Goal: Task Accomplishment & Management: Use online tool/utility

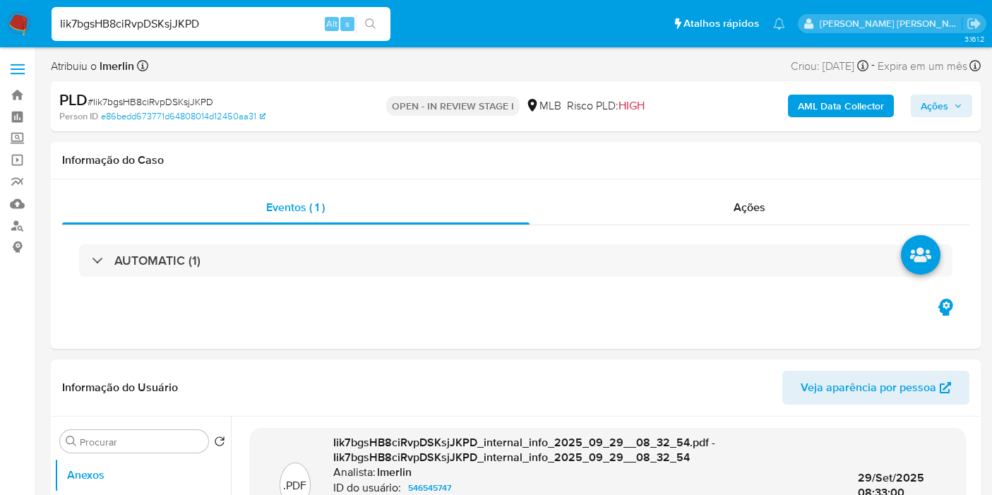
select select "10"
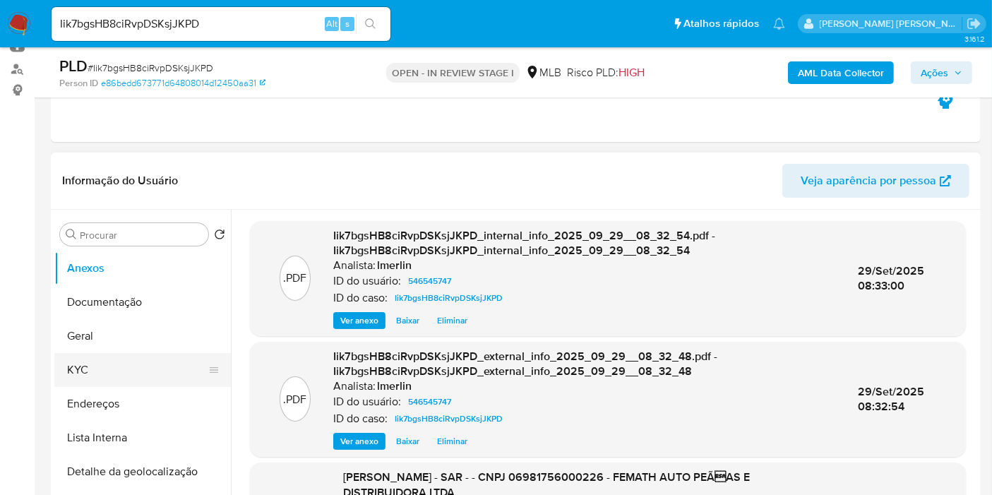
click at [129, 369] on button "KYC" at bounding box center [136, 370] width 165 height 34
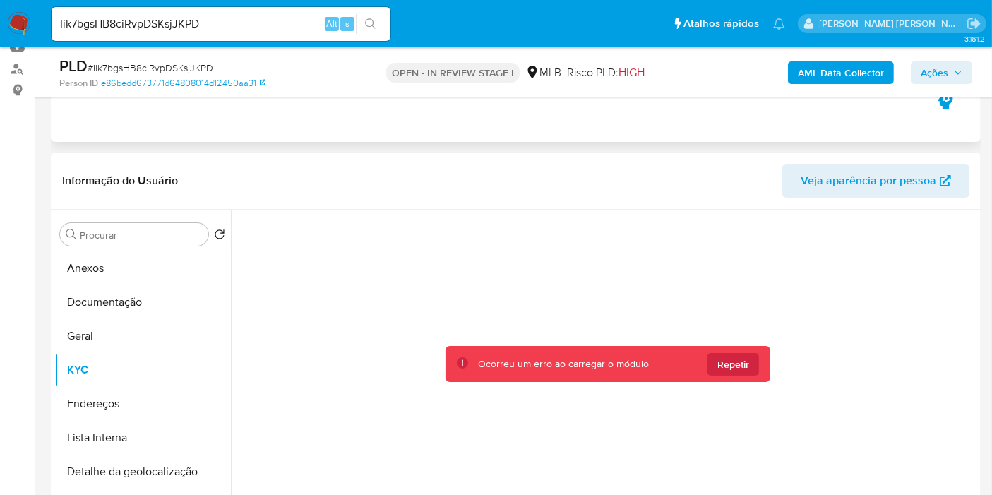
scroll to position [235, 0]
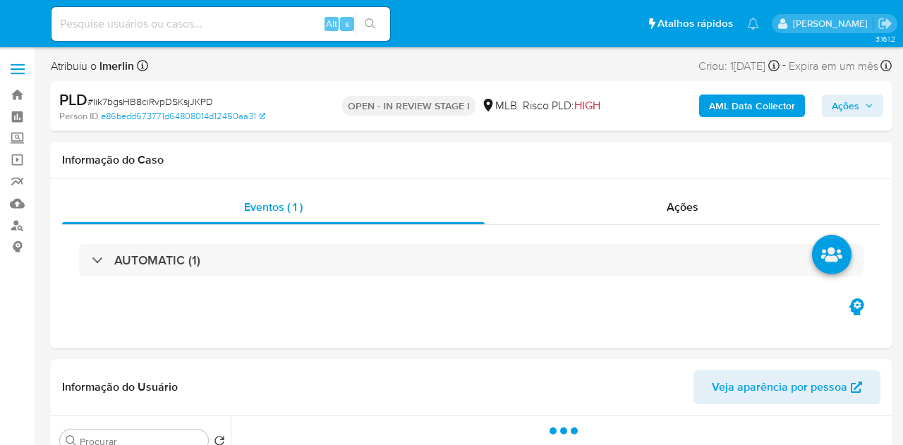
select select "10"
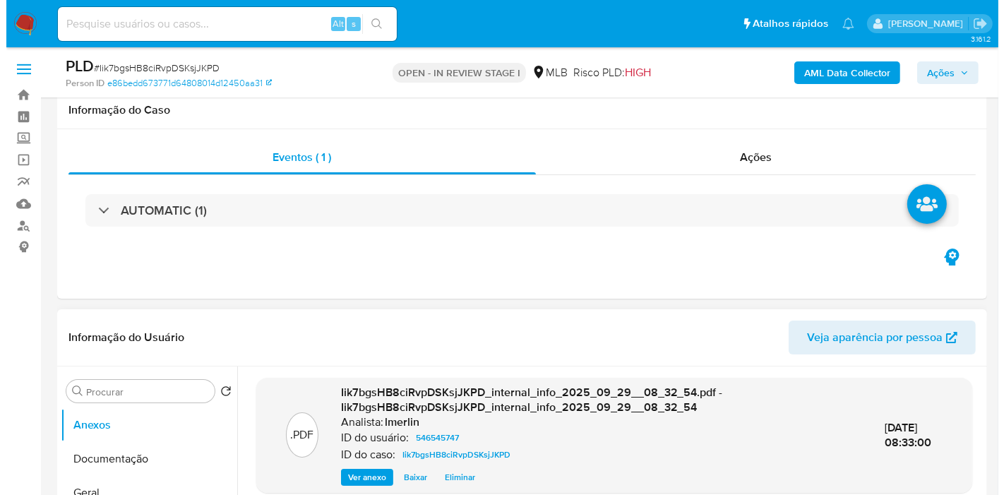
scroll to position [235, 0]
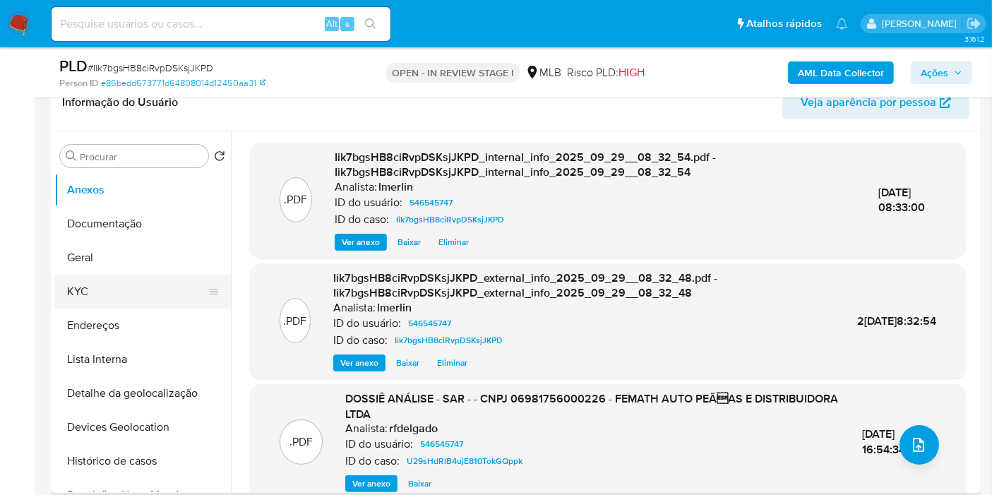
click at [133, 295] on button "KYC" at bounding box center [136, 292] width 165 height 34
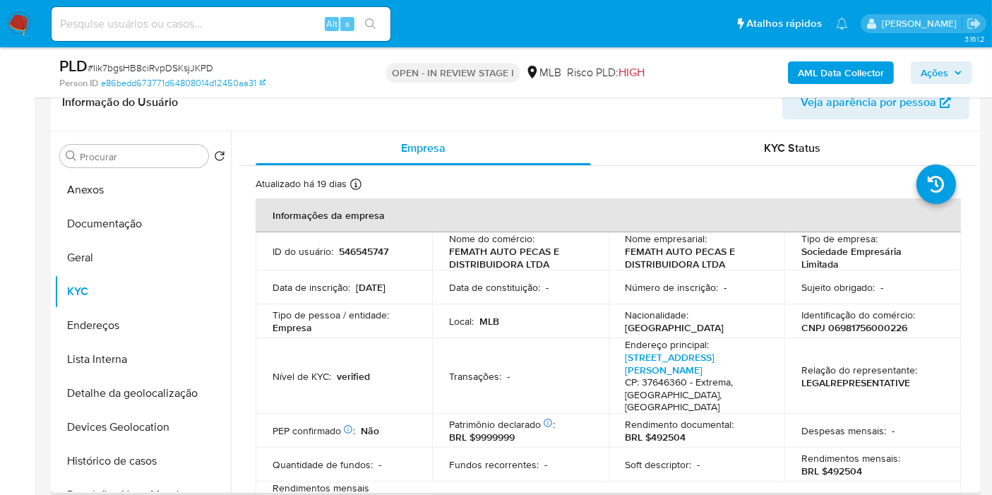
click at [880, 329] on p "CNPJ 06981756000226" at bounding box center [854, 327] width 106 height 13
copy p "06981756000226"
click at [148, 445] on button "Histórico de casos" at bounding box center [136, 461] width 165 height 34
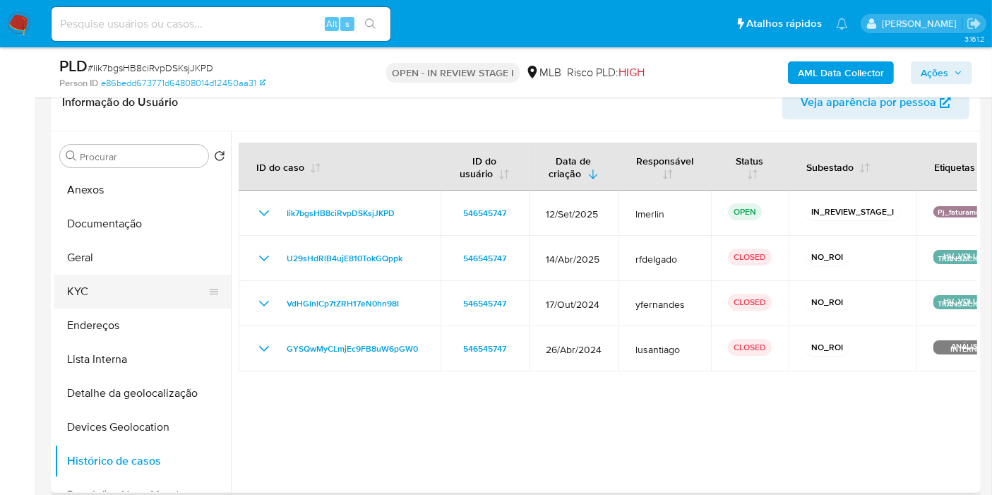
click at [131, 286] on button "KYC" at bounding box center [136, 292] width 165 height 34
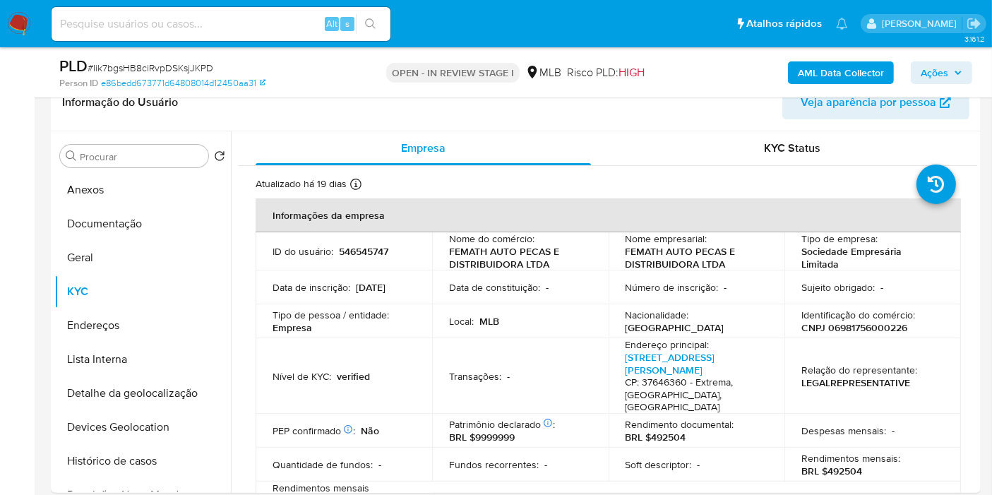
click at [868, 79] on b "AML Data Collector" at bounding box center [841, 72] width 86 height 23
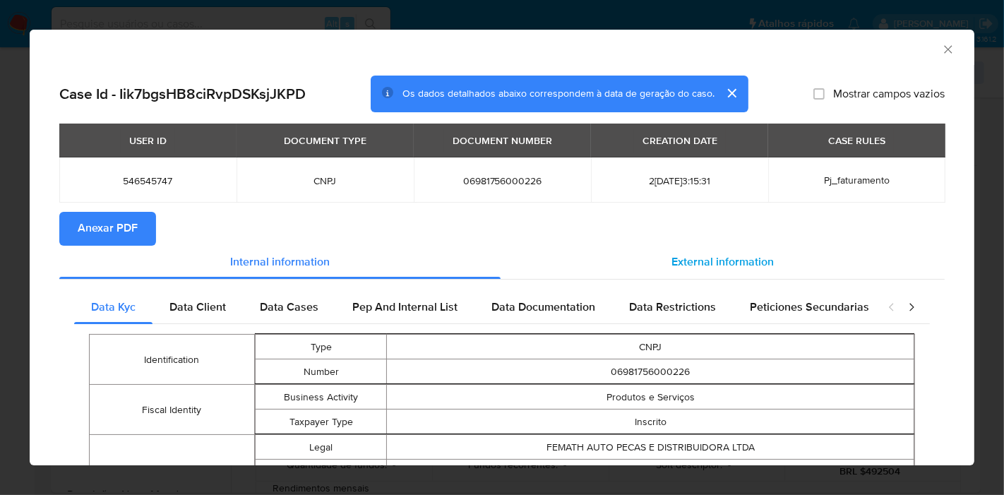
click at [685, 271] on div "External information" at bounding box center [722, 263] width 444 height 34
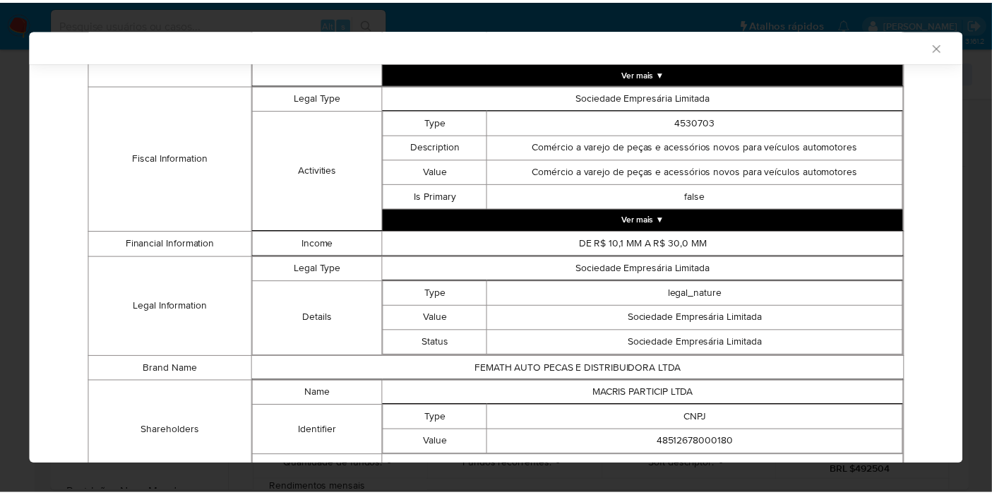
scroll to position [635, 0]
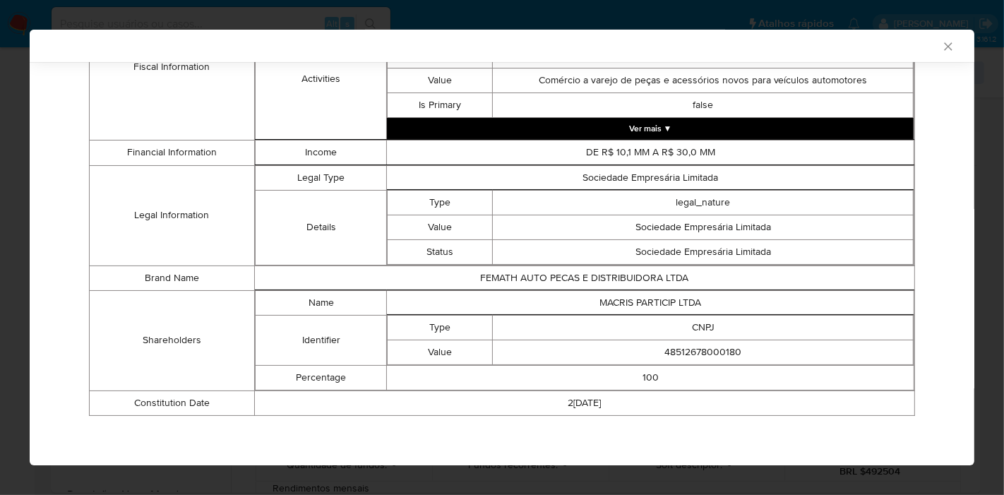
click at [683, 299] on td "MACRIS PARTICIP LTDA" at bounding box center [650, 302] width 527 height 25
copy td "MACRIS PARTICIP LTDA"
click at [683, 355] on td "48512678000180" at bounding box center [703, 351] width 421 height 25
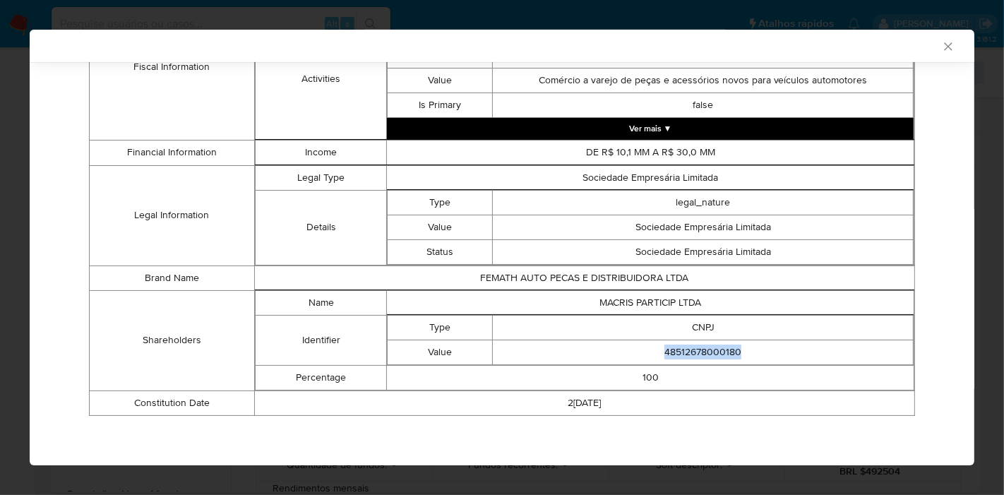
click at [683, 355] on td "48512678000180" at bounding box center [703, 351] width 421 height 25
copy td "48512678000180"
click at [903, 53] on icon "Fechar a janela" at bounding box center [948, 47] width 14 height 14
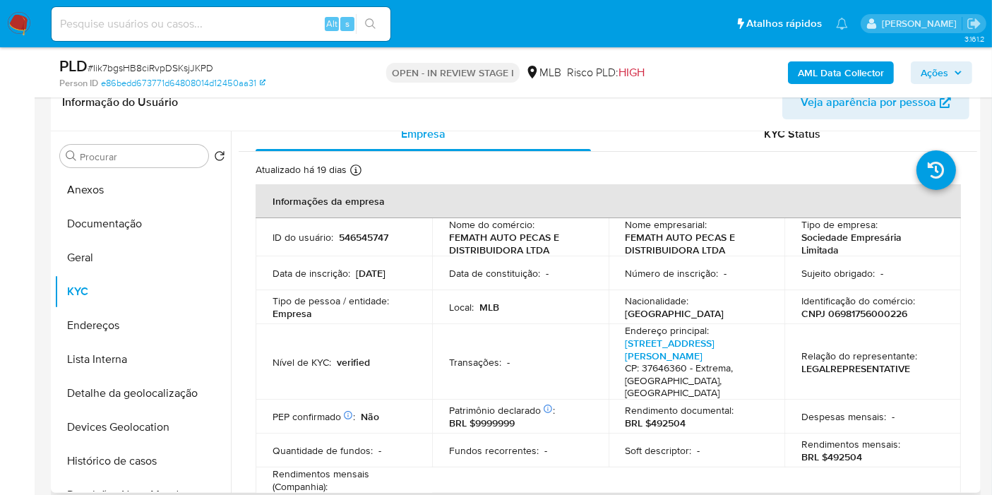
scroll to position [0, 0]
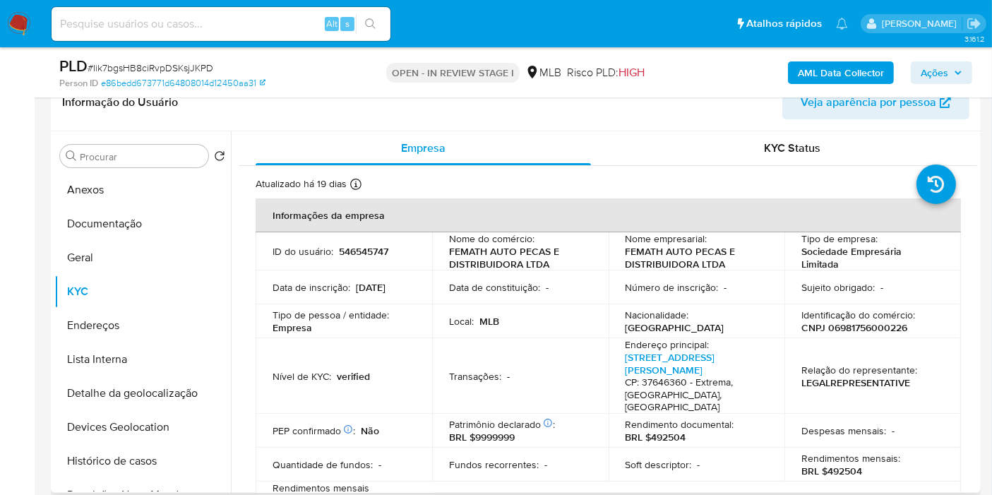
click at [359, 260] on td "ID do usuário : 546545747" at bounding box center [343, 251] width 176 height 38
click at [358, 248] on p "546545747" at bounding box center [363, 251] width 49 height 13
copy p "546545747"
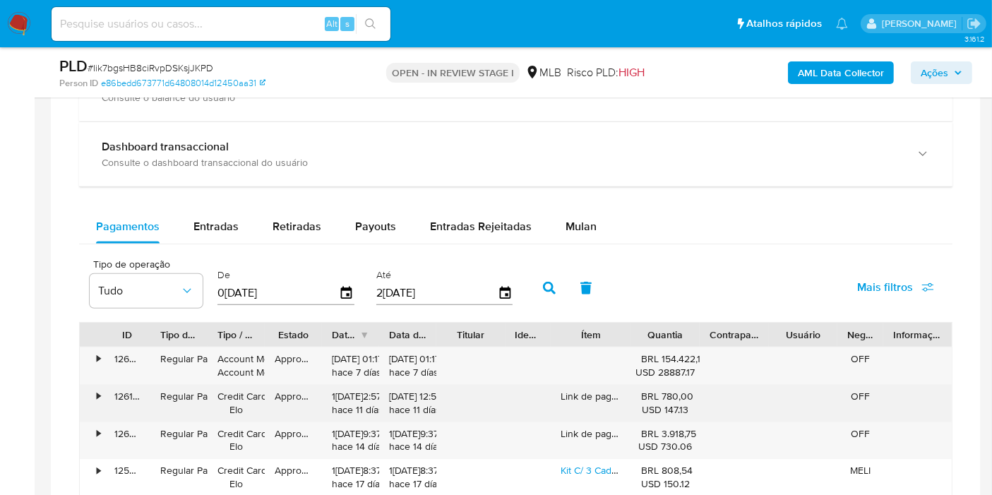
scroll to position [1097, 0]
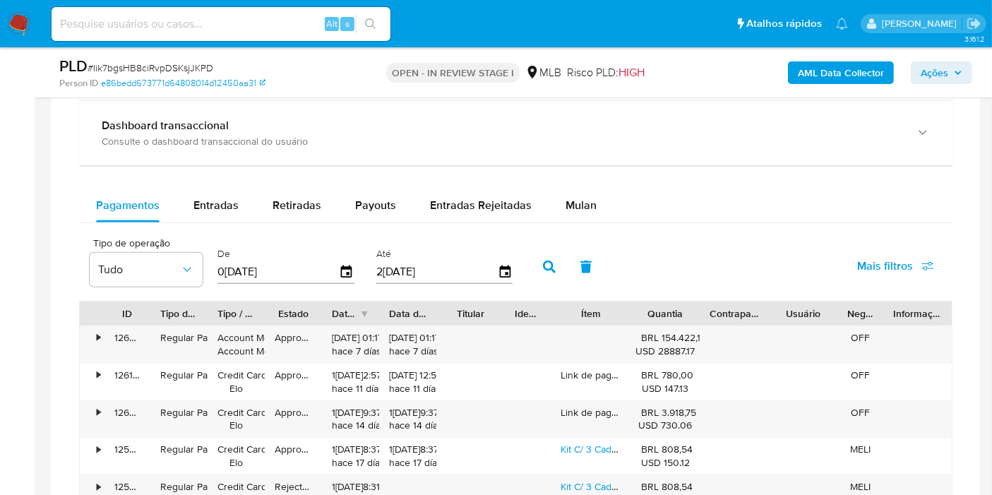
click at [879, 255] on span "Mais filtros" at bounding box center [885, 266] width 56 height 34
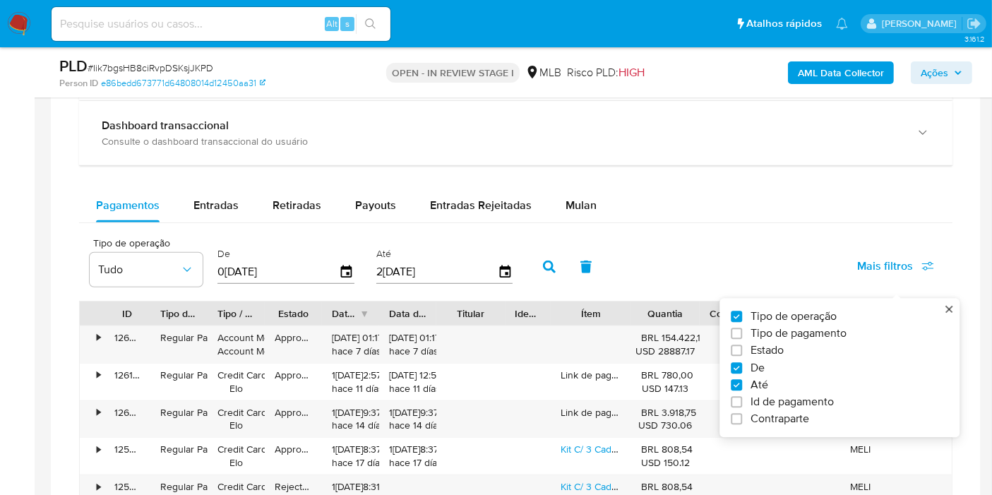
click at [822, 332] on span "Tipo de pagamento" at bounding box center [798, 334] width 96 height 14
click at [742, 332] on input "Tipo de pagamento" at bounding box center [735, 333] width 11 height 11
checkbox input "true"
type input "02/07/2025"
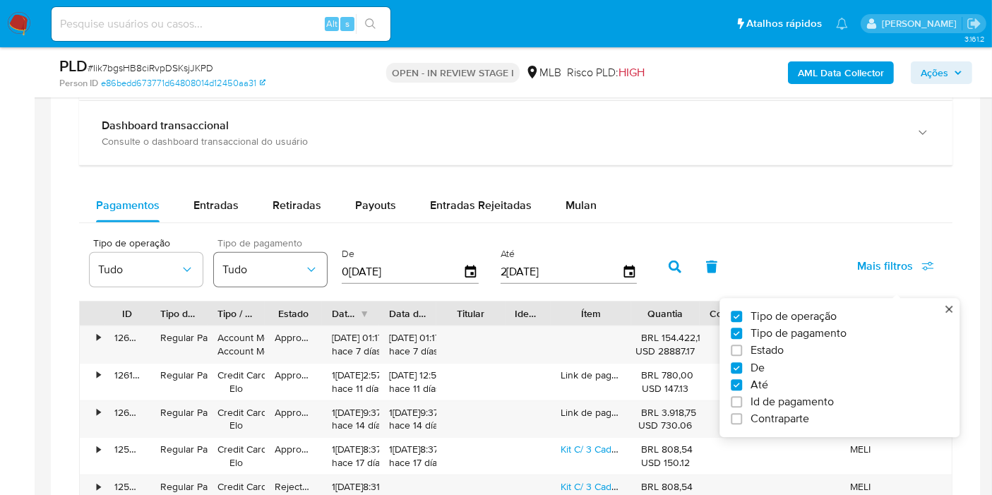
click at [242, 274] on button "Tudo" at bounding box center [270, 270] width 113 height 34
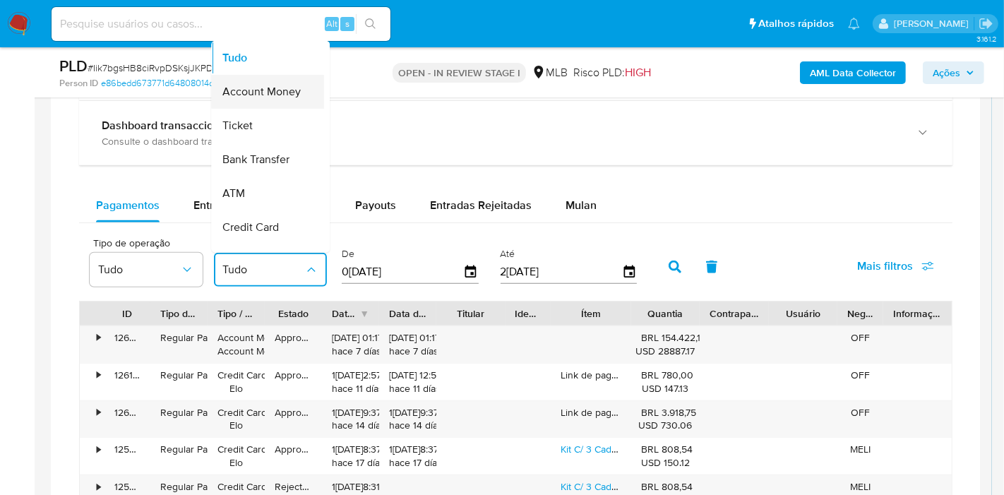
click at [282, 88] on span "Account Money" at bounding box center [261, 92] width 78 height 14
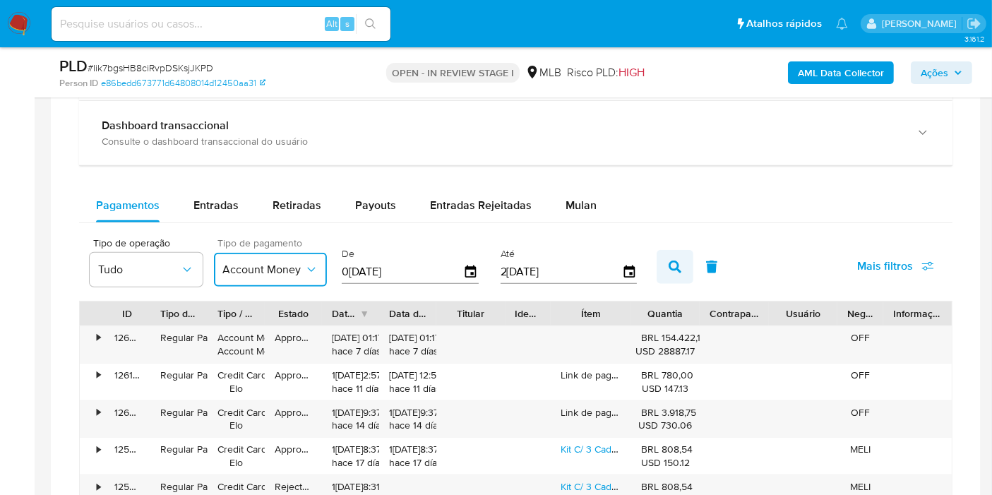
click at [665, 253] on button "button" at bounding box center [674, 267] width 37 height 34
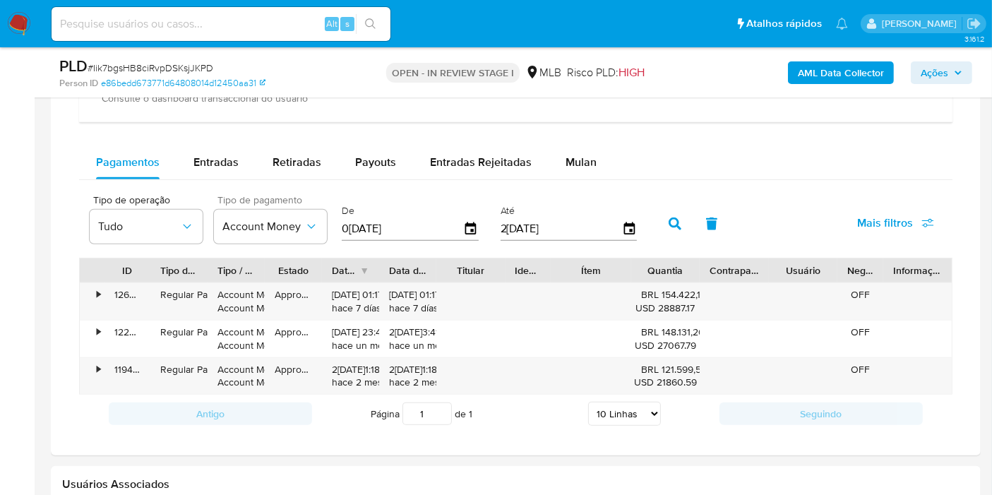
scroll to position [1176, 0]
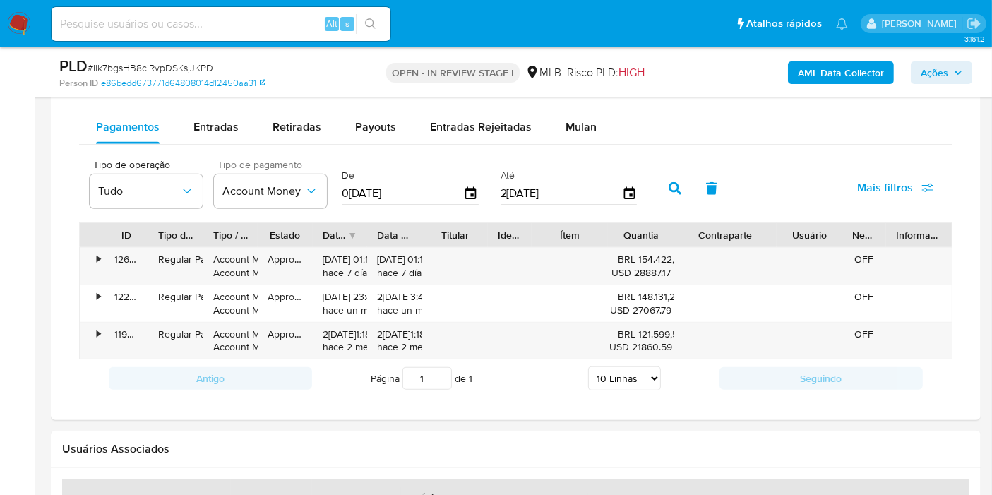
drag, startPoint x: 769, startPoint y: 234, endPoint x: 803, endPoint y: 235, distance: 33.9
click at [803, 235] on div "ID Tipo de operação Tipo / Método Estado Data de criação Data de aprovação Titu…" at bounding box center [516, 235] width 872 height 24
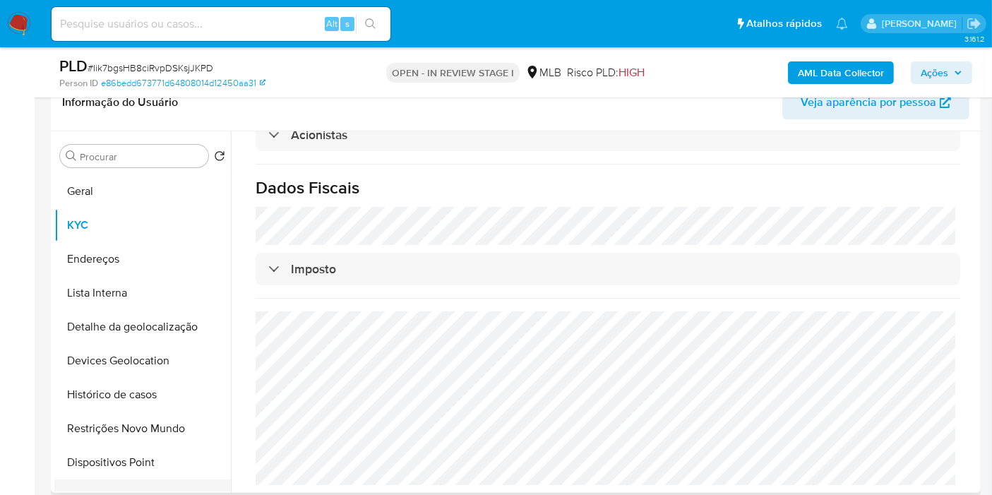
scroll to position [157, 0]
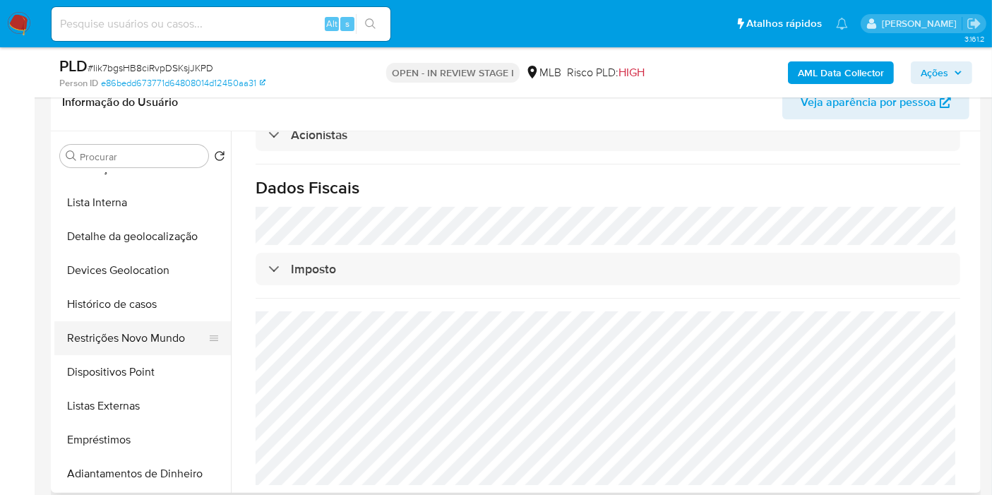
click at [140, 329] on button "Restrições Novo Mundo" at bounding box center [136, 338] width 165 height 34
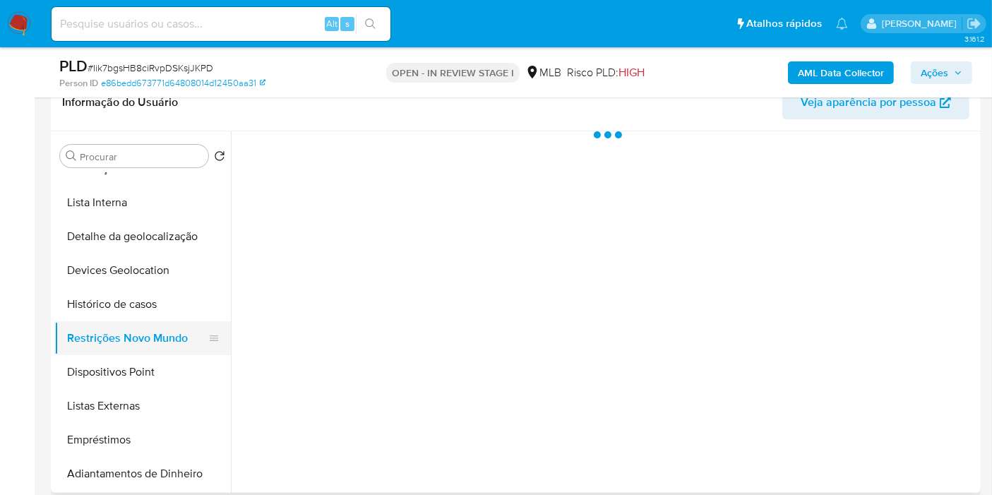
scroll to position [0, 0]
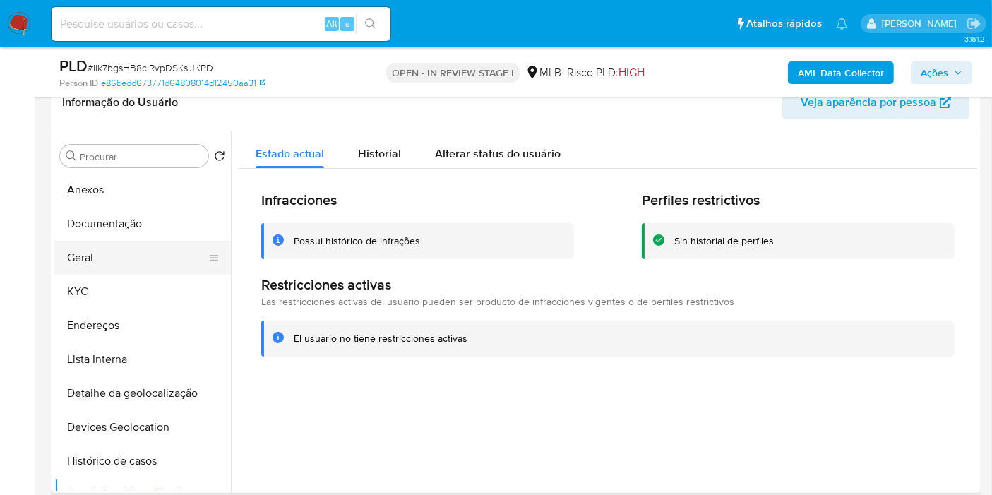
click at [90, 247] on button "Geral" at bounding box center [136, 258] width 165 height 34
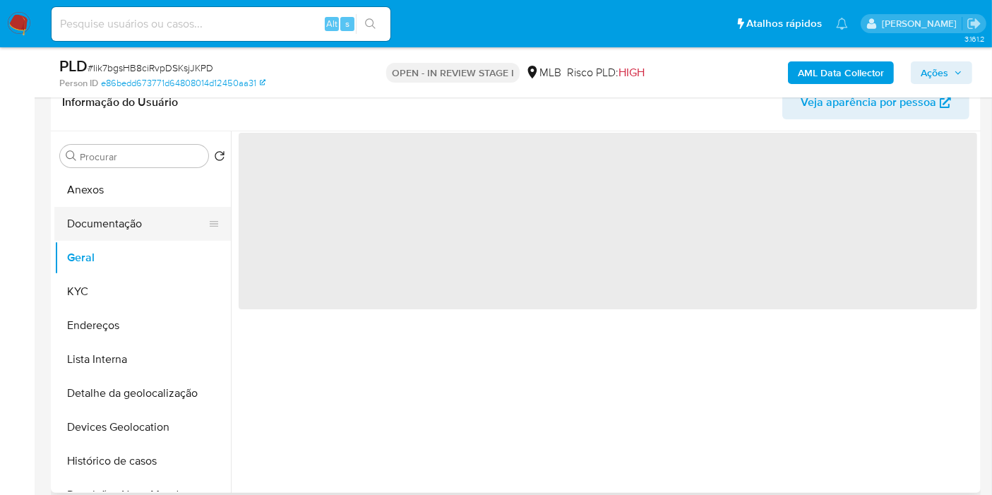
click at [106, 229] on button "Documentação" at bounding box center [136, 224] width 165 height 34
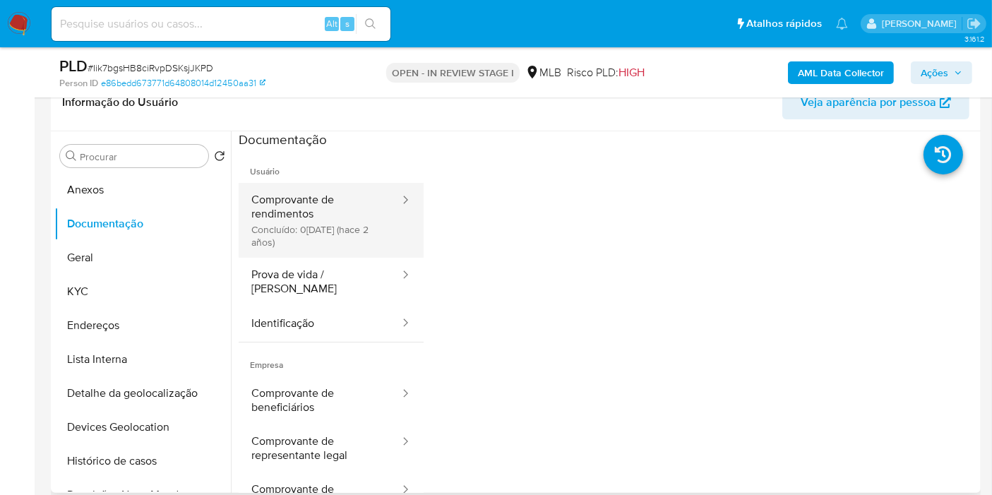
click at [300, 223] on button "Comprovante de rendimentos Concluído: 04/05/2023 (hace 2 años)" at bounding box center [320, 220] width 162 height 75
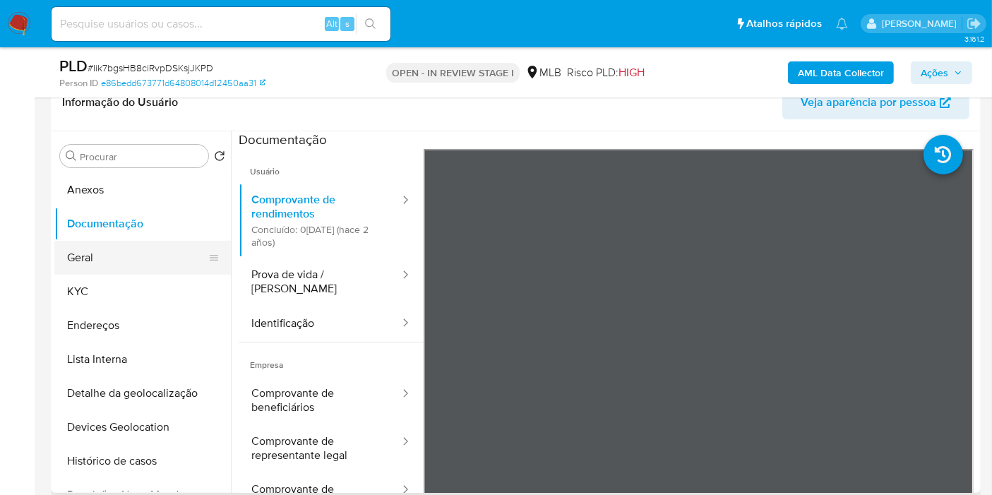
click at [113, 257] on button "Geral" at bounding box center [136, 258] width 165 height 34
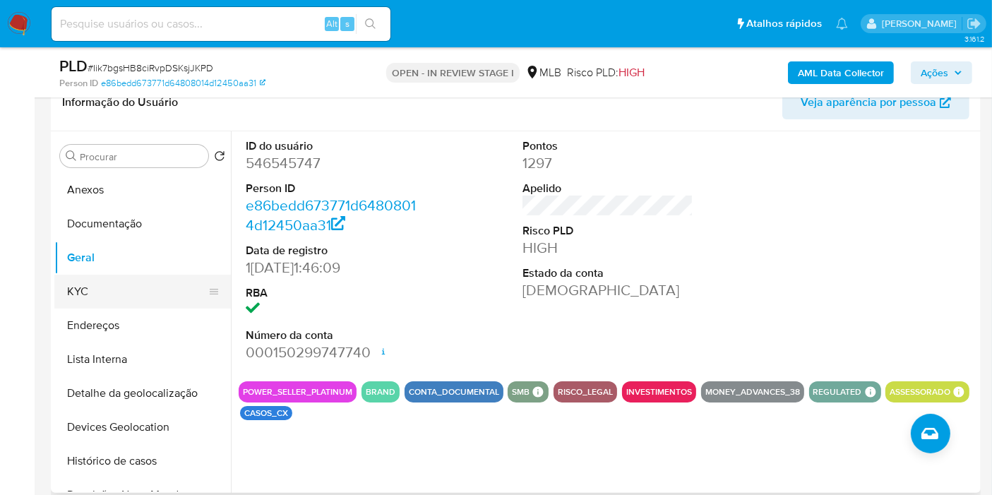
click at [175, 289] on button "KYC" at bounding box center [136, 292] width 165 height 34
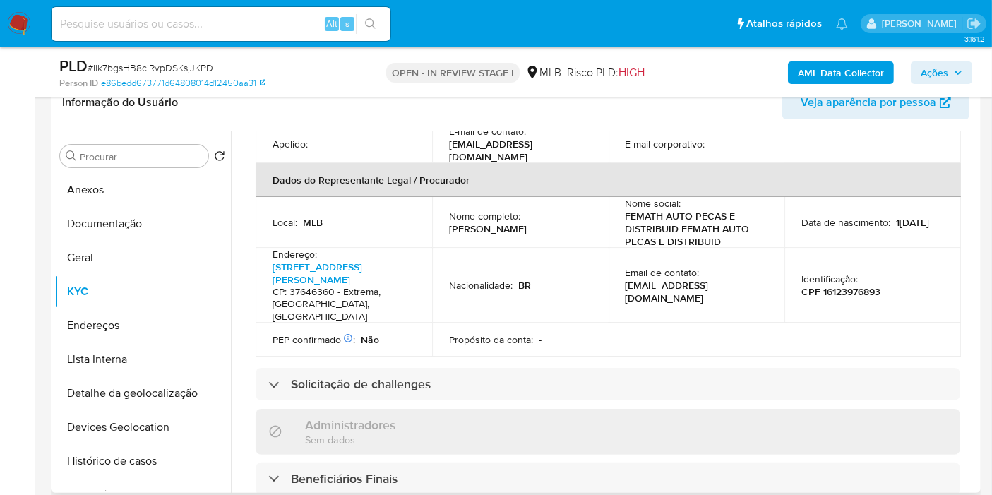
scroll to position [907, 0]
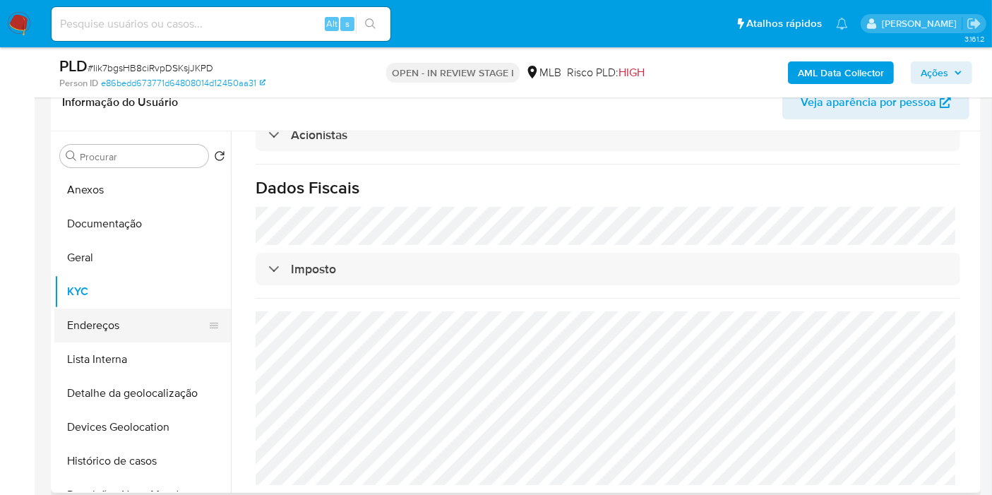
click at [163, 327] on button "Endereços" at bounding box center [136, 325] width 165 height 34
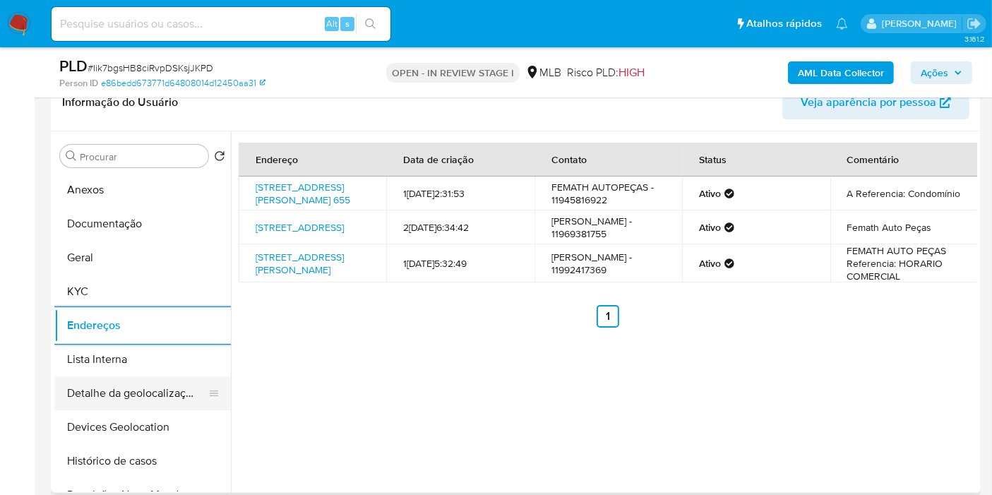
click at [157, 385] on button "Detalhe da geolocalização" at bounding box center [136, 393] width 165 height 34
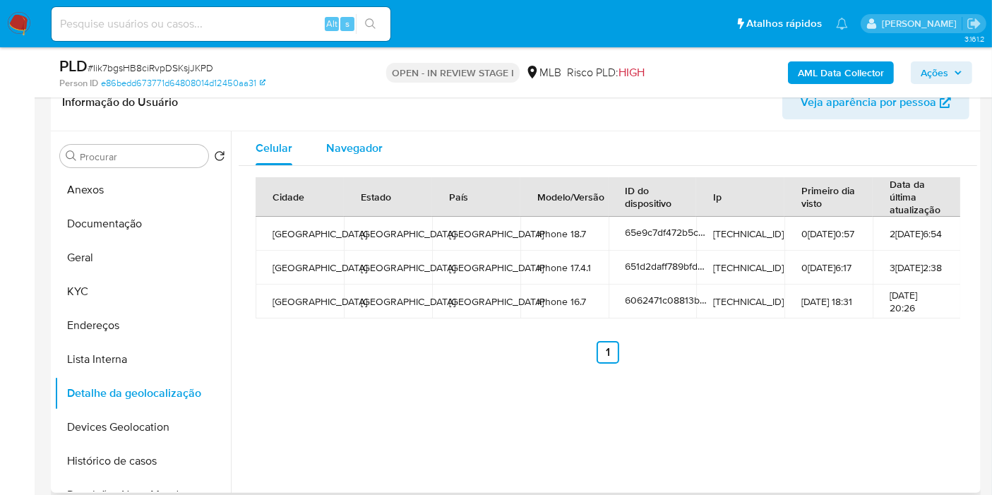
click at [360, 143] on span "Navegador" at bounding box center [354, 148] width 56 height 16
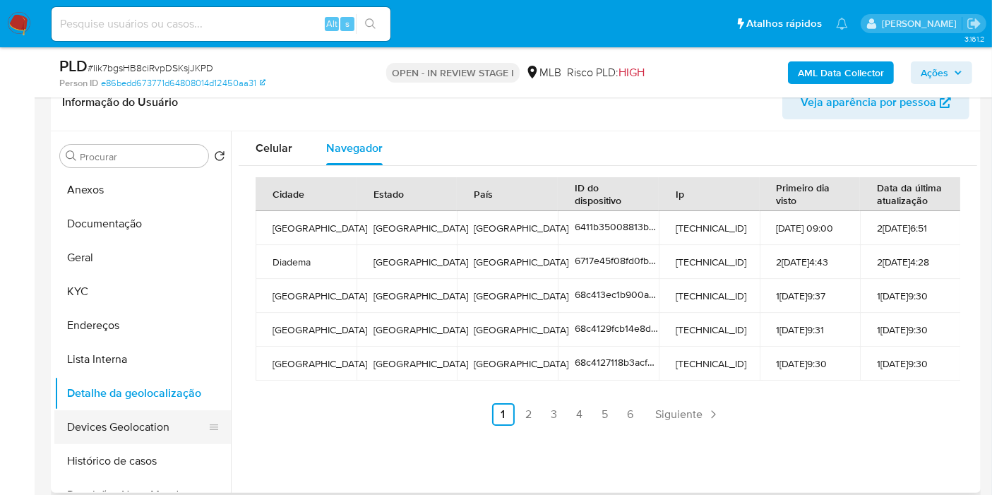
click at [150, 430] on button "Devices Geolocation" at bounding box center [136, 427] width 165 height 34
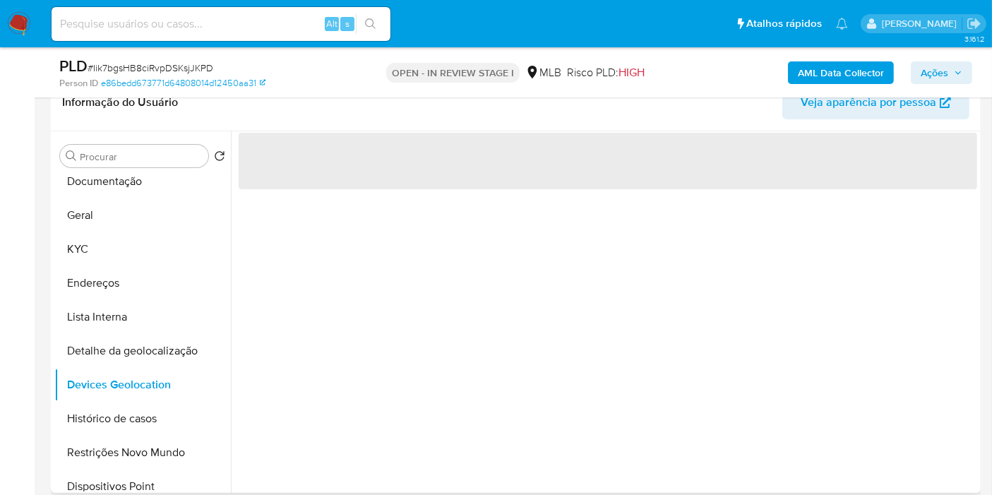
scroll to position [78, 0]
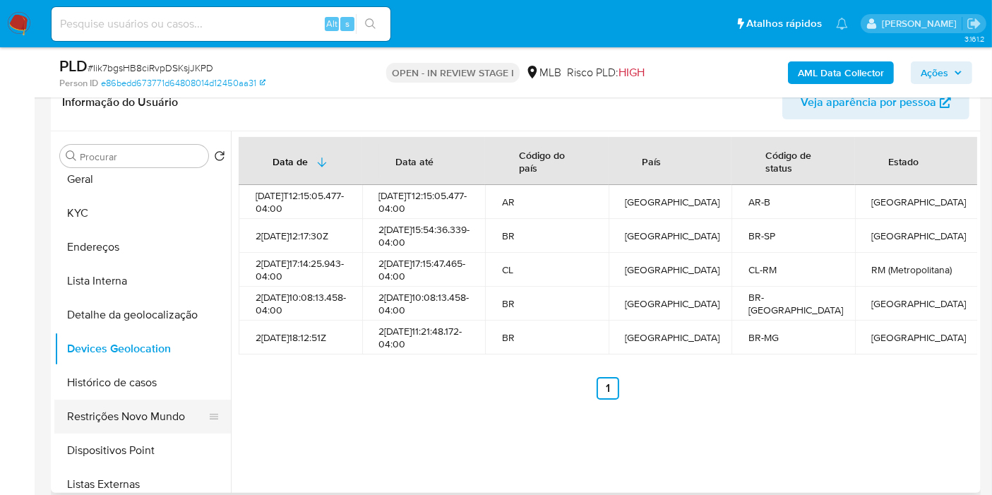
click at [155, 425] on button "Restrições Novo Mundo" at bounding box center [136, 416] width 165 height 34
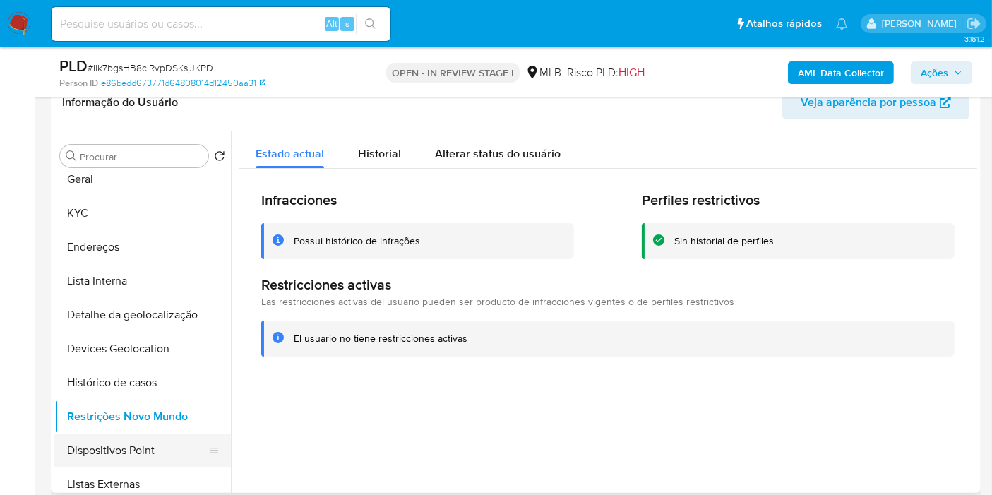
click at [131, 436] on button "Dispositivos Point" at bounding box center [136, 450] width 165 height 34
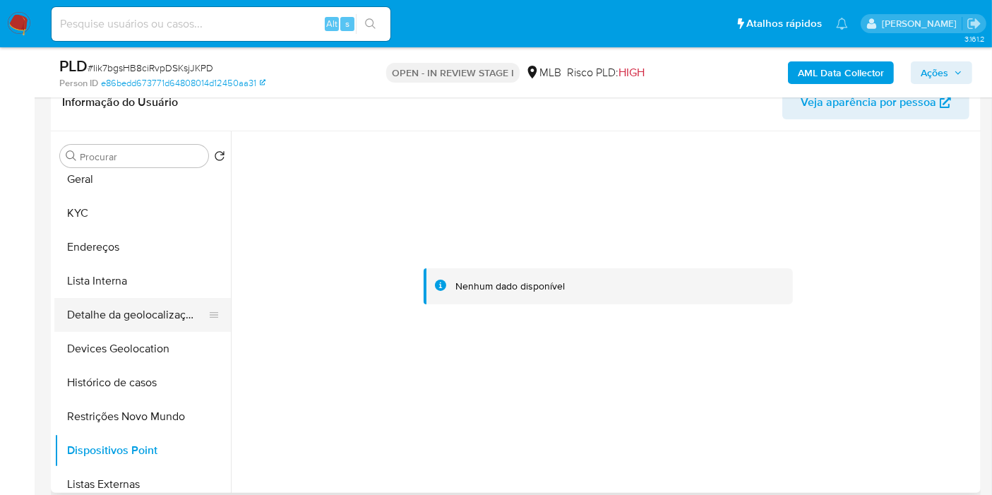
click at [121, 235] on button "Endereços" at bounding box center [142, 247] width 176 height 34
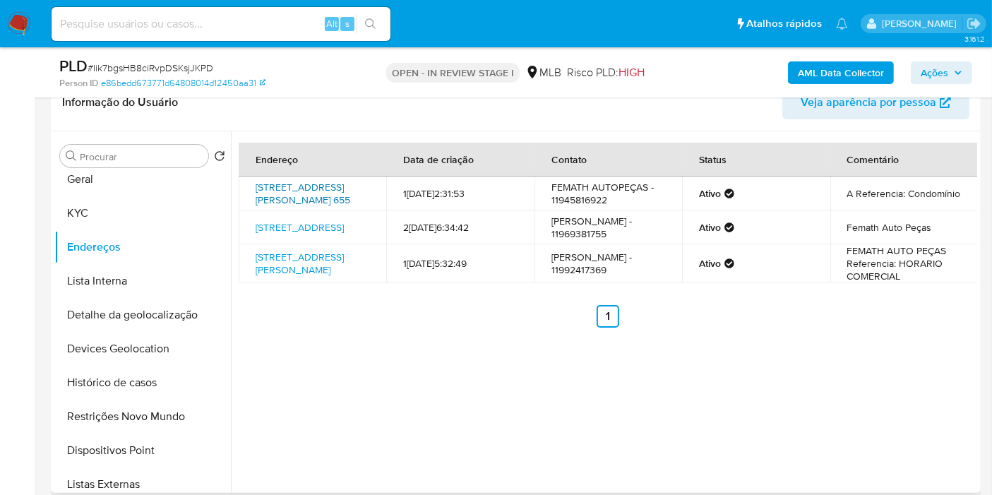
click at [336, 198] on link "Avenida Benedicto De Camargo Eugenio 655, Extrema, Minas Gerais, 37646360, Bras…" at bounding box center [302, 193] width 95 height 27
drag, startPoint x: 148, startPoint y: 212, endPoint x: 394, endPoint y: 6, distance: 320.7
click at [148, 212] on button "KYC" at bounding box center [142, 213] width 176 height 34
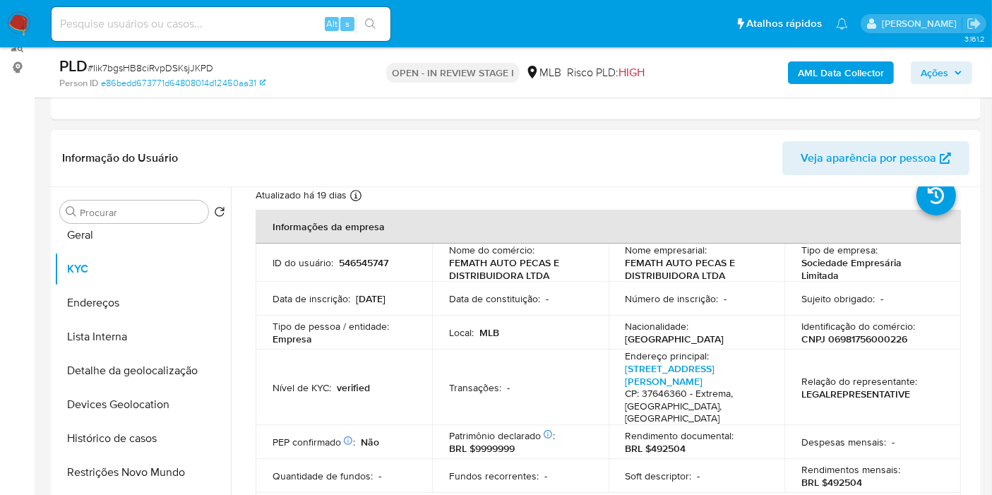
scroll to position [157, 0]
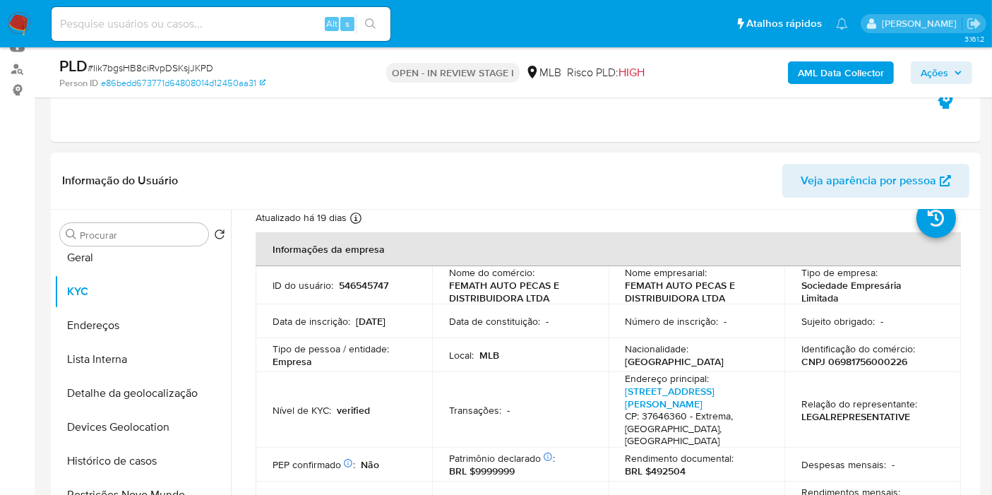
click at [882, 361] on p "CNPJ 06981756000226" at bounding box center [854, 361] width 106 height 13
copy p "06981756000226"
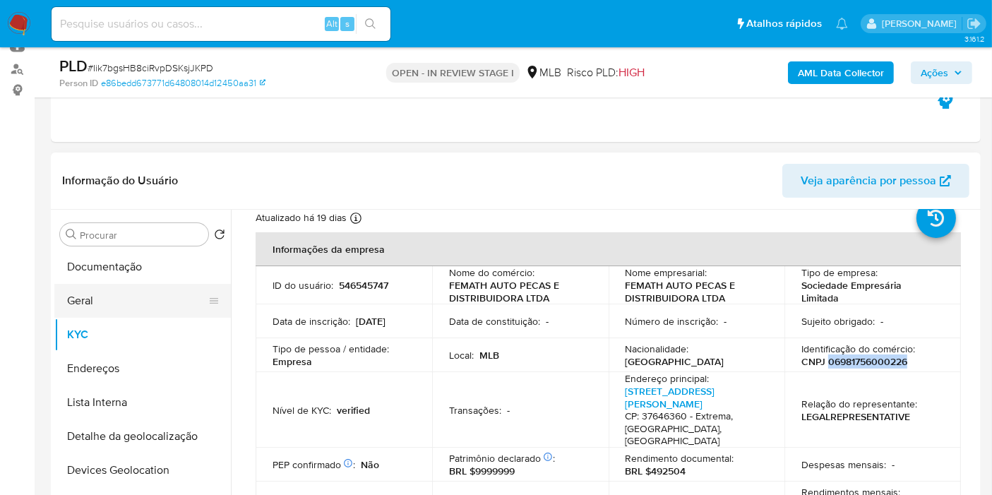
scroll to position [0, 0]
click at [136, 311] on button "Documentação" at bounding box center [136, 302] width 165 height 34
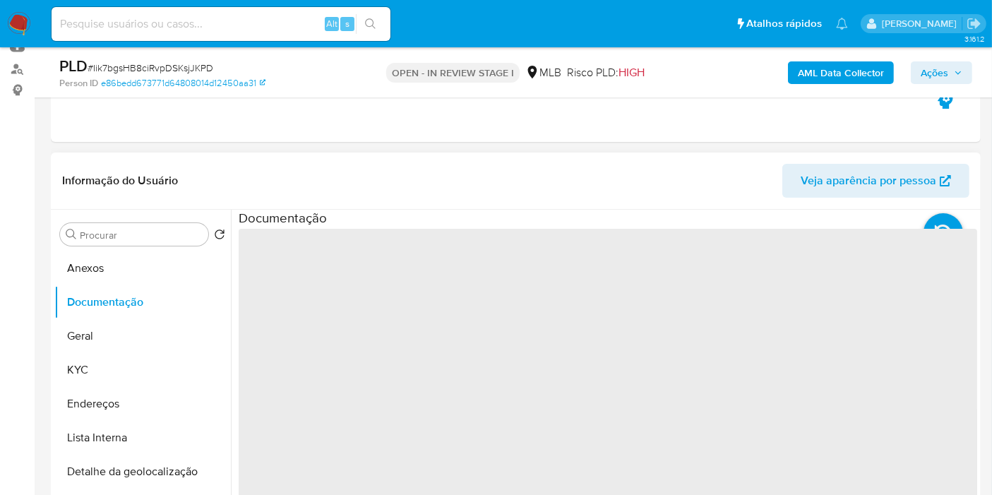
scroll to position [235, 0]
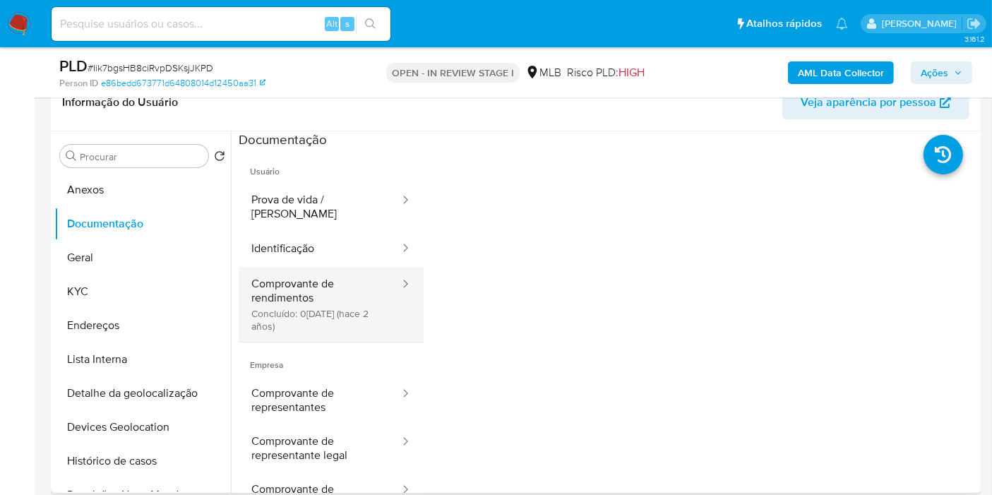
click at [312, 285] on button "Comprovante de rendimentos Concluído: 04/05/2023 (hace 2 años)" at bounding box center [320, 304] width 162 height 75
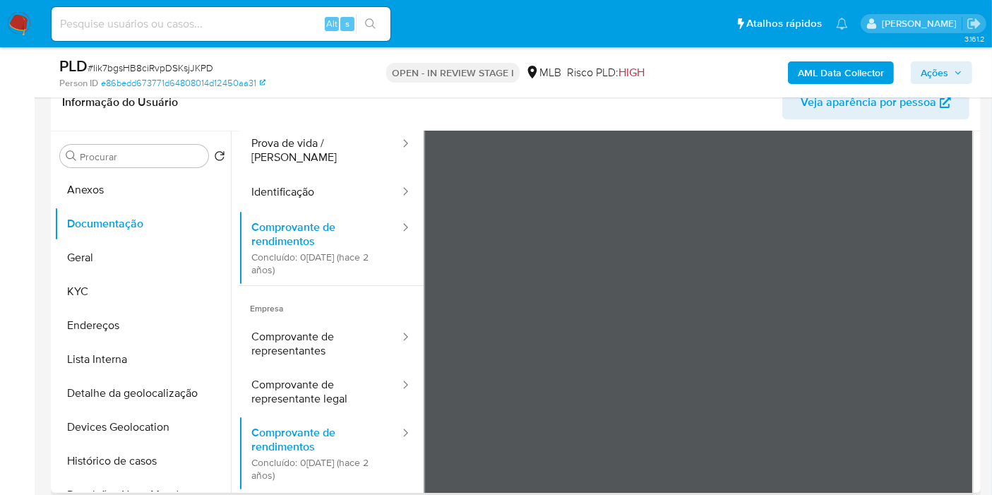
scroll to position [78, 0]
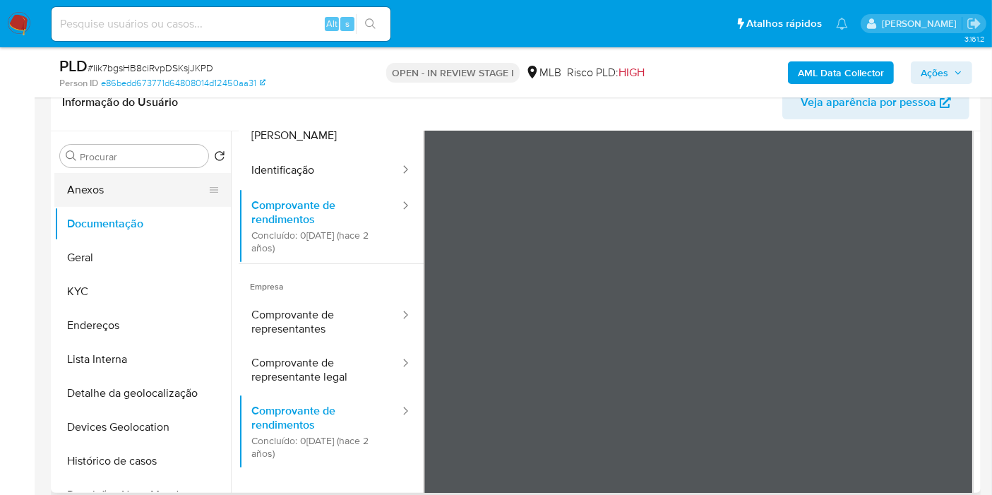
click at [102, 196] on button "Anexos" at bounding box center [136, 190] width 165 height 34
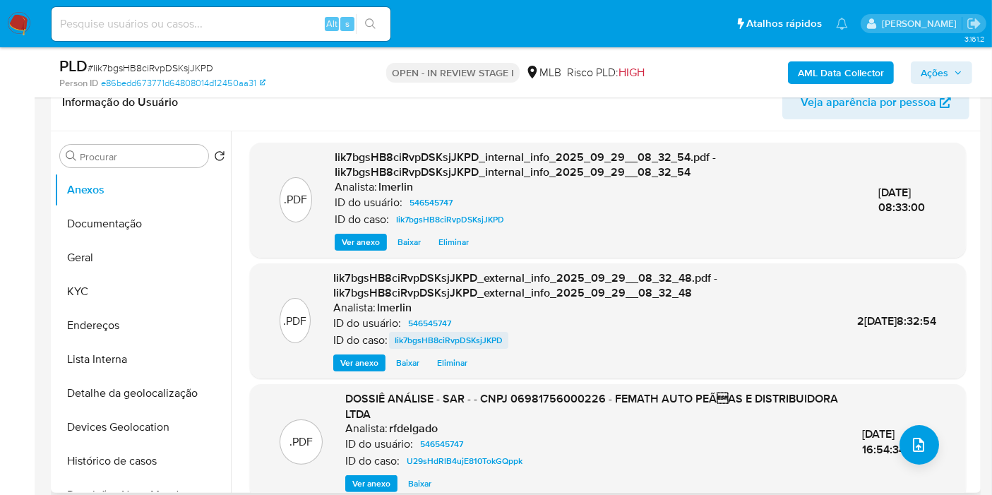
scroll to position [157, 0]
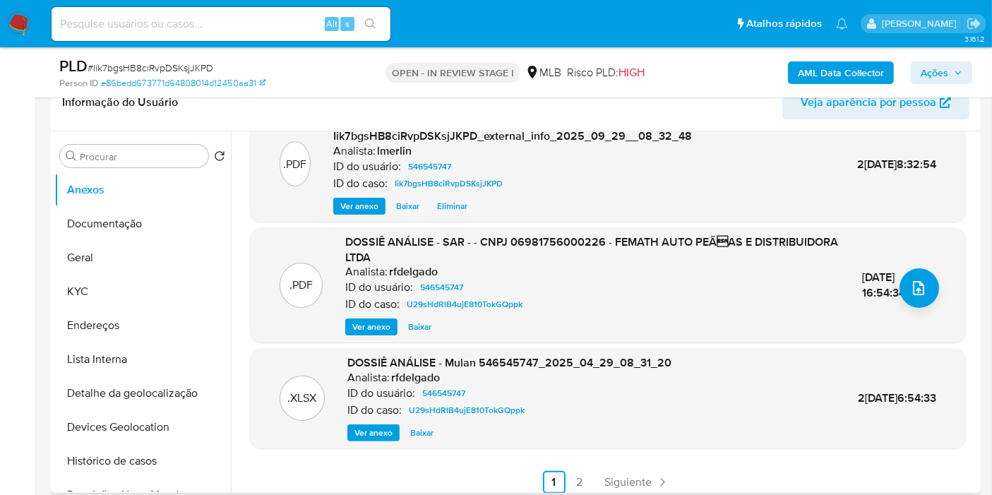
click at [364, 330] on span "Ver anexo" at bounding box center [371, 327] width 38 height 14
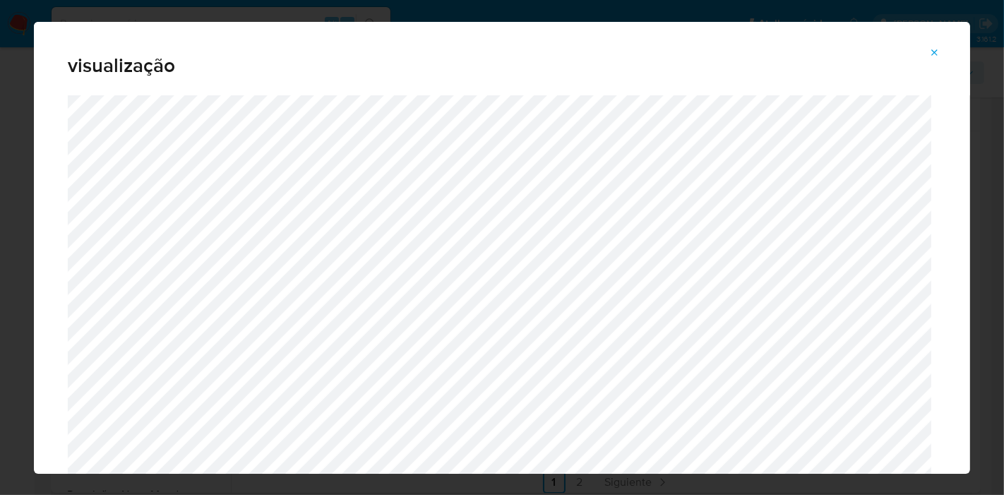
click at [903, 42] on button "Attachment preview" at bounding box center [934, 53] width 31 height 23
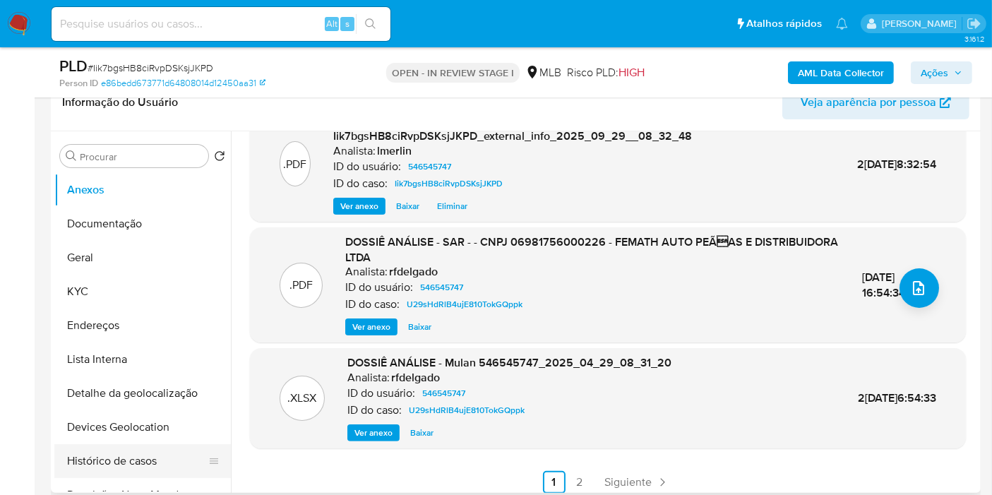
click at [141, 445] on button "Histórico de casos" at bounding box center [136, 461] width 165 height 34
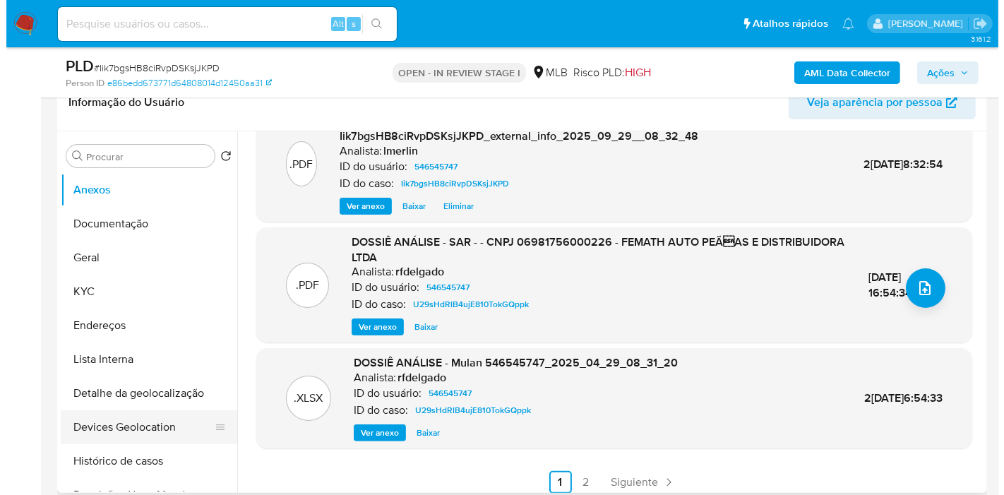
scroll to position [0, 0]
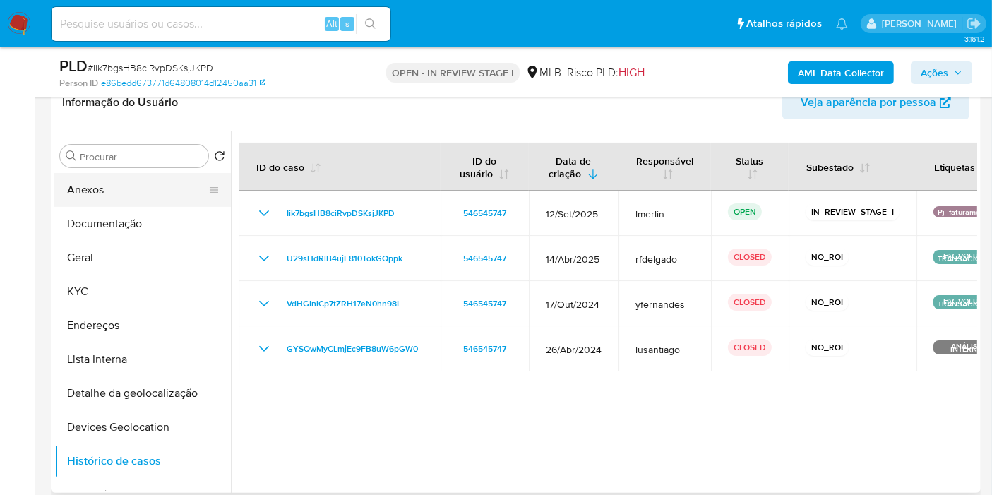
click at [149, 183] on button "Anexos" at bounding box center [136, 190] width 165 height 34
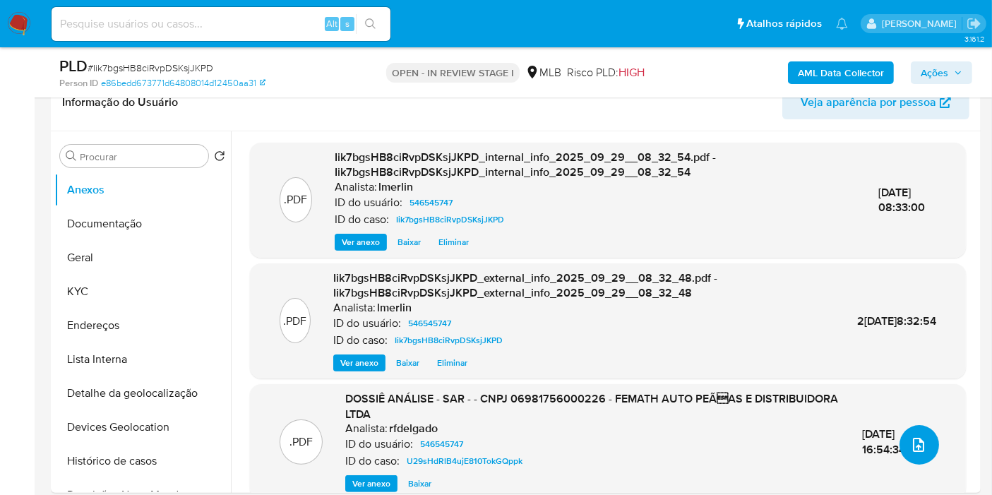
click at [903, 445] on button "upload-file" at bounding box center [919, 445] width 40 height 40
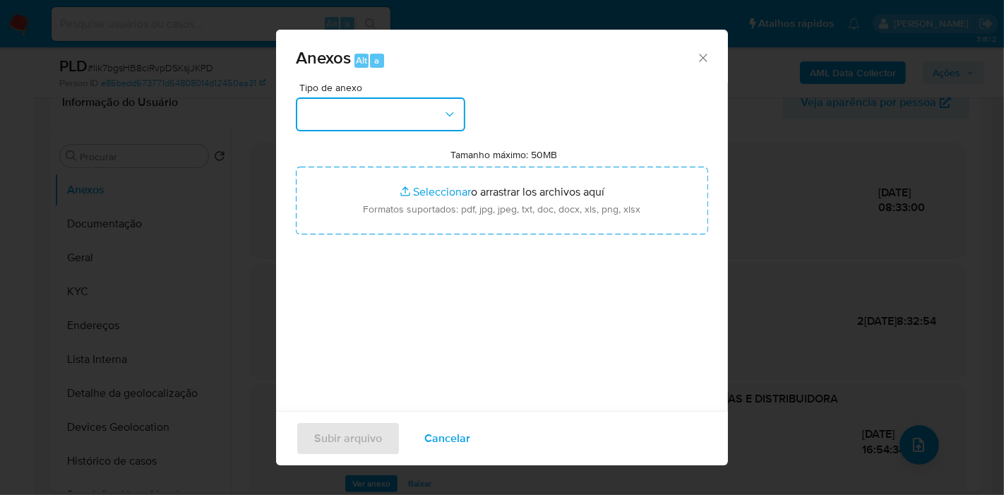
click at [421, 100] on button "button" at bounding box center [380, 114] width 169 height 34
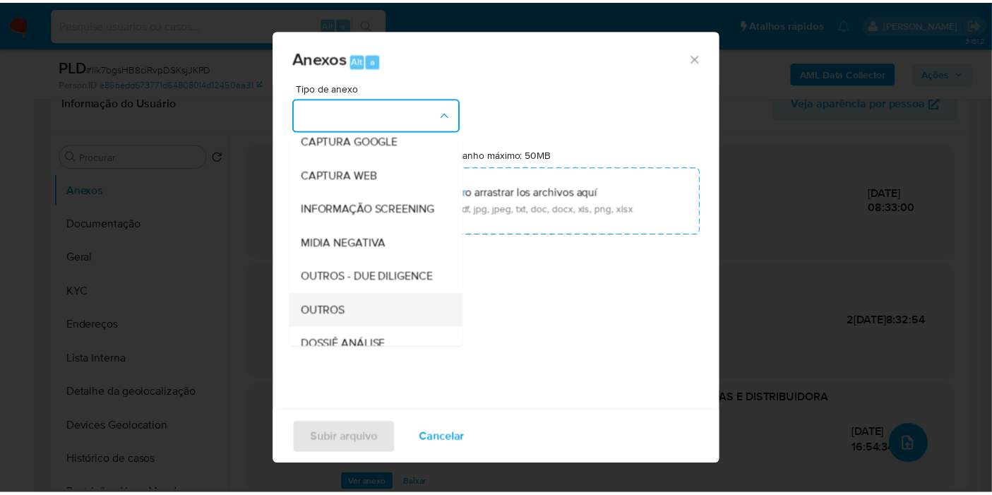
scroll to position [157, 0]
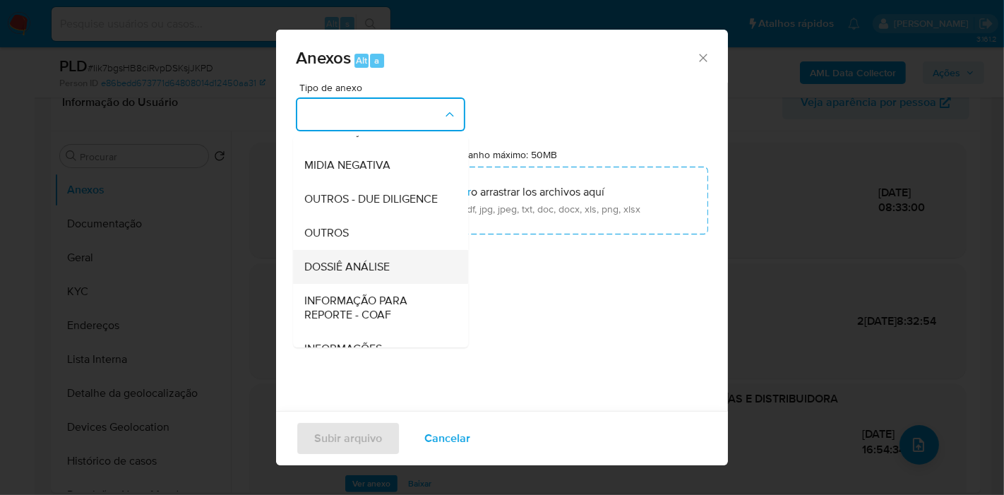
click at [395, 284] on div "DOSSIÊ ANÁLISE" at bounding box center [376, 267] width 144 height 34
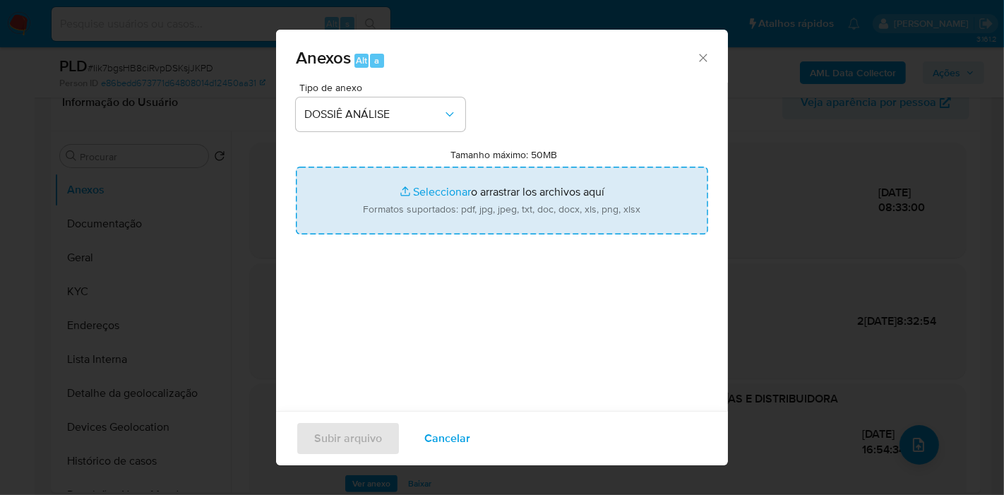
click at [486, 180] on input "Tamanho máximo: 50MB Seleccionar archivos" at bounding box center [502, 201] width 412 height 68
type input "C:\fakepath\Mulan 546545747_2025_09_29_07_56_16.xlsx"
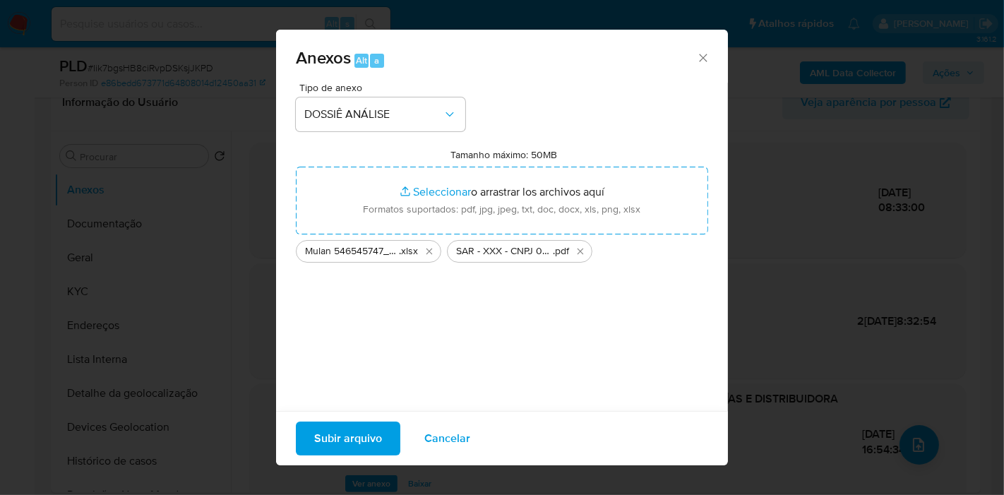
click at [368, 438] on span "Subir arquivo" at bounding box center [348, 438] width 68 height 31
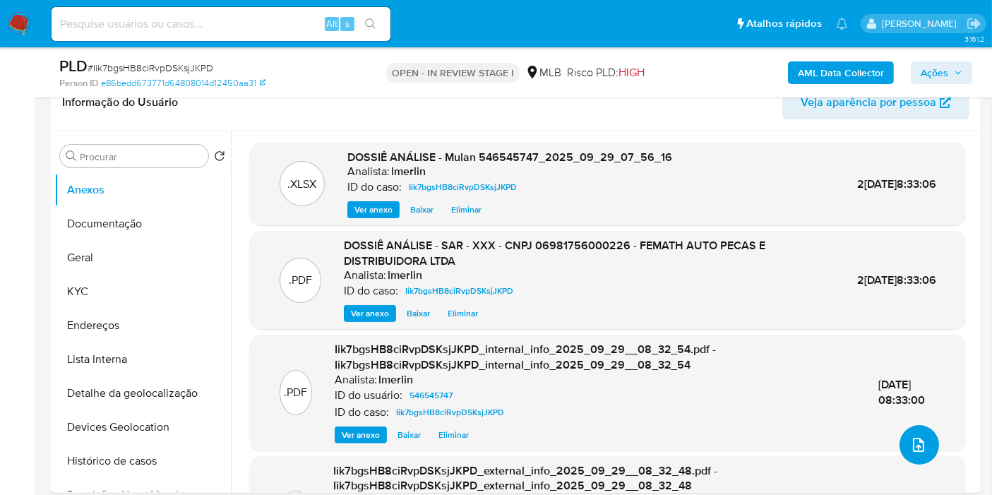
scroll to position [0, 0]
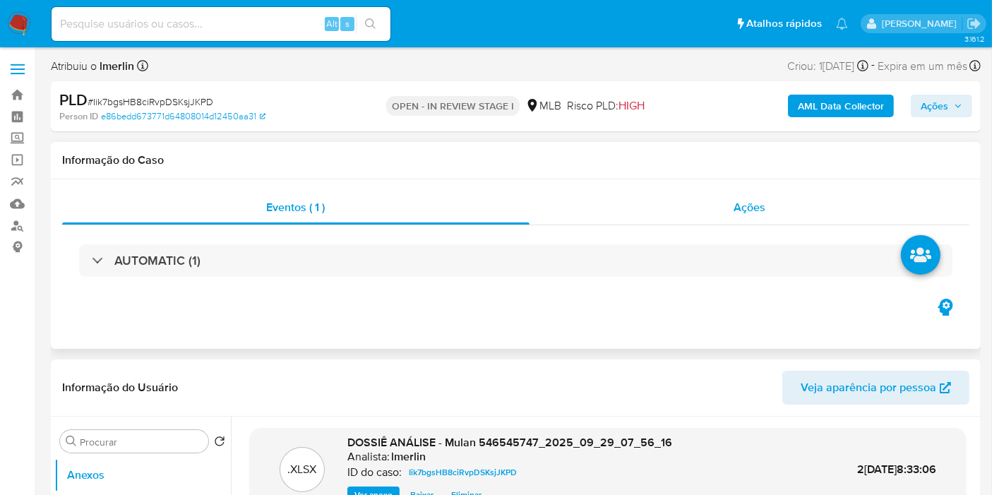
click at [789, 213] on div "Ações" at bounding box center [749, 208] width 440 height 34
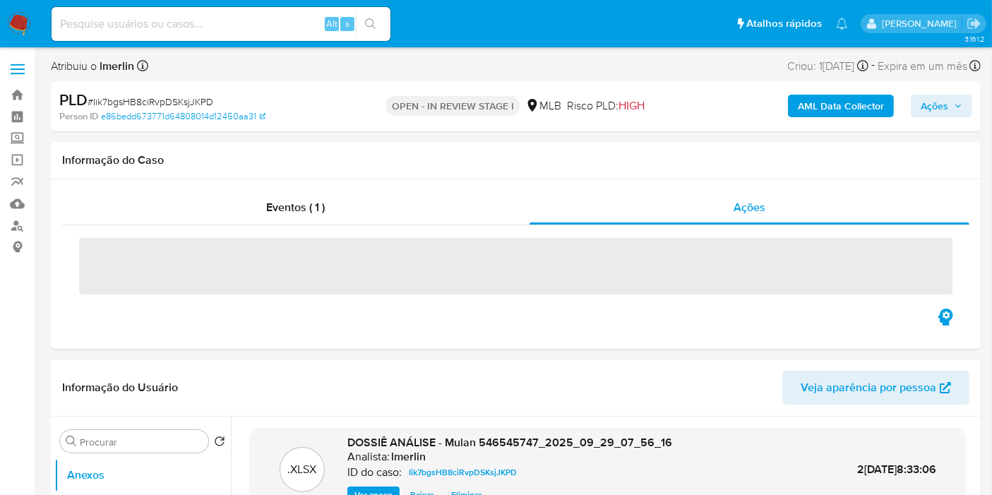
click at [903, 107] on span "Ações" at bounding box center [934, 106] width 28 height 23
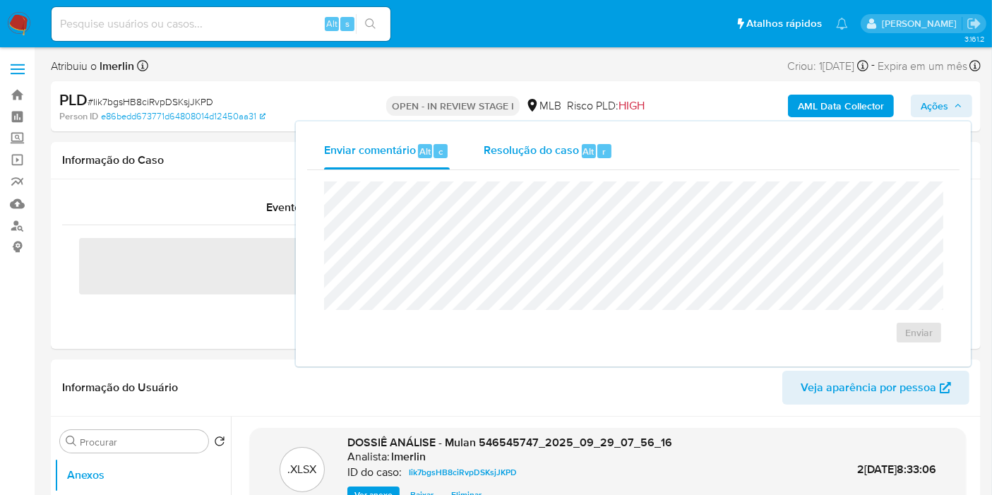
click at [512, 148] on span "Resolução do caso" at bounding box center [530, 151] width 95 height 16
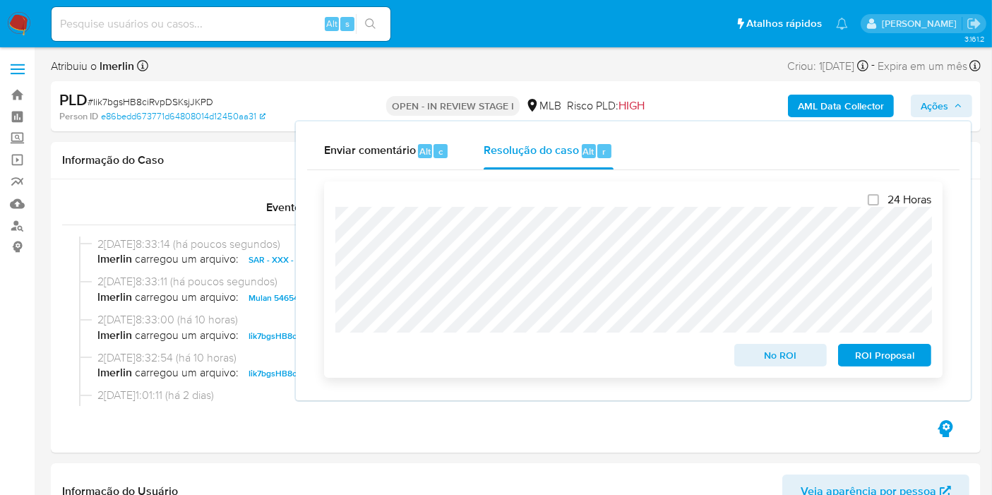
drag, startPoint x: 886, startPoint y: 356, endPoint x: 862, endPoint y: 336, distance: 31.5
click at [886, 357] on span "ROI Proposal" at bounding box center [884, 355] width 73 height 20
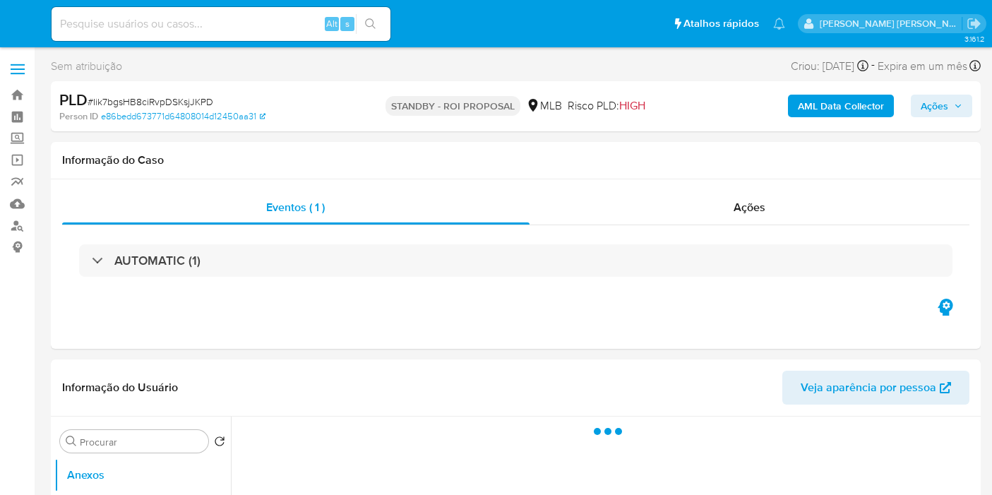
select select "10"
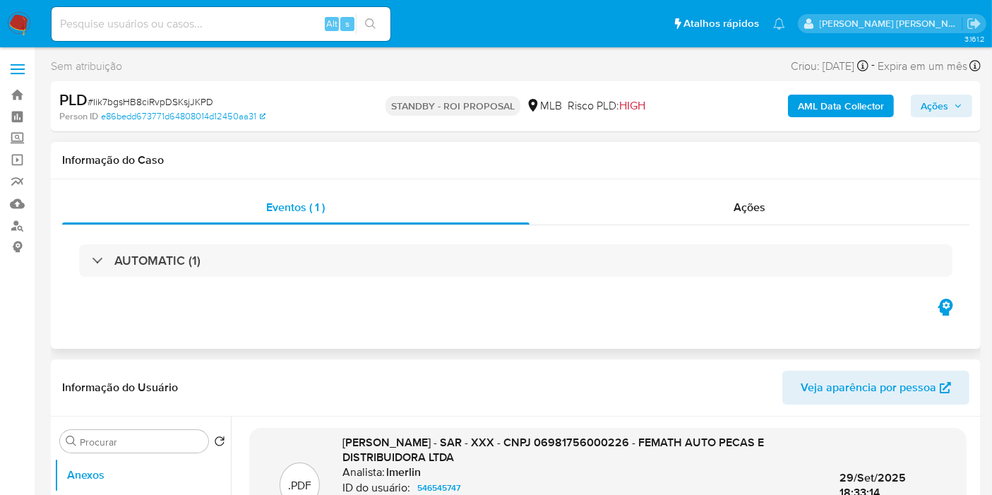
drag, startPoint x: 24, startPoint y: 24, endPoint x: 306, endPoint y: 181, distance: 323.2
click at [24, 24] on img at bounding box center [19, 24] width 24 height 24
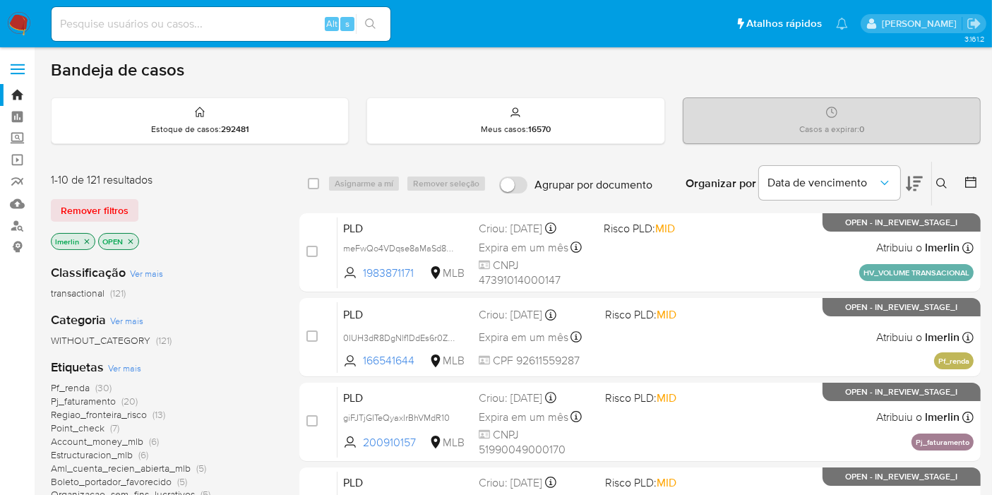
click at [85, 241] on icon "close-filter" at bounding box center [87, 241] width 8 height 8
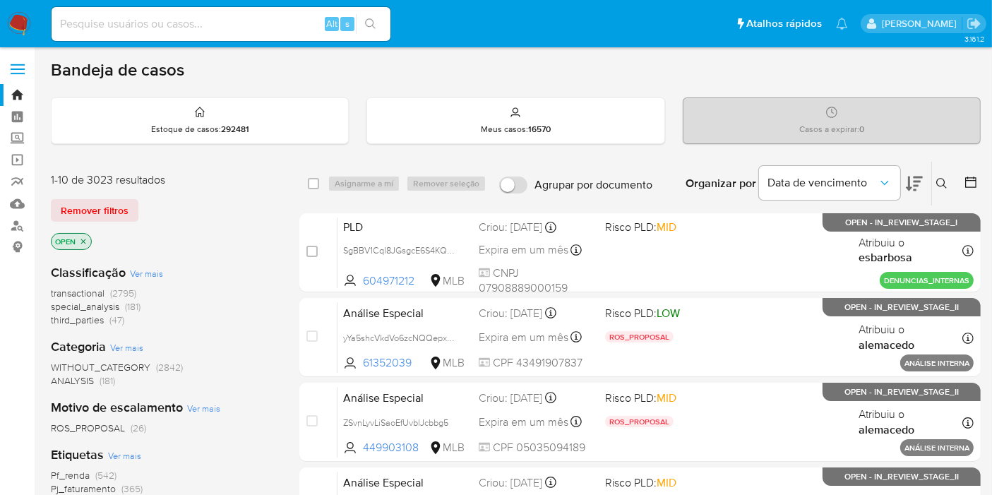
click at [247, 246] on div "OPEN" at bounding box center [164, 243] width 226 height 20
click at [262, 18] on input at bounding box center [221, 24] width 339 height 18
paste input "CfhtCLkpijvAZbB2EnUrmCsf"
type input "CfhtCLkpijvAZbB2EnUrmCsf"
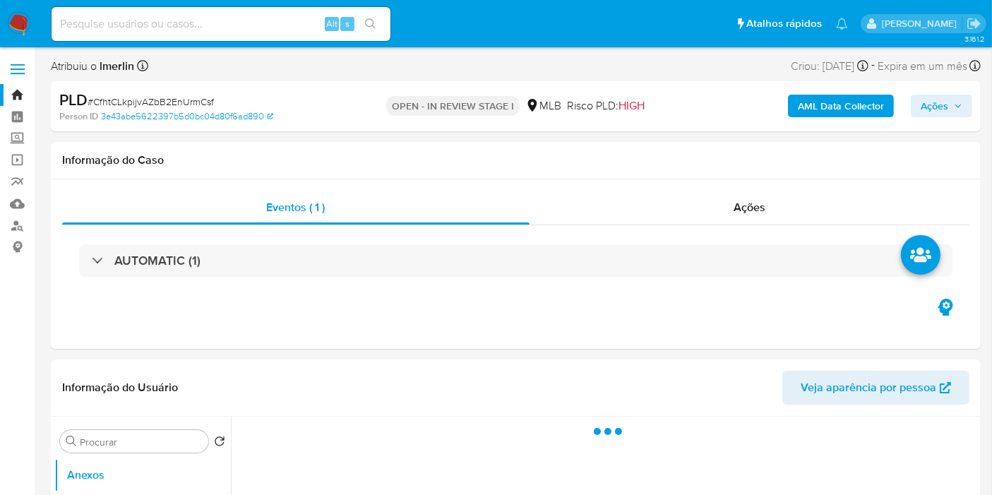
select select "10"
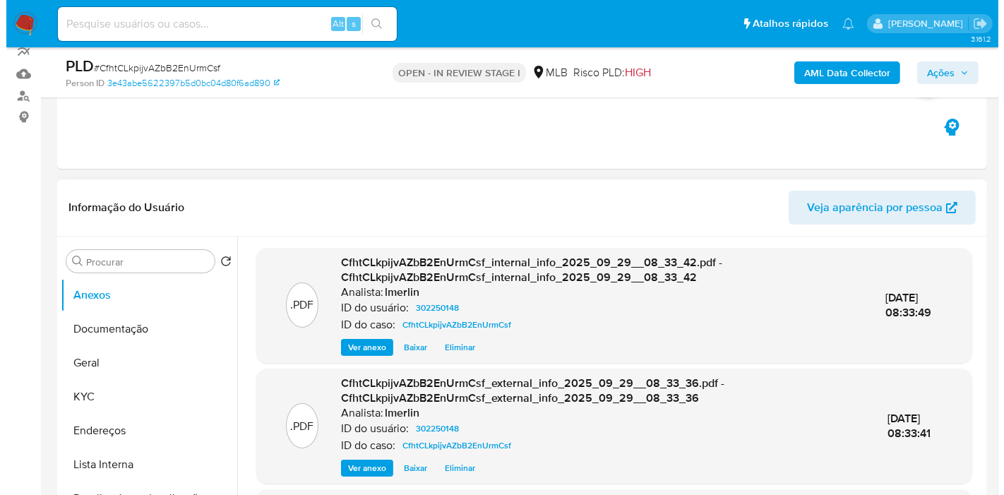
scroll to position [235, 0]
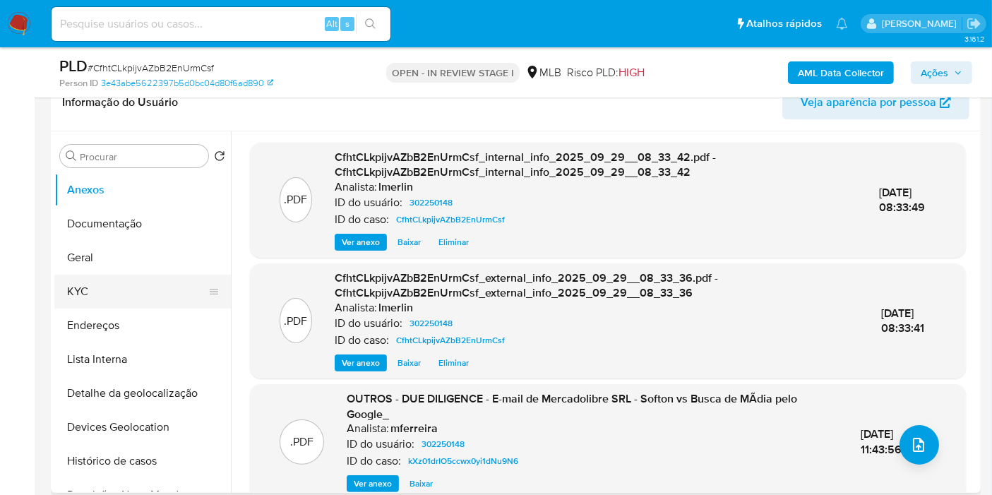
click at [157, 277] on button "KYC" at bounding box center [136, 292] width 165 height 34
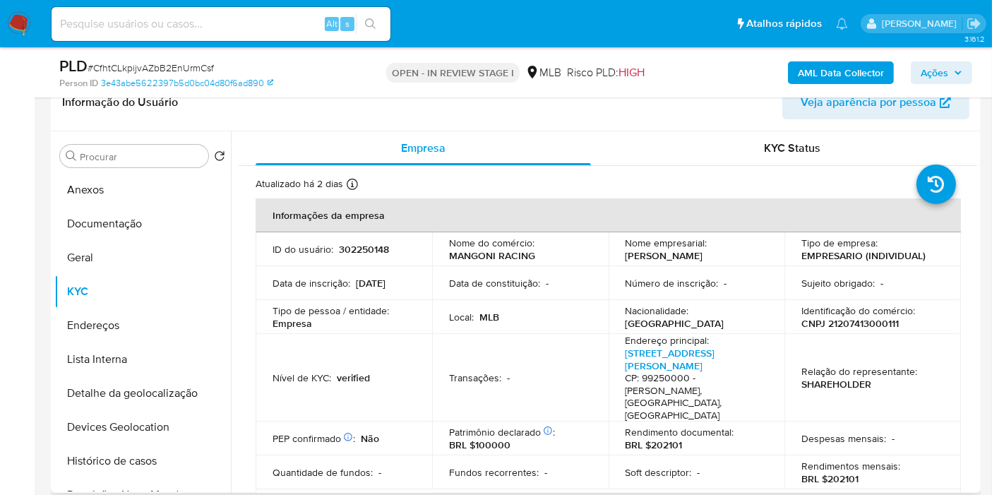
click at [848, 323] on p "CNPJ 21207413000111" at bounding box center [849, 323] width 97 height 13
copy p "21207413000111"
click at [120, 459] on button "Histórico de casos" at bounding box center [136, 461] width 165 height 34
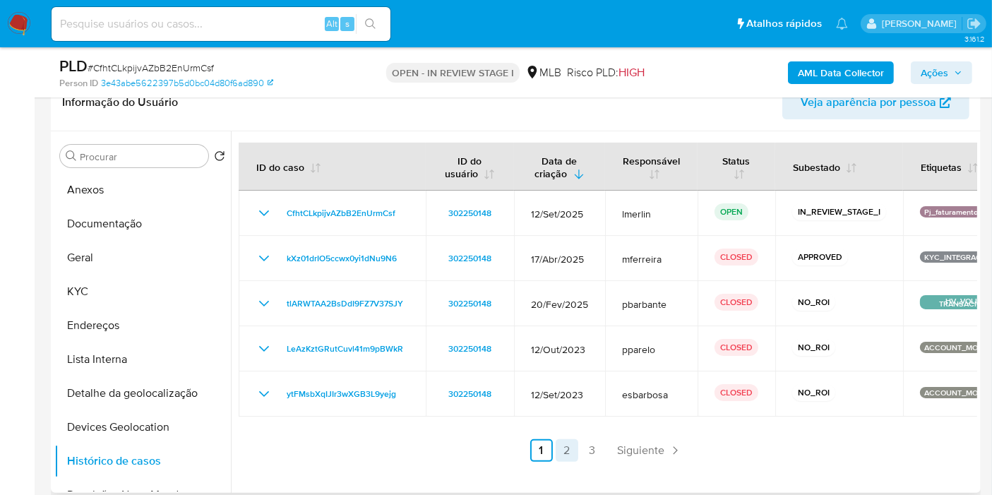
click at [561, 451] on link "2" at bounding box center [566, 450] width 23 height 23
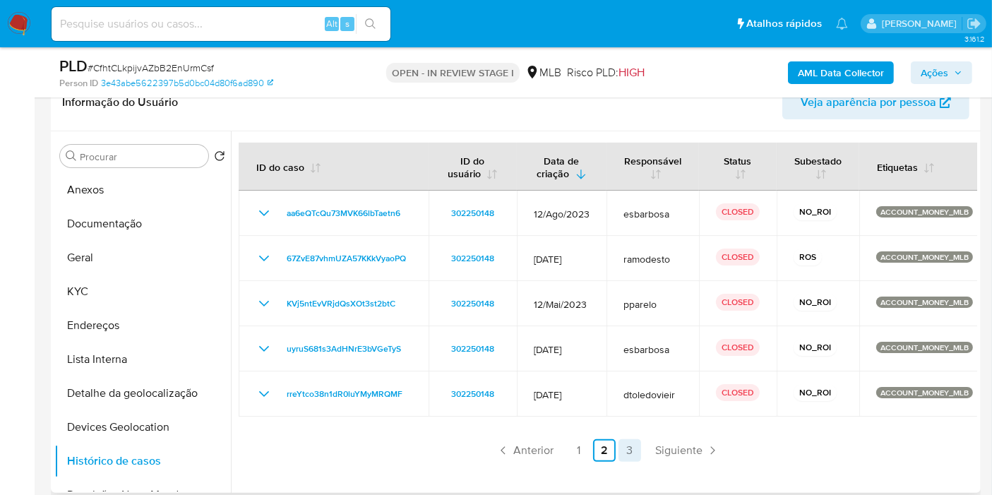
click at [637, 448] on link "3" at bounding box center [629, 450] width 23 height 23
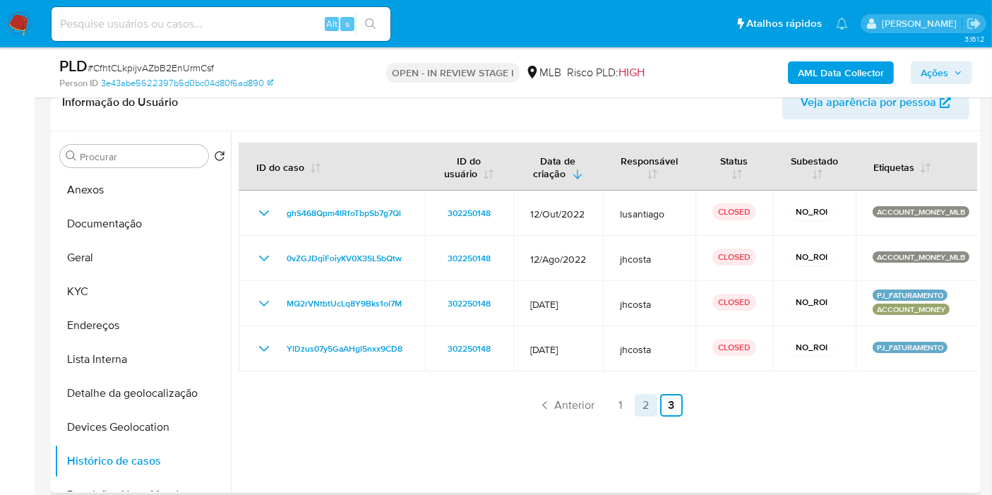
click at [647, 403] on link "2" at bounding box center [645, 405] width 23 height 23
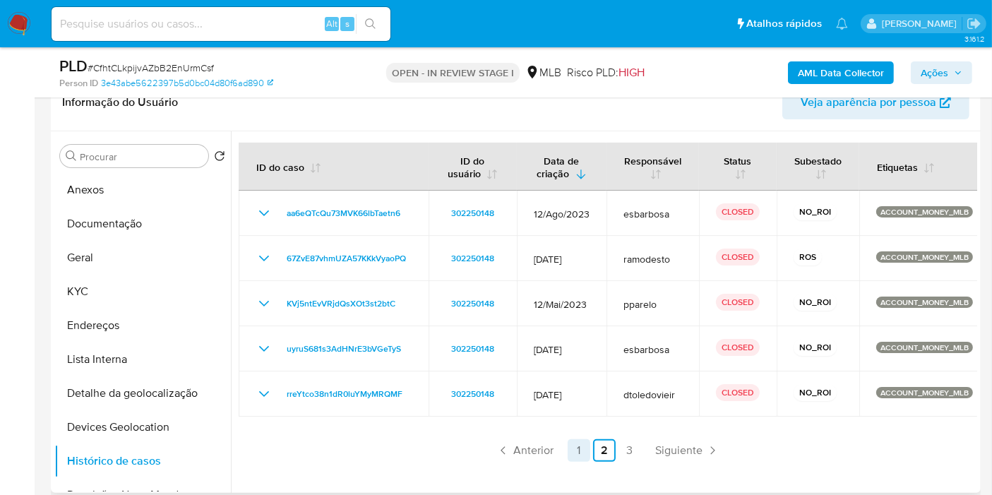
click at [570, 448] on link "1" at bounding box center [578, 450] width 23 height 23
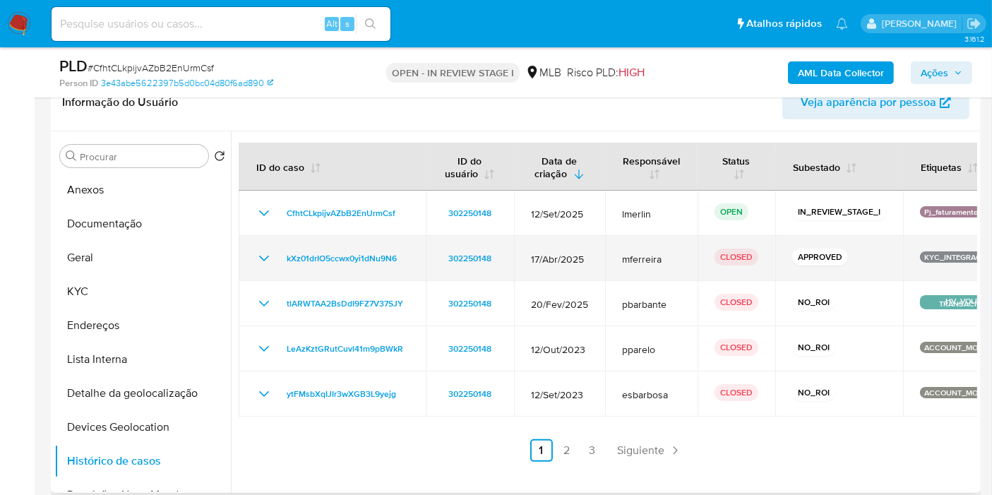
click at [265, 258] on icon "Mostrar/Ocultar" at bounding box center [263, 258] width 17 height 17
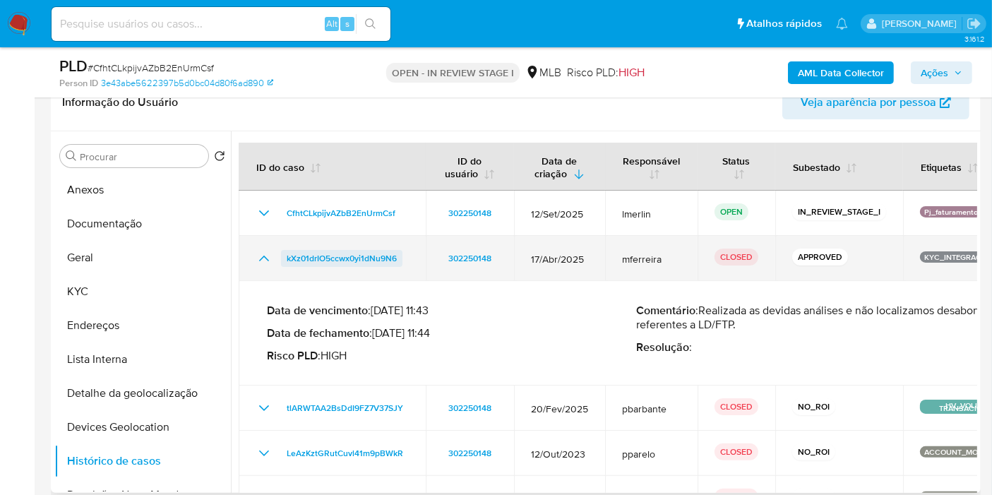
click at [349, 257] on span "kXz01drIO5ccwx0yi1dNu9N6" at bounding box center [342, 258] width 110 height 17
click at [257, 259] on icon "Mostrar/Ocultar" at bounding box center [263, 258] width 17 height 17
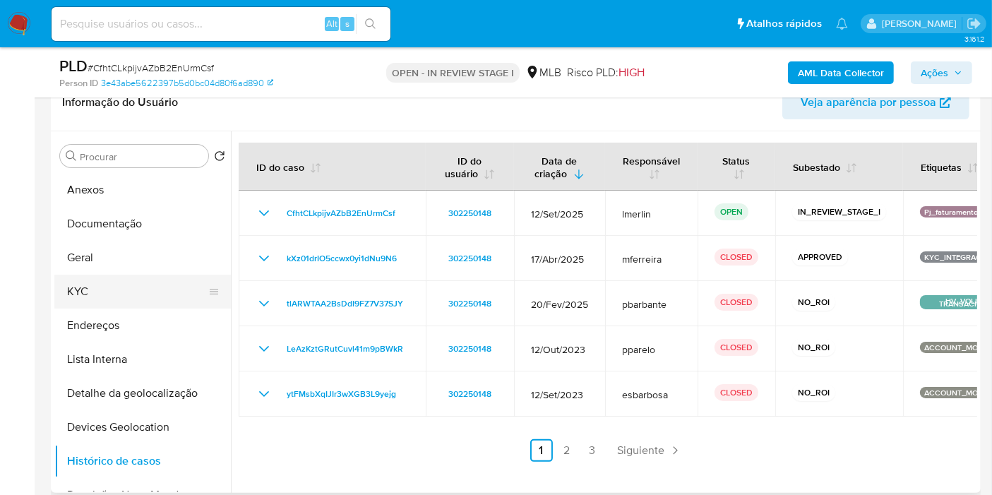
click at [148, 289] on button "KYC" at bounding box center [136, 292] width 165 height 34
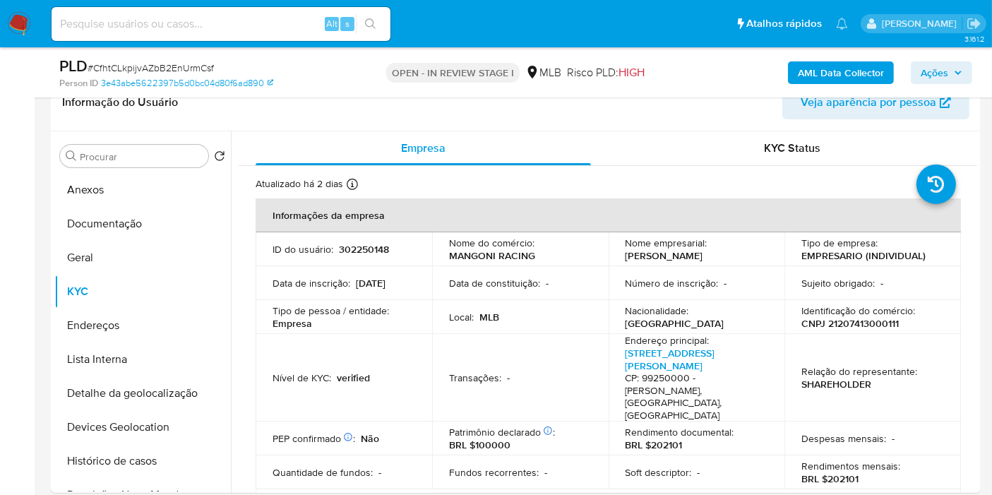
click at [849, 76] on b "AML Data Collector" at bounding box center [841, 72] width 86 height 23
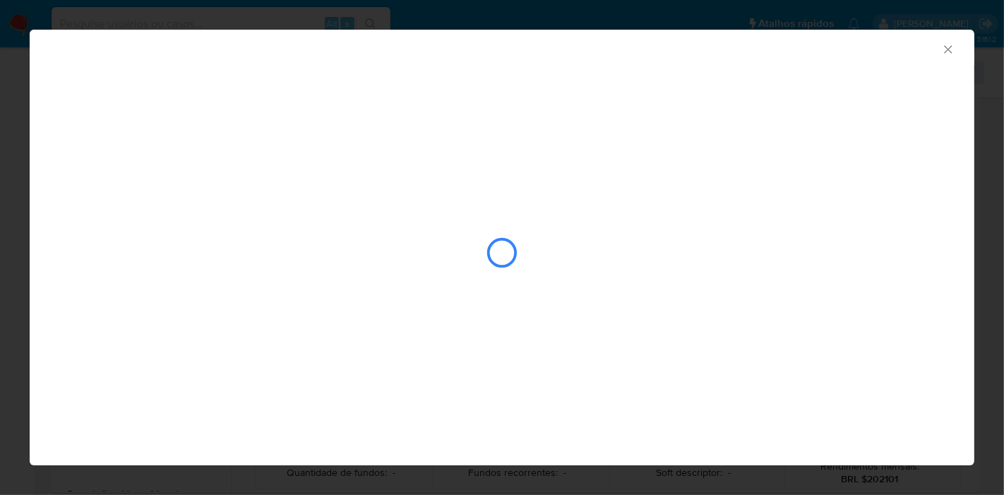
click at [723, 426] on div "AML Data Collector" at bounding box center [502, 247] width 944 height 435
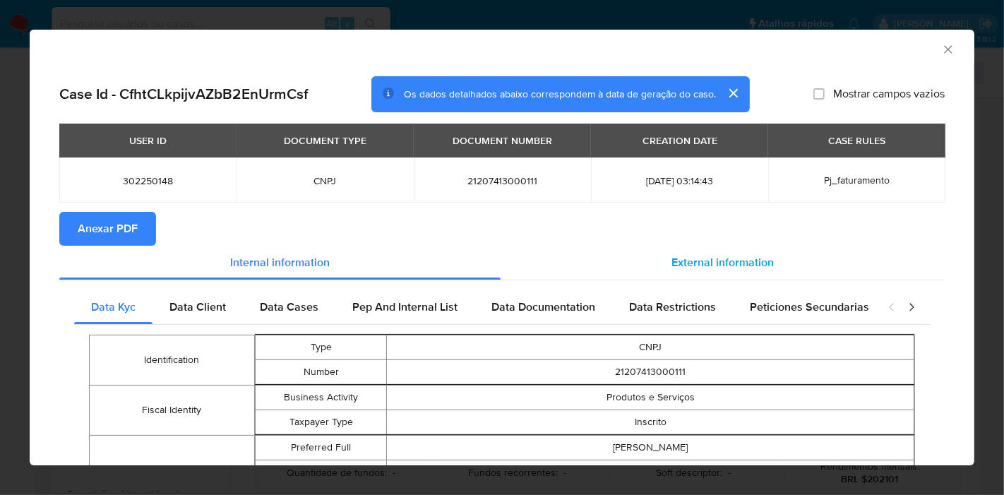
click at [713, 251] on div "External information" at bounding box center [722, 263] width 444 height 34
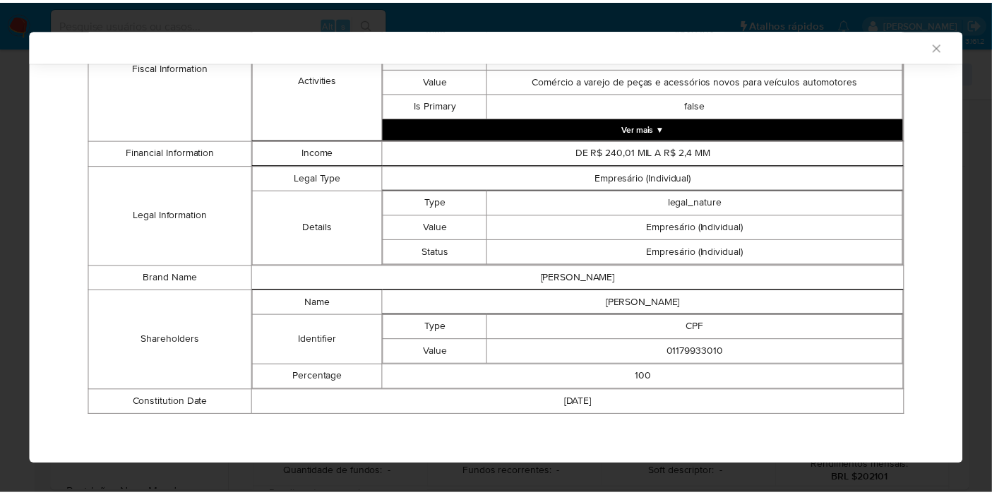
scroll to position [635, 0]
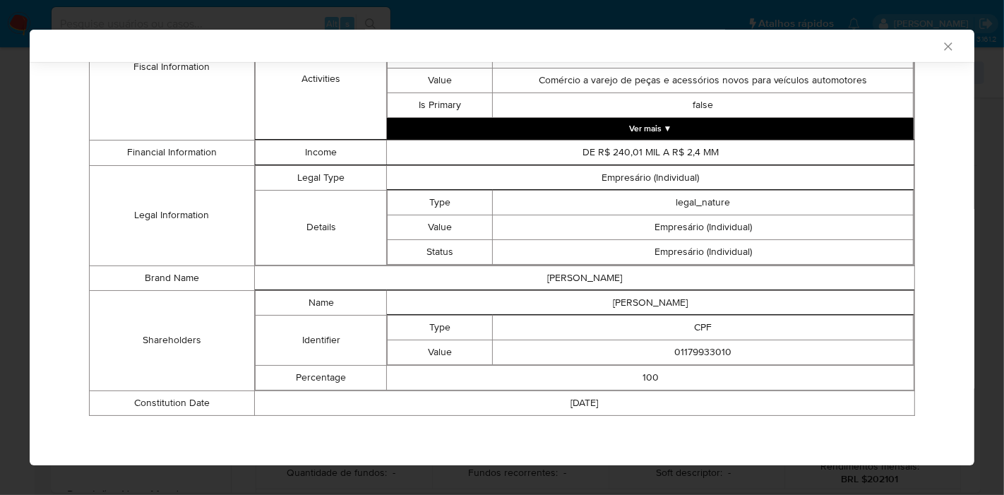
click at [672, 311] on td "NATHAN EUGENIO MANGONI" at bounding box center [650, 302] width 527 height 25
click at [669, 304] on td "NATHAN EUGENIO MANGONI" at bounding box center [650, 302] width 527 height 25
copy td "NATHAN EUGENIO MANGONI"
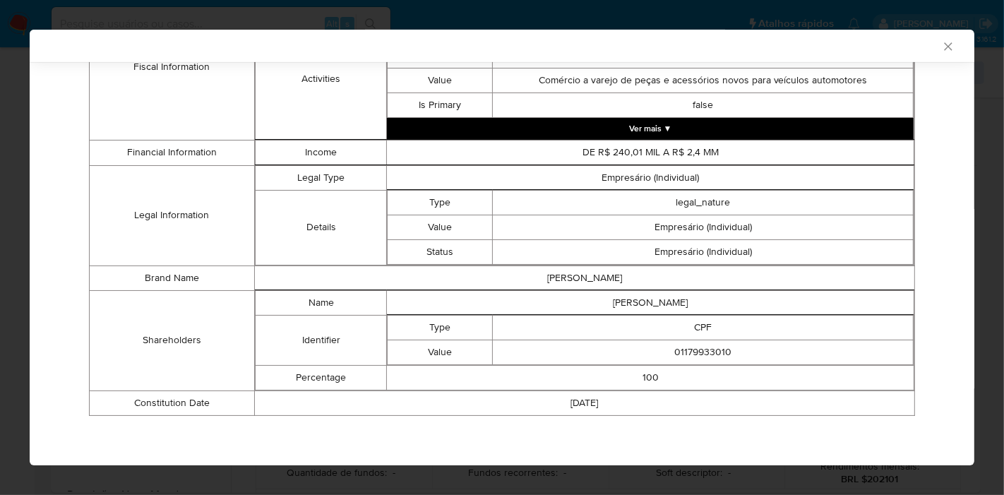
click at [692, 347] on td "01179933010" at bounding box center [703, 351] width 421 height 25
copy td "01179933010"
click at [941, 42] on icon "Fechar a janela" at bounding box center [948, 47] width 14 height 14
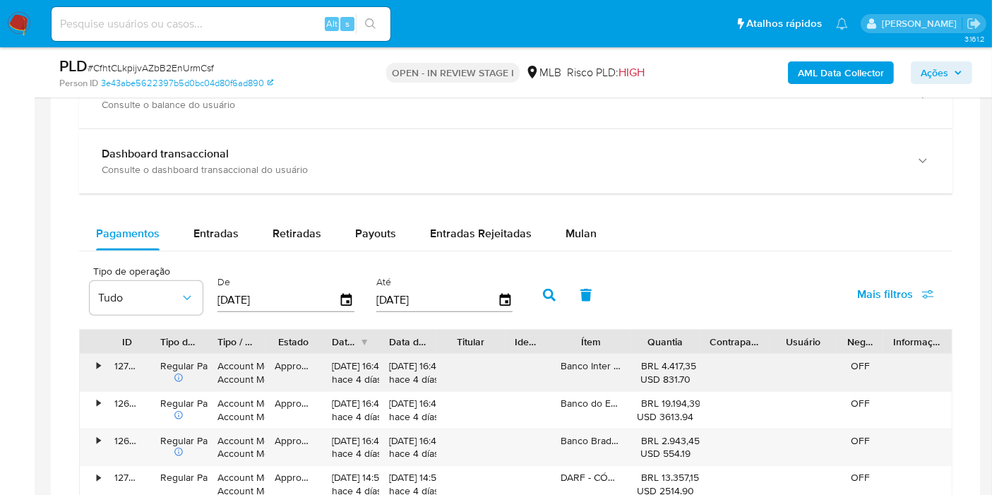
scroll to position [1176, 0]
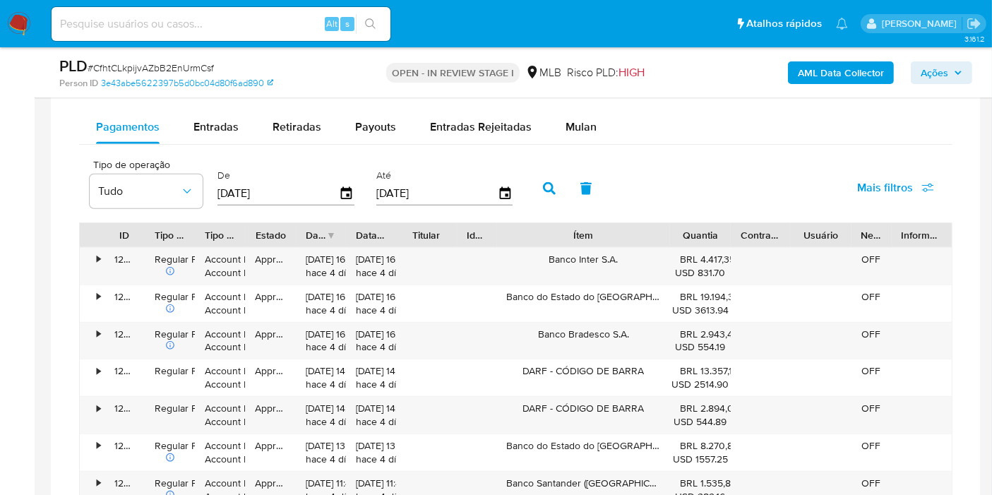
drag, startPoint x: 690, startPoint y: 227, endPoint x: 730, endPoint y: 224, distance: 40.3
click at [730, 224] on div "ID Tipo de operação Tipo / Método Estado Data de criação Data de aprovação Titu…" at bounding box center [516, 235] width 872 height 24
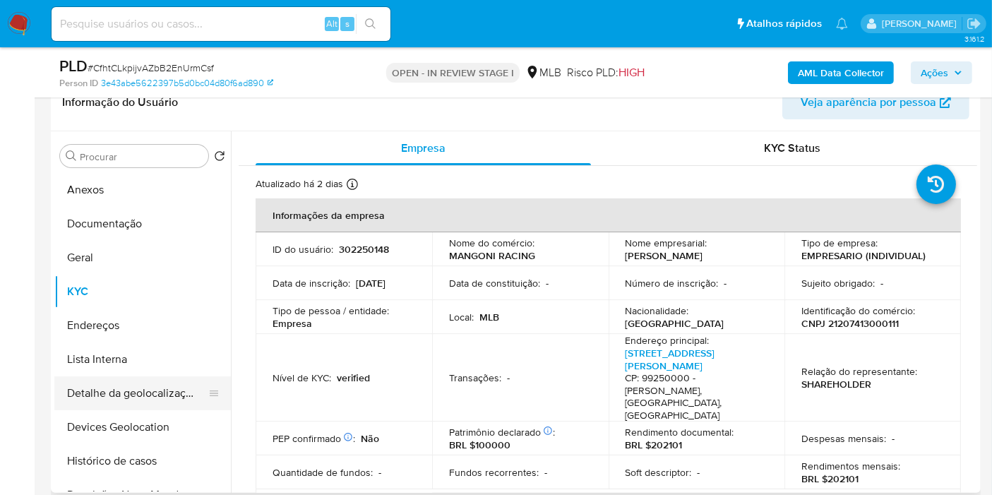
scroll to position [78, 0]
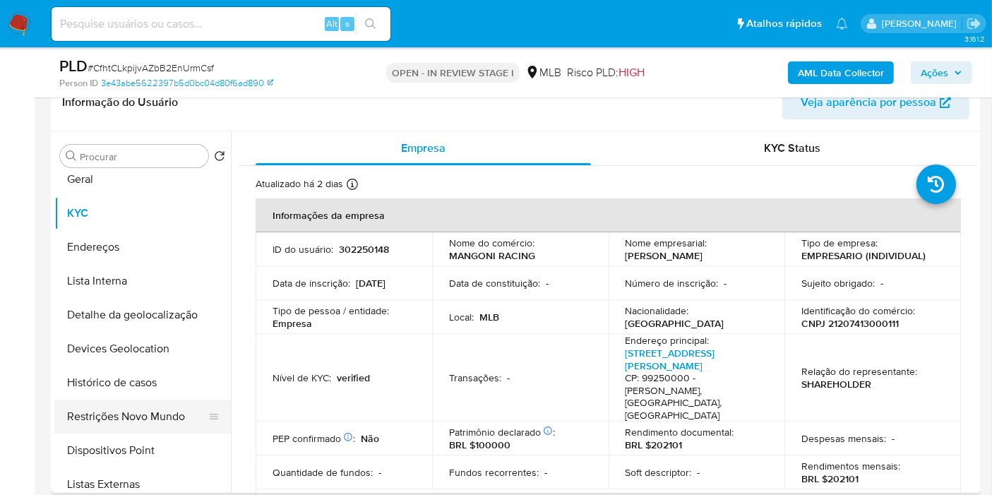
click at [128, 422] on button "Restrições Novo Mundo" at bounding box center [136, 416] width 165 height 34
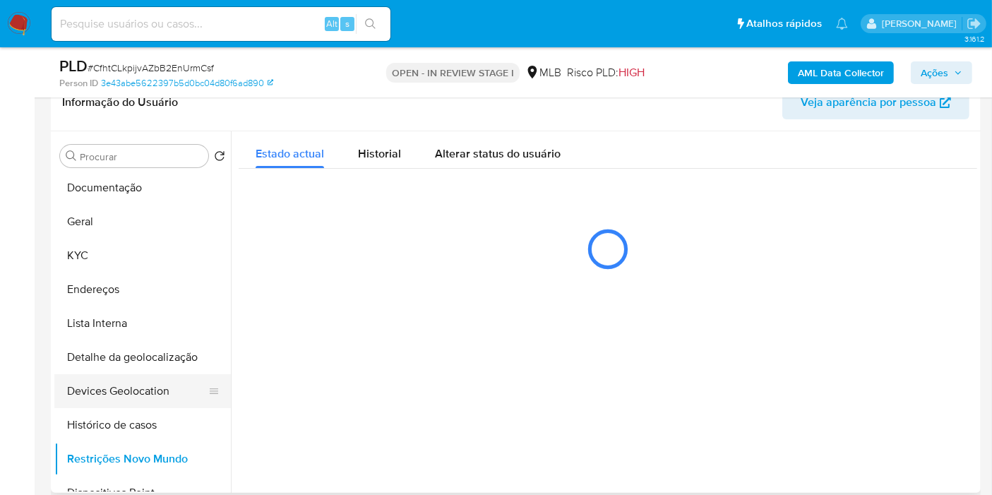
scroll to position [0, 0]
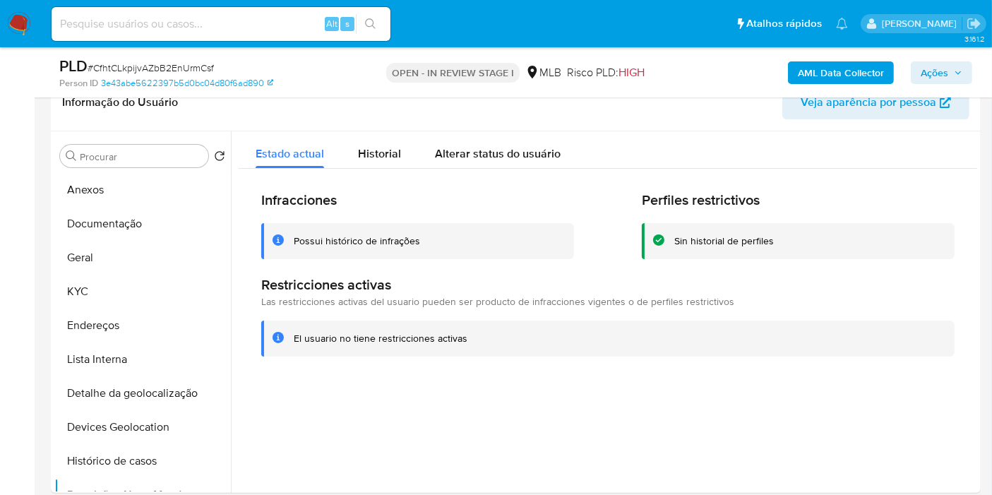
drag, startPoint x: 167, startPoint y: 234, endPoint x: 380, endPoint y: 31, distance: 294.5
click at [166, 234] on button "Documentação" at bounding box center [142, 224] width 176 height 34
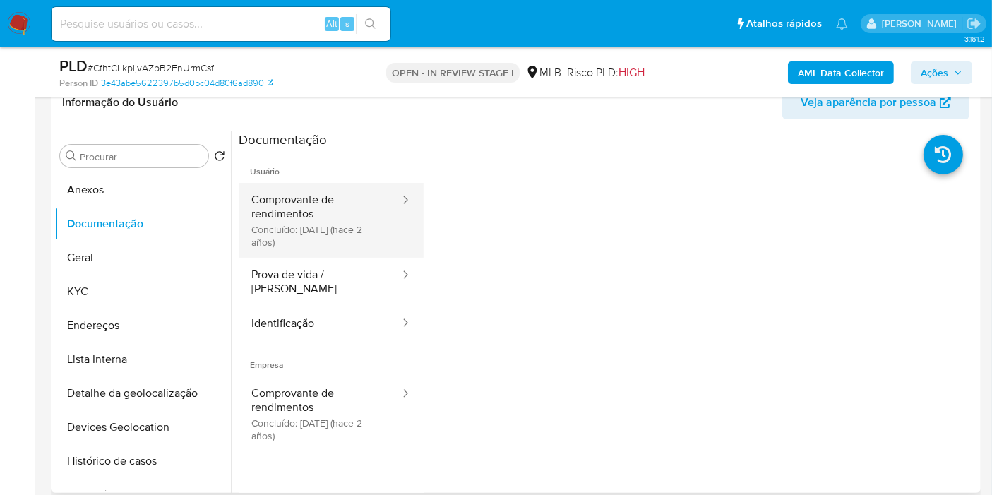
click at [327, 212] on button "Comprovante de rendimentos Concluído: 14/04/2023 (hace 2 años)" at bounding box center [320, 220] width 162 height 75
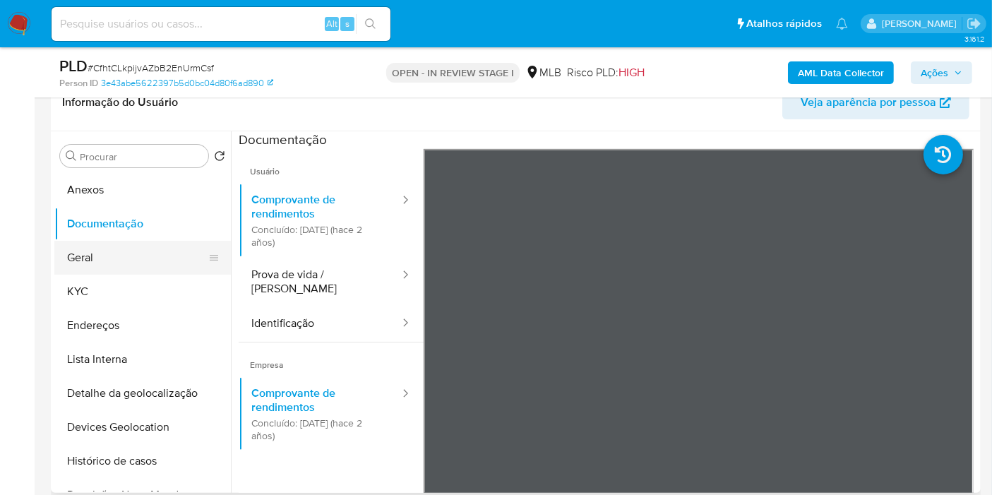
click at [88, 256] on button "Geral" at bounding box center [136, 258] width 165 height 34
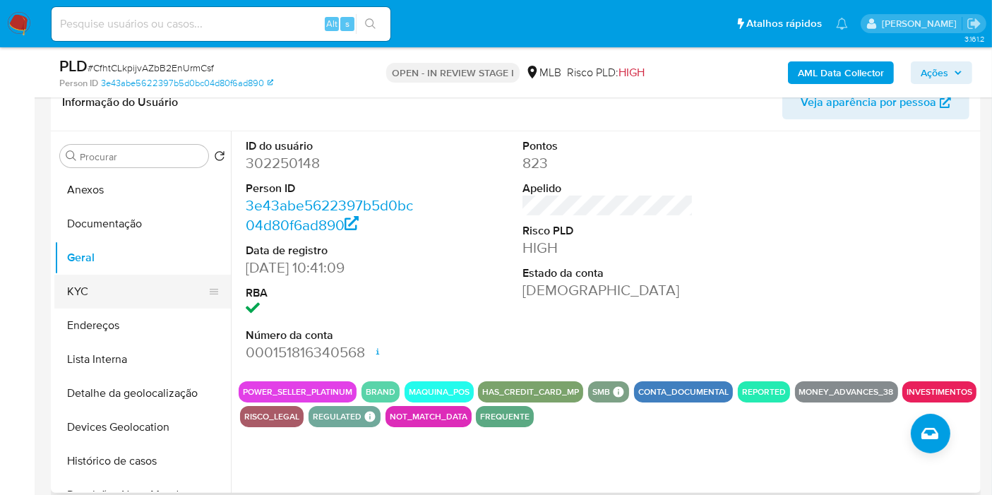
click at [89, 295] on button "KYC" at bounding box center [136, 292] width 165 height 34
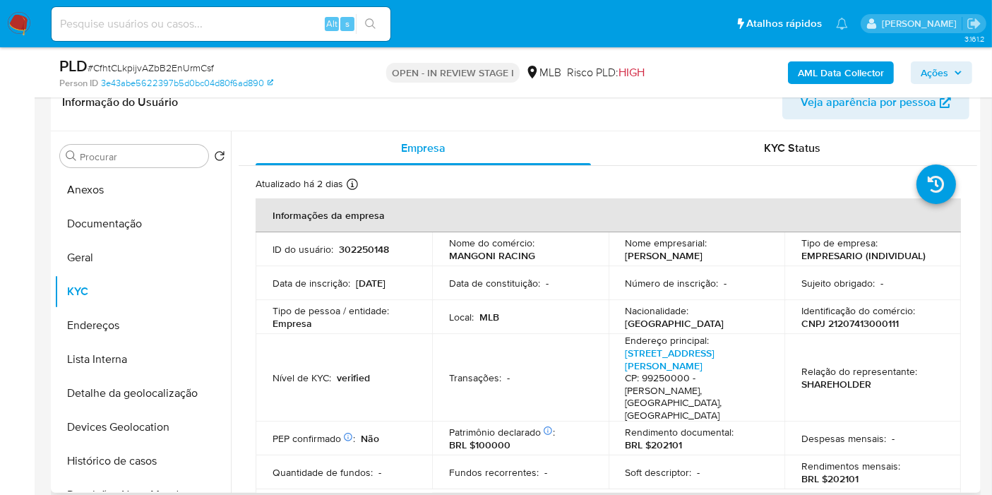
drag, startPoint x: 977, startPoint y: 212, endPoint x: 977, endPoint y: 229, distance: 16.2
click at [977, 229] on div "Procurar Retornar ao pedido padrão Anexos Documentação Geral KYC Endereços List…" at bounding box center [515, 311] width 929 height 361
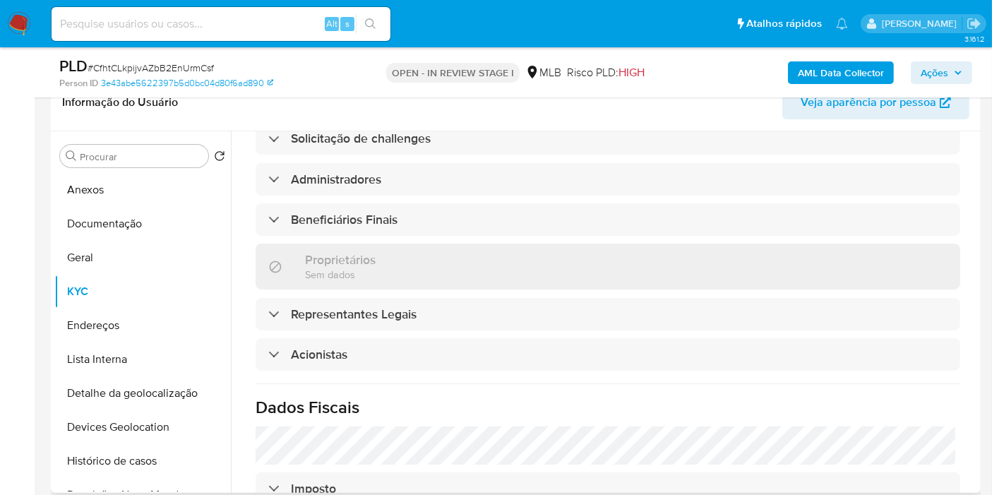
scroll to position [872, 0]
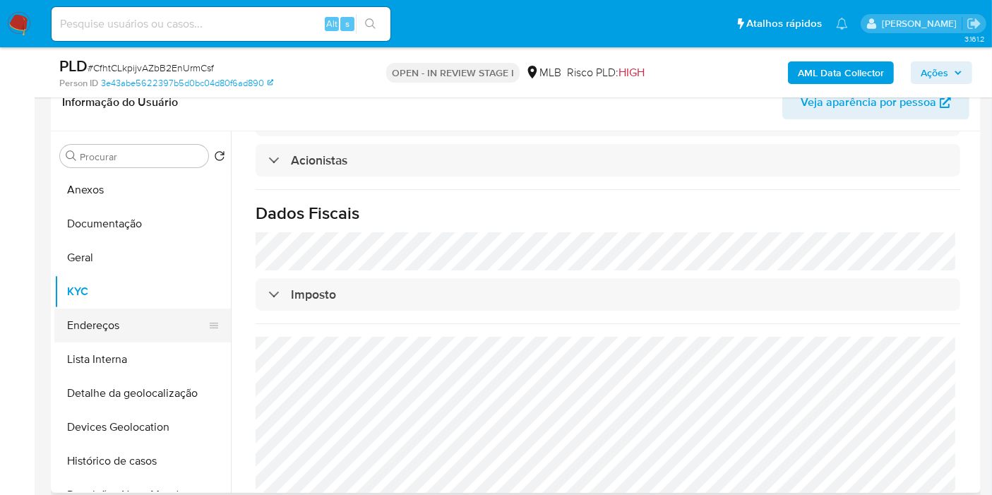
click at [158, 311] on button "Endereços" at bounding box center [136, 325] width 165 height 34
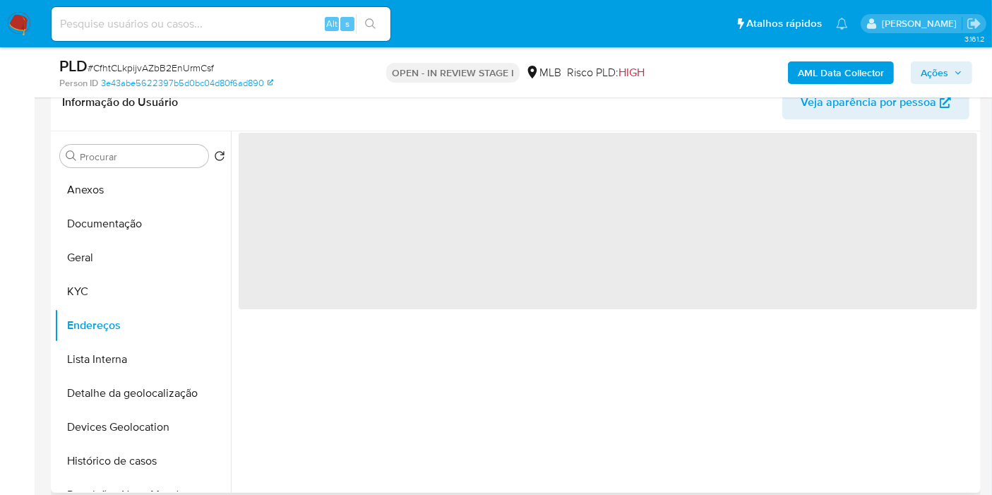
scroll to position [0, 0]
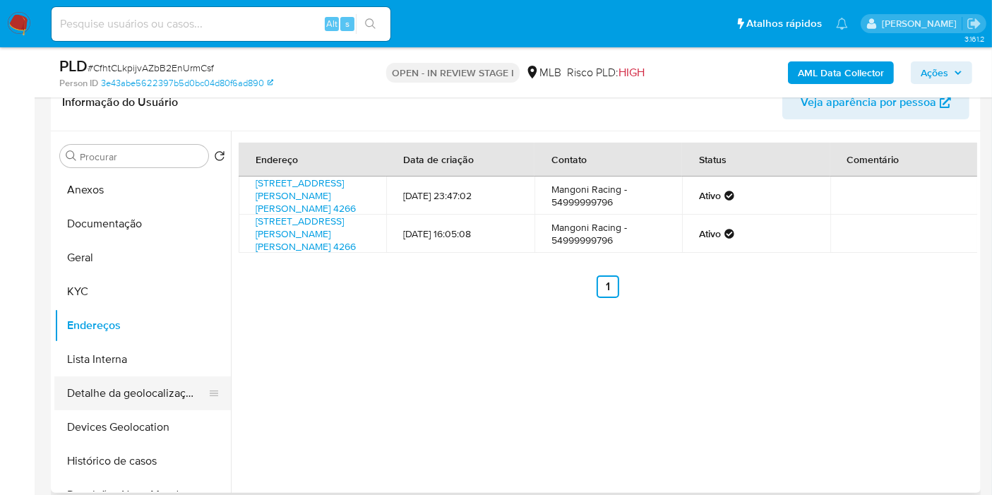
click at [160, 400] on button "Detalhe da geolocalização" at bounding box center [136, 393] width 165 height 34
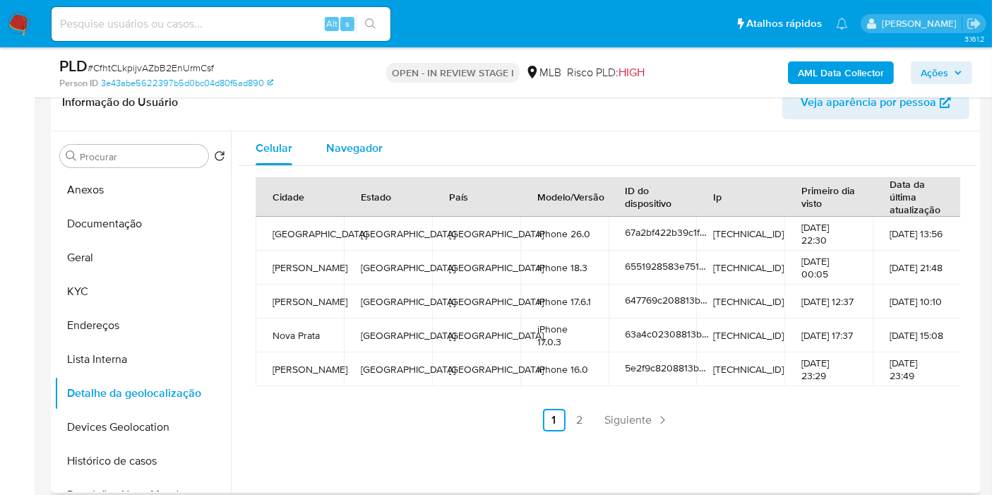
click at [346, 154] on span "Navegador" at bounding box center [354, 148] width 56 height 16
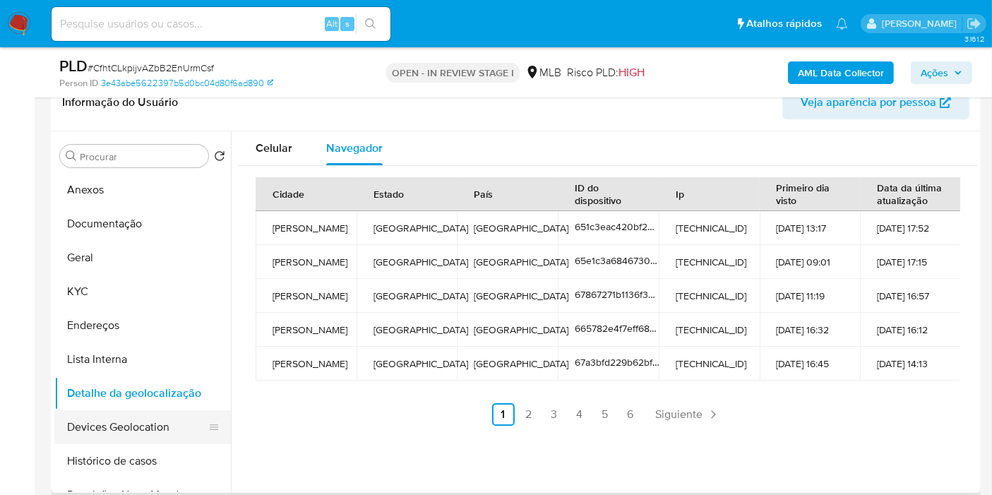
click at [144, 434] on button "Devices Geolocation" at bounding box center [136, 427] width 165 height 34
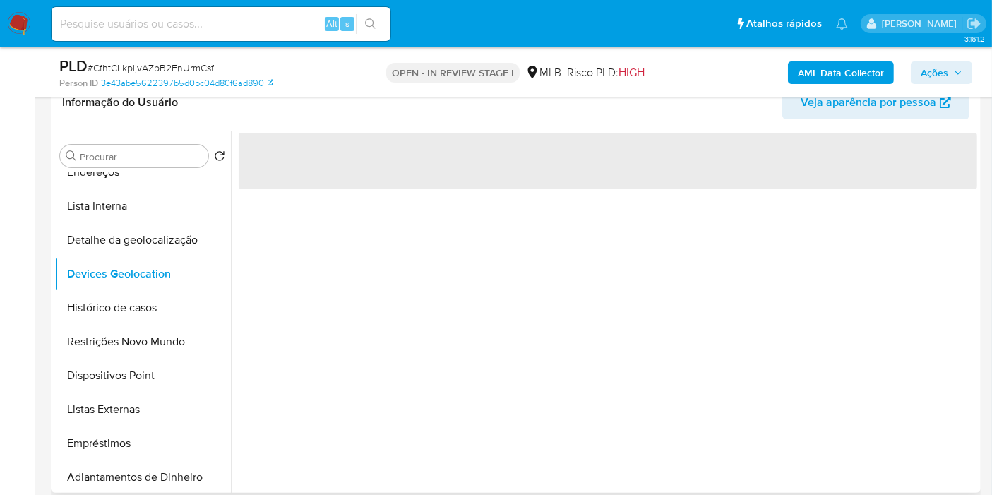
scroll to position [157, 0]
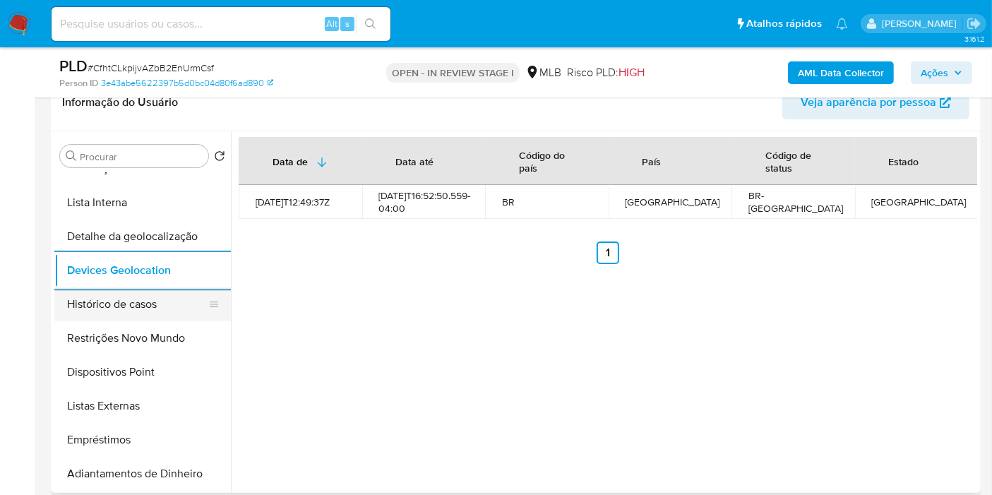
click at [138, 315] on button "Histórico de casos" at bounding box center [136, 304] width 165 height 34
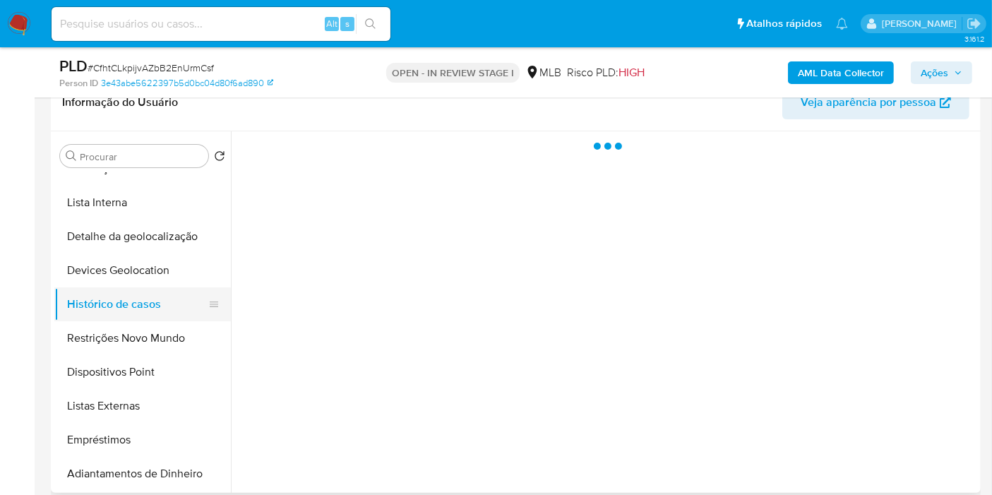
click at [137, 319] on button "Histórico de casos" at bounding box center [136, 304] width 165 height 34
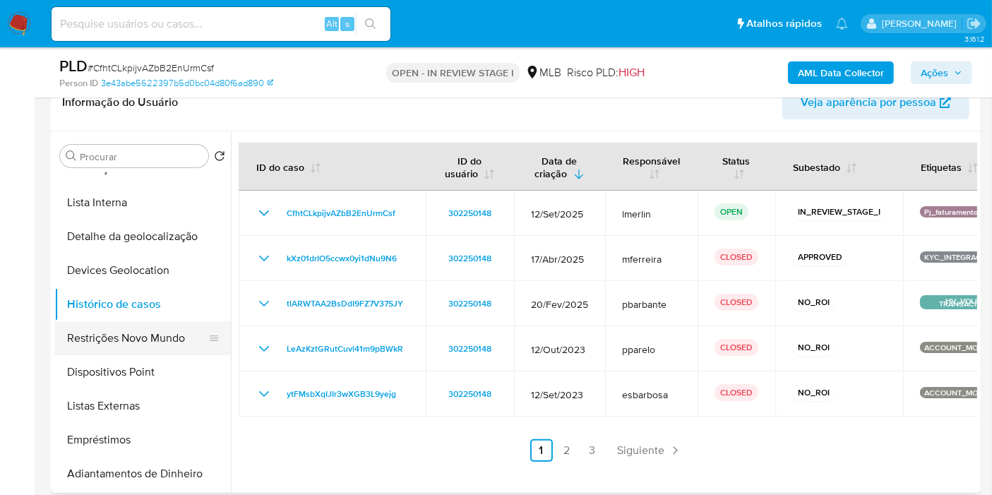
click at [114, 335] on button "Restrições Novo Mundo" at bounding box center [136, 338] width 165 height 34
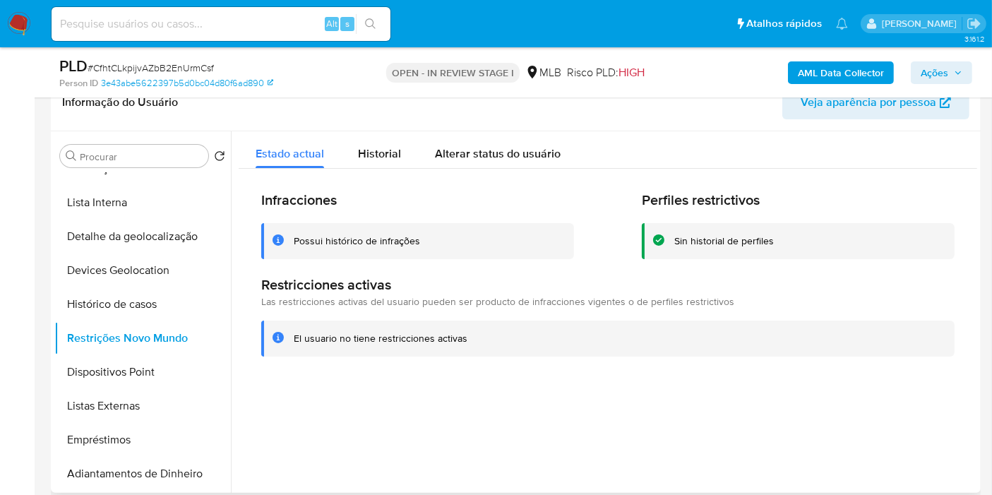
click at [813, 423] on div at bounding box center [604, 311] width 746 height 361
click at [150, 382] on button "Dispositivos Point" at bounding box center [136, 372] width 165 height 34
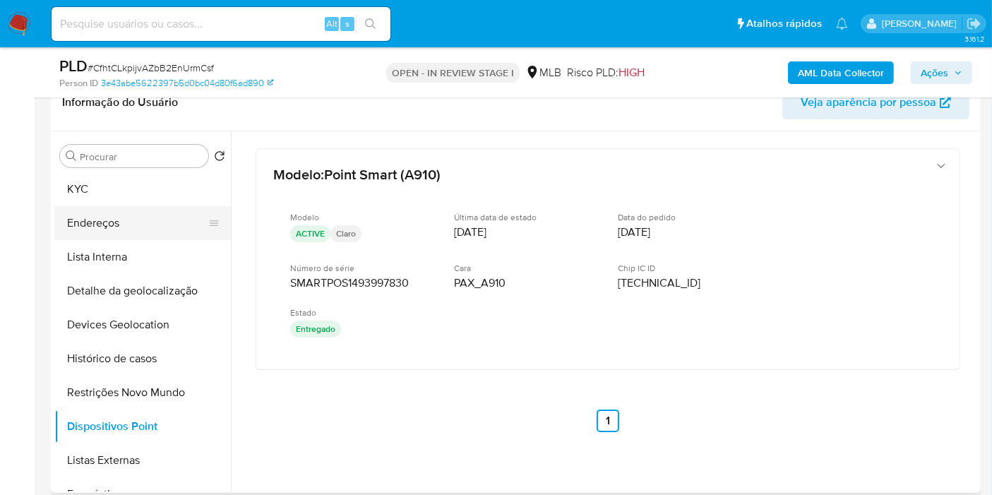
scroll to position [78, 0]
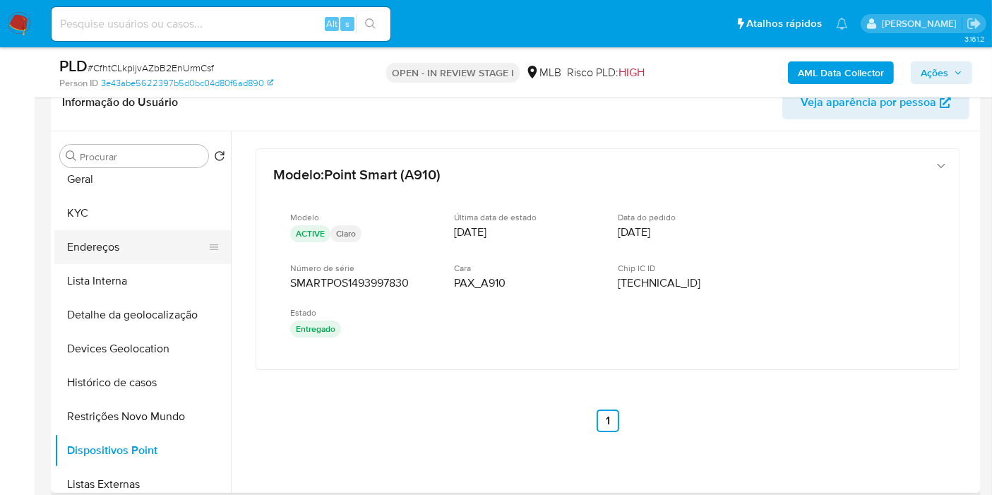
click at [107, 234] on button "Endereços" at bounding box center [136, 247] width 165 height 34
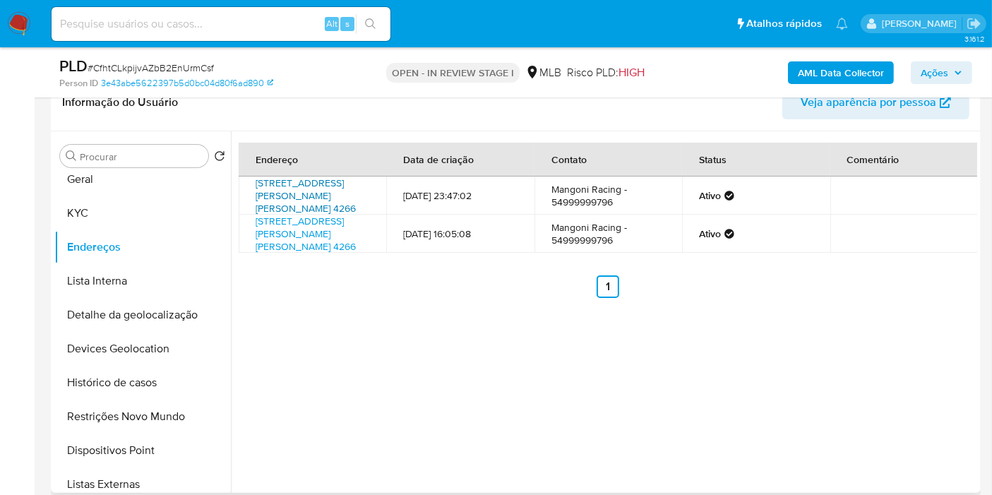
click at [312, 189] on link "Avenida Arthur Oscar 4266, Serafina Corrêa, Rio Grande Do Sul, 99250000, Brasil…" at bounding box center [305, 196] width 100 height 40
click at [93, 216] on button "KYC" at bounding box center [136, 213] width 165 height 34
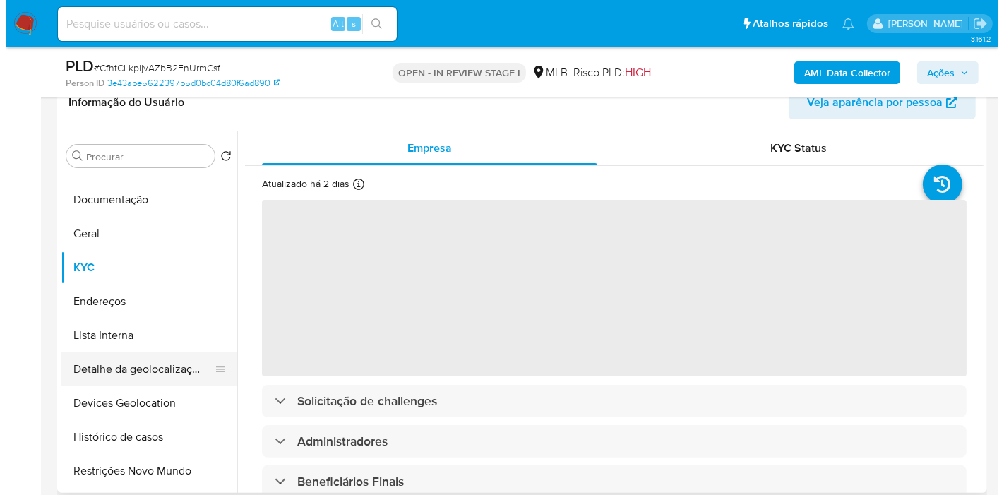
scroll to position [0, 0]
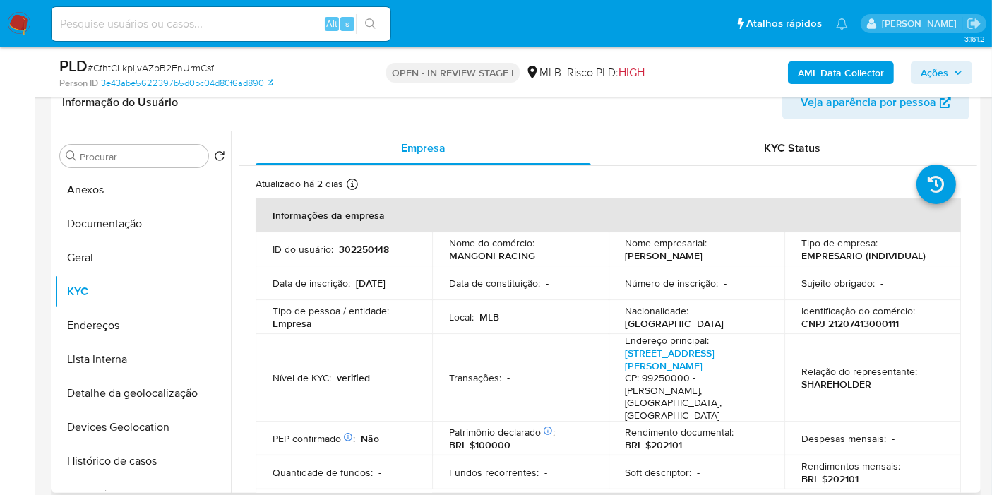
click at [865, 327] on p "CNPJ 21207413000111" at bounding box center [849, 323] width 97 height 13
copy p "21207413000111"
click at [744, 262] on td "Nome empresarial : NATHAN EUGENIO MANGONI" at bounding box center [696, 249] width 176 height 34
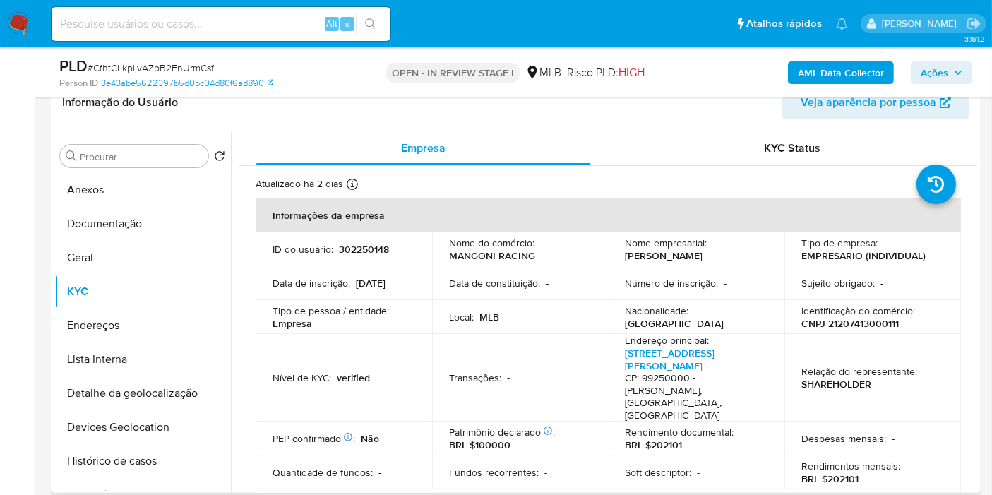
click at [721, 247] on div "Nome empresarial : NATHAN EUGENIO MANGONI" at bounding box center [696, 248] width 143 height 25
click at [703, 260] on p "NATHAN EUGENIO MANGONI" at bounding box center [664, 255] width 78 height 13
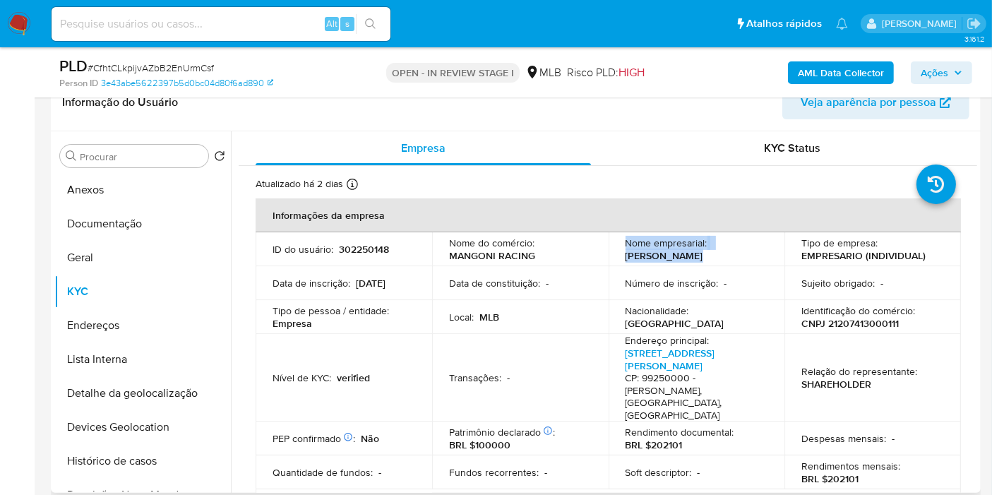
click at [703, 260] on p "NATHAN EUGENIO MANGONI" at bounding box center [664, 255] width 78 height 13
drag, startPoint x: 760, startPoint y: 257, endPoint x: 622, endPoint y: 252, distance: 137.7
click at [625, 252] on div "Nome empresarial : NATHAN EUGENIO MANGONI" at bounding box center [696, 248] width 143 height 25
copy p "NATHAN EUGENIO MANGONI"
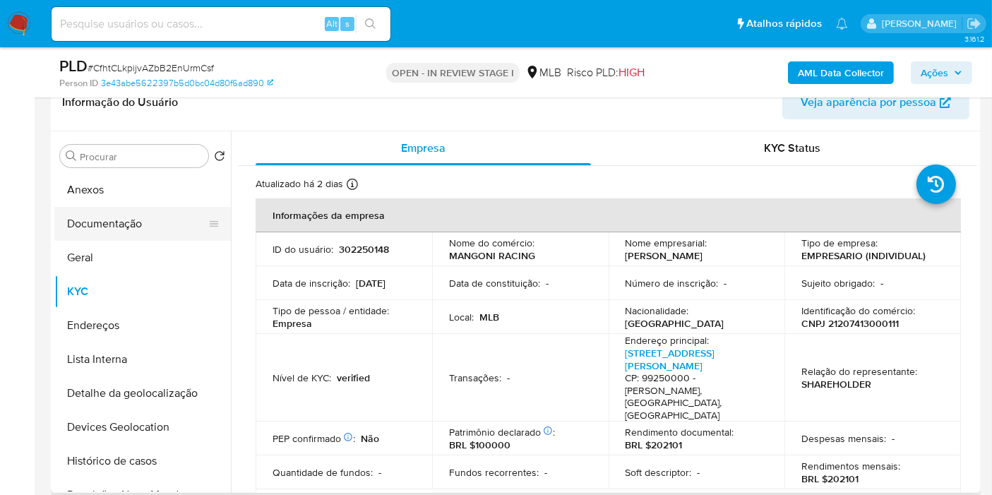
click at [151, 226] on button "Documentação" at bounding box center [136, 224] width 165 height 34
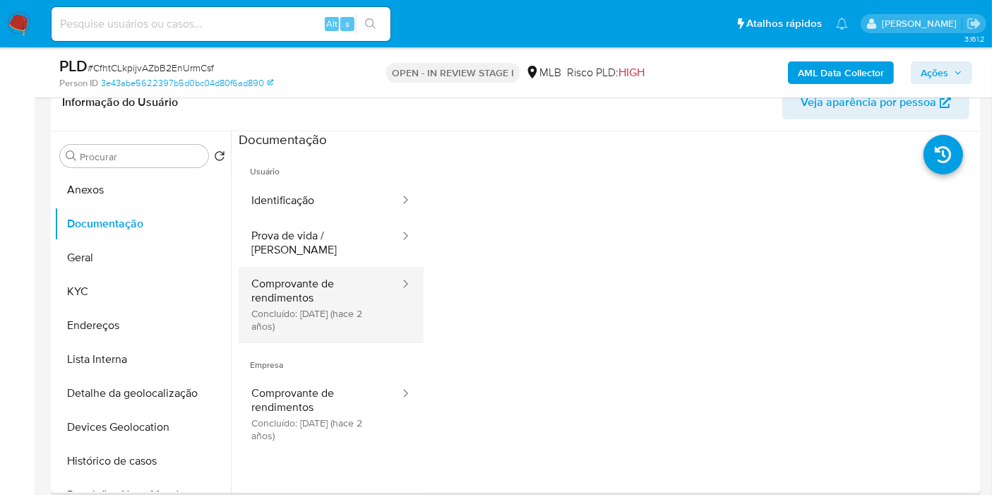
click at [325, 314] on button "Comprovante de rendimentos Concluído: 14/04/2023 (hace 2 años)" at bounding box center [320, 304] width 162 height 75
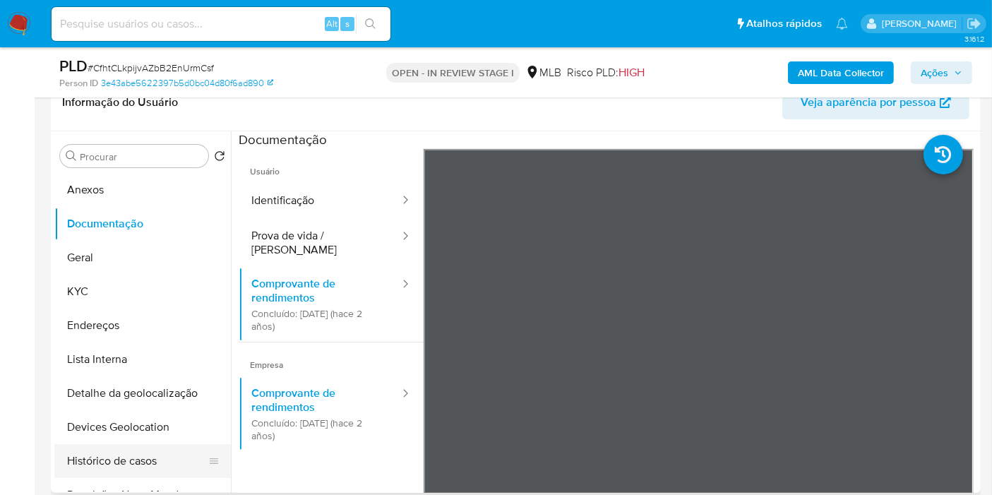
click at [145, 466] on button "Histórico de casos" at bounding box center [136, 461] width 165 height 34
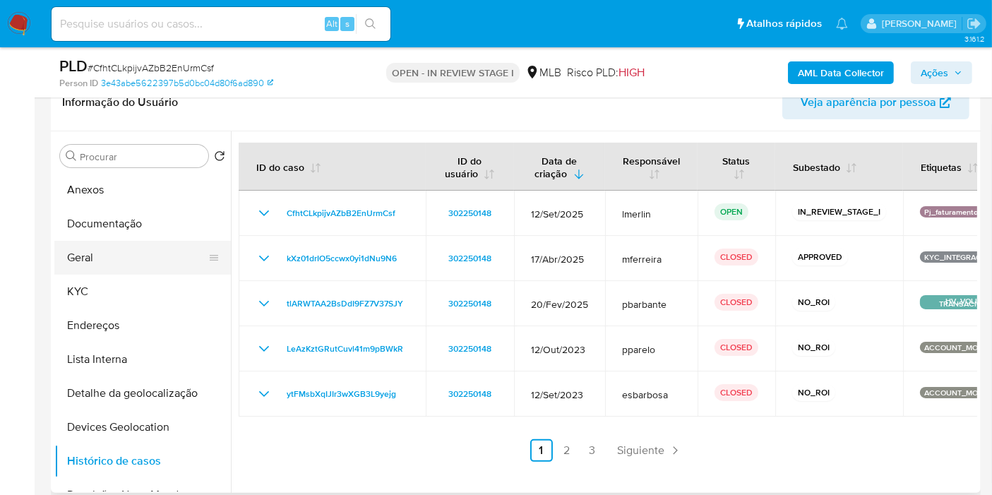
click at [137, 265] on button "Geral" at bounding box center [136, 258] width 165 height 34
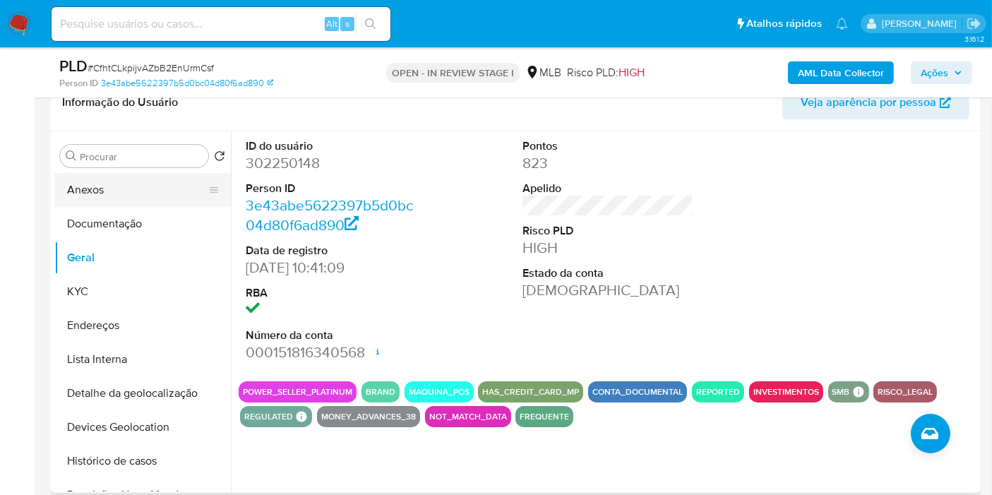
click at [131, 188] on button "Anexos" at bounding box center [136, 190] width 165 height 34
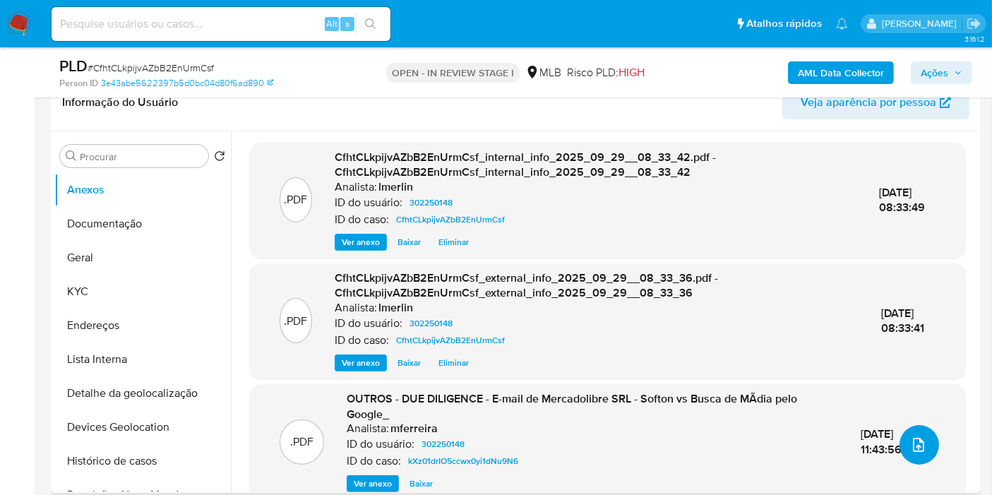
click at [927, 443] on button "upload-file" at bounding box center [919, 445] width 40 height 40
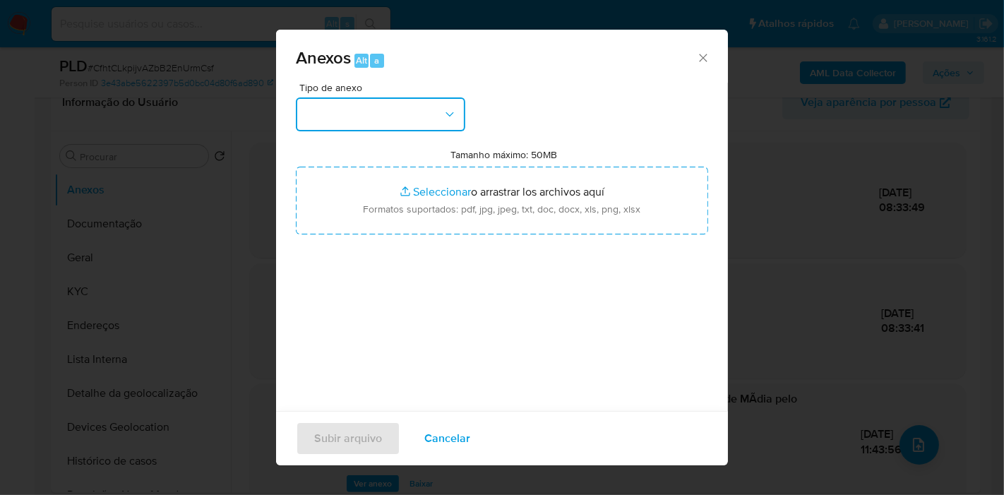
click at [409, 119] on button "button" at bounding box center [380, 114] width 169 height 34
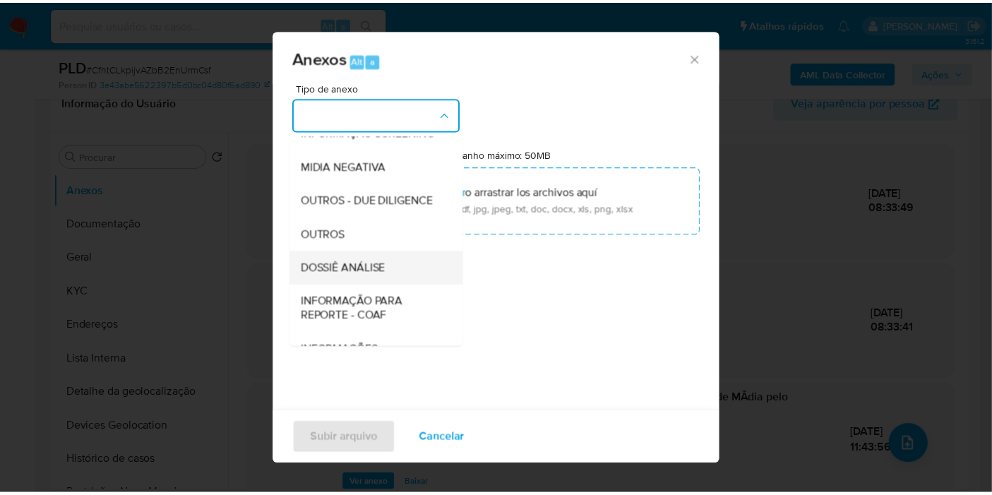
scroll to position [157, 0]
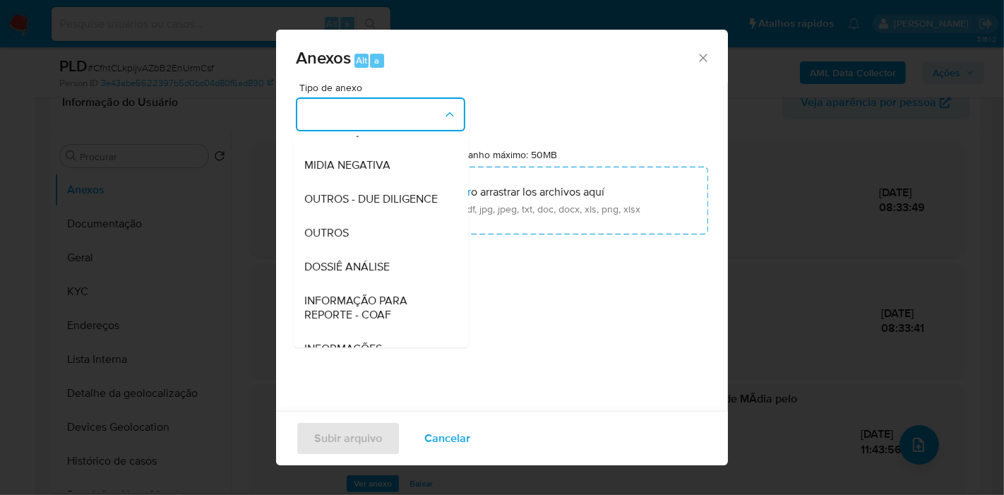
click at [395, 284] on div "DOSSIÊ ANÁLISE" at bounding box center [376, 267] width 144 height 34
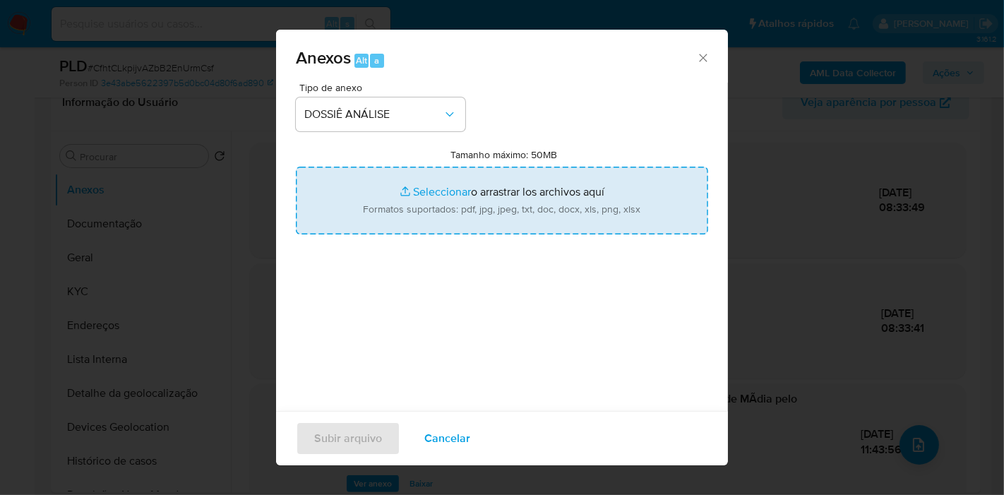
click at [440, 229] on input "Tamanho máximo: 50MB Seleccionar archivos" at bounding box center [502, 201] width 412 height 68
type input "C:\fakepath\Mulan 302250148_2025_09_29_07_58_44.xlsx"
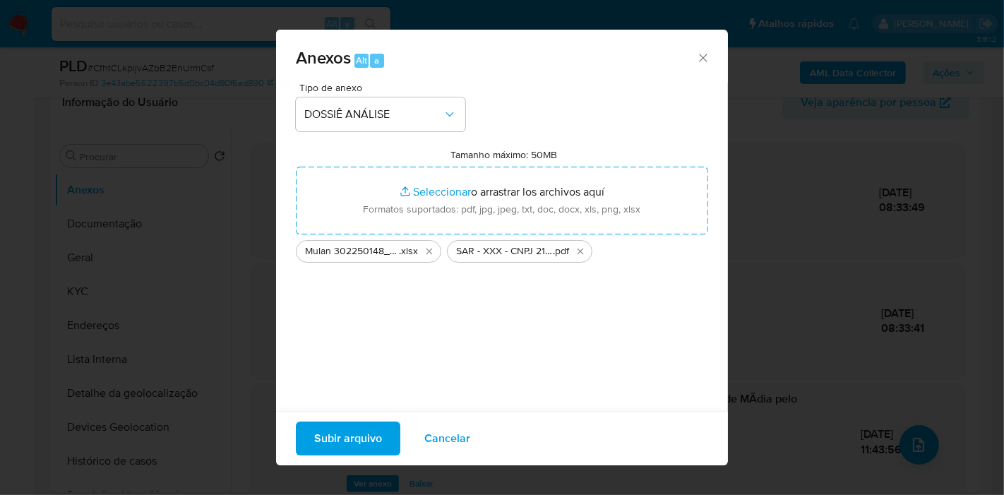
click at [356, 427] on span "Subir arquivo" at bounding box center [348, 438] width 68 height 31
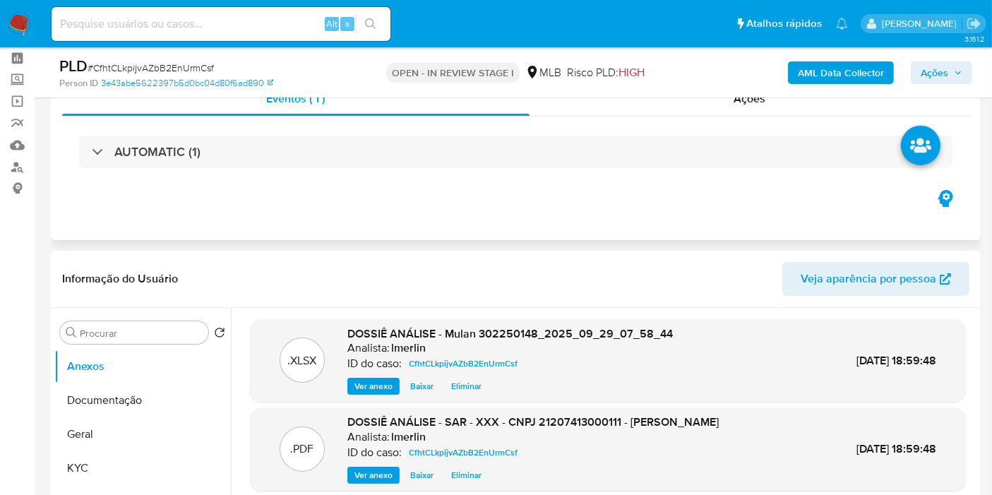
scroll to position [0, 0]
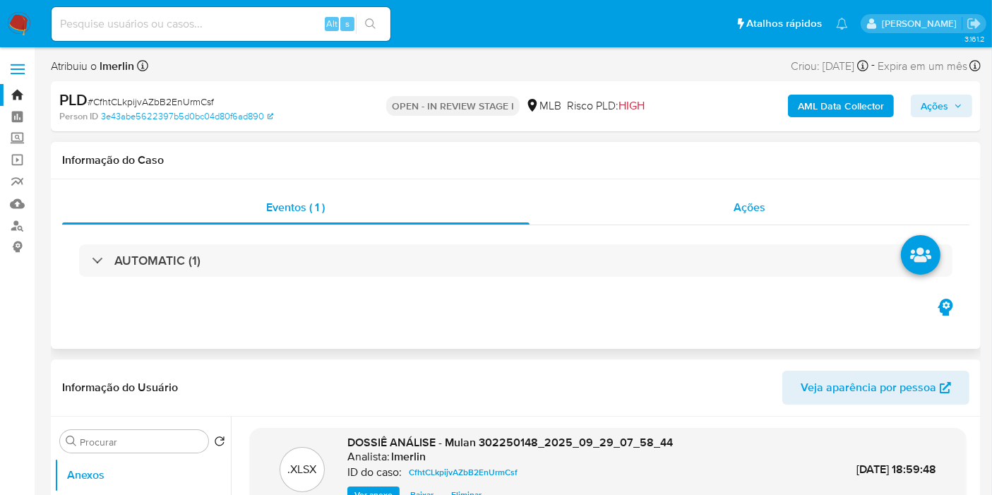
click at [765, 205] on div "Ações" at bounding box center [749, 208] width 440 height 34
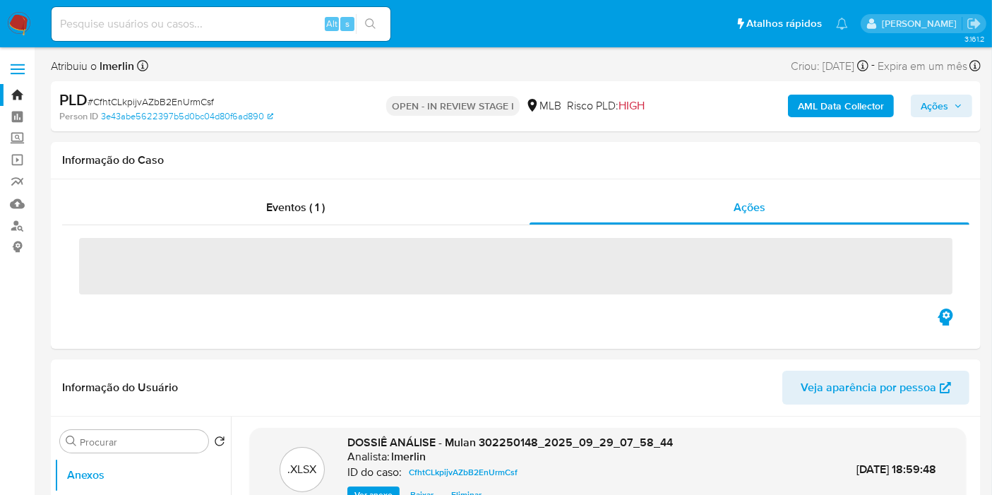
click at [949, 105] on span "Ações" at bounding box center [941, 106] width 42 height 20
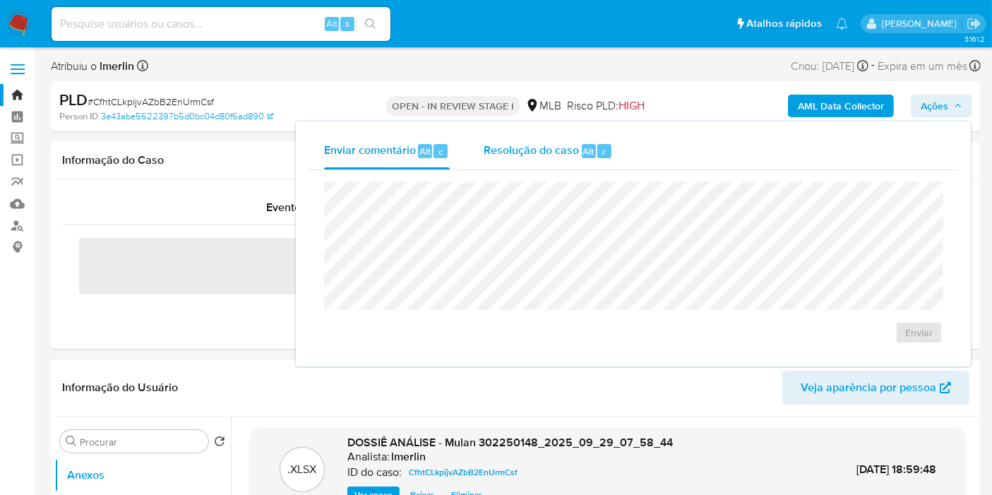
click at [519, 152] on span "Resolução do caso" at bounding box center [530, 151] width 95 height 16
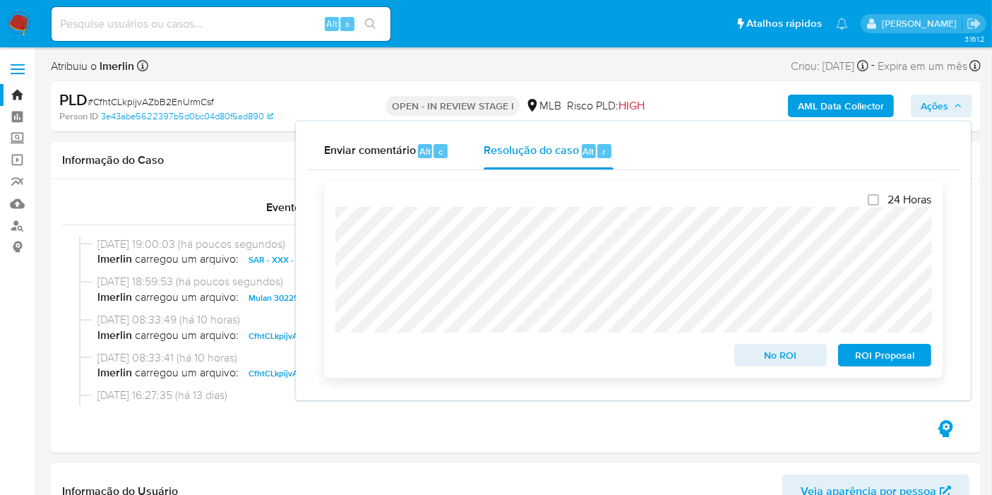
click at [879, 349] on span "ROI Proposal" at bounding box center [884, 355] width 73 height 20
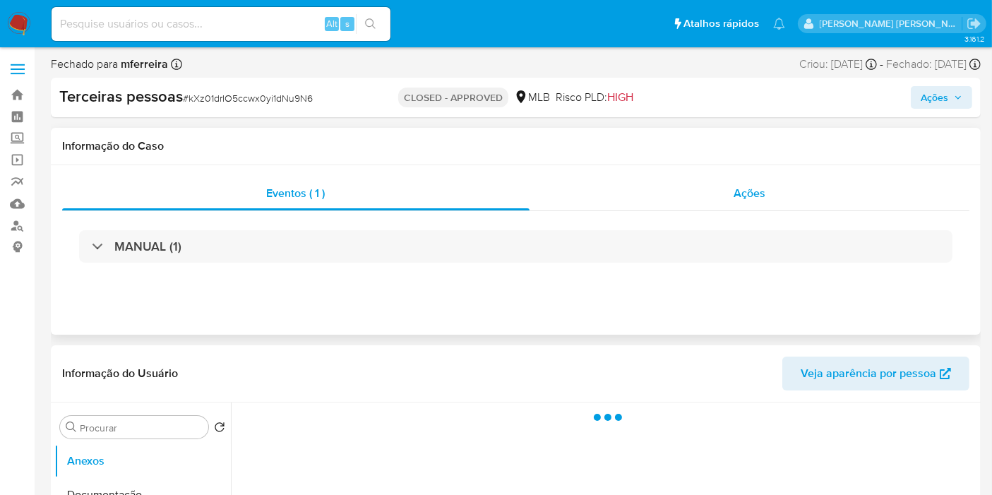
select select "10"
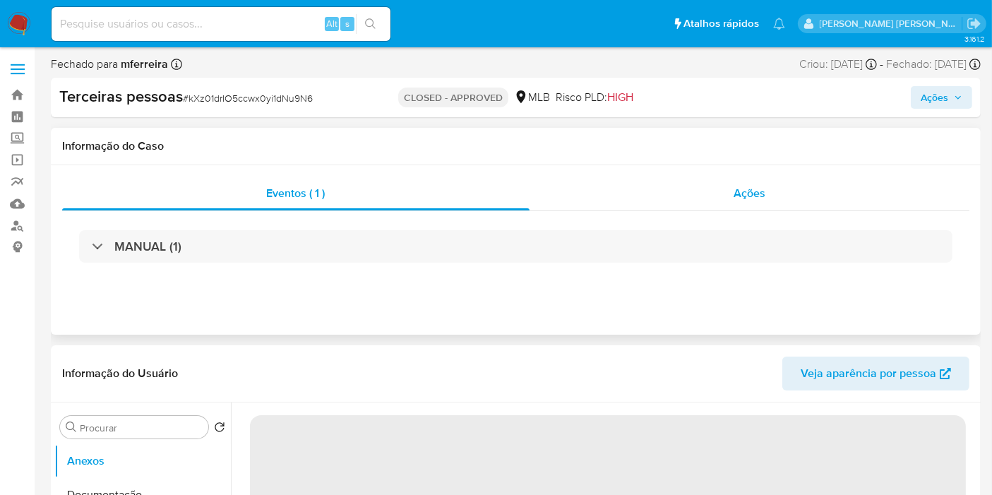
click at [704, 182] on div "Ações" at bounding box center [749, 193] width 440 height 34
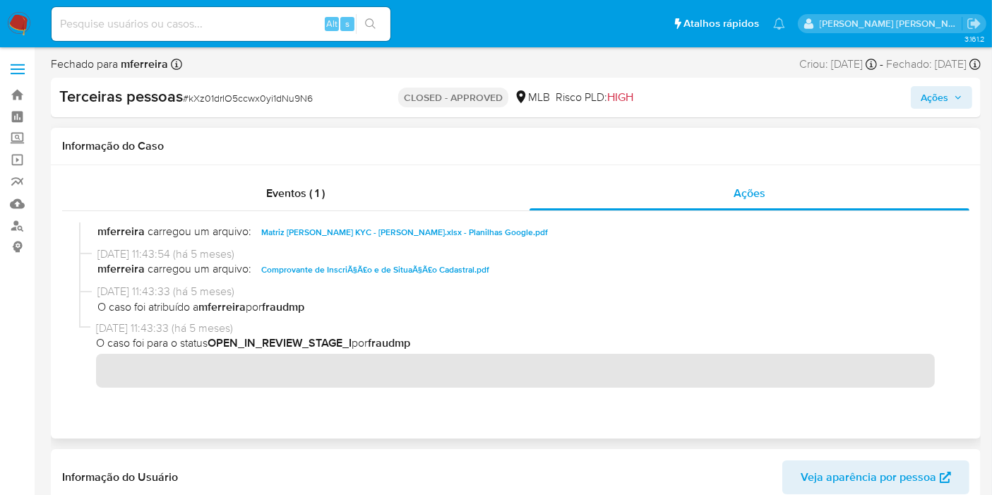
scroll to position [164, 0]
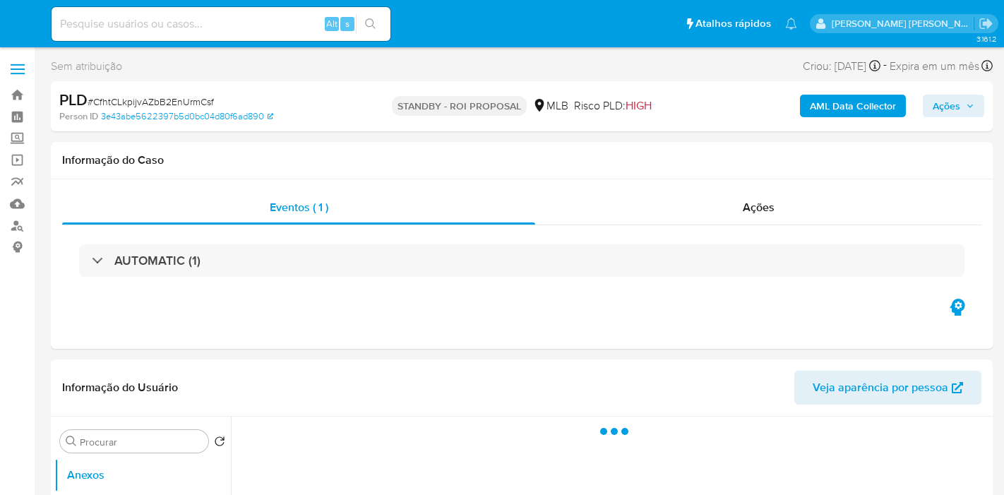
select select "10"
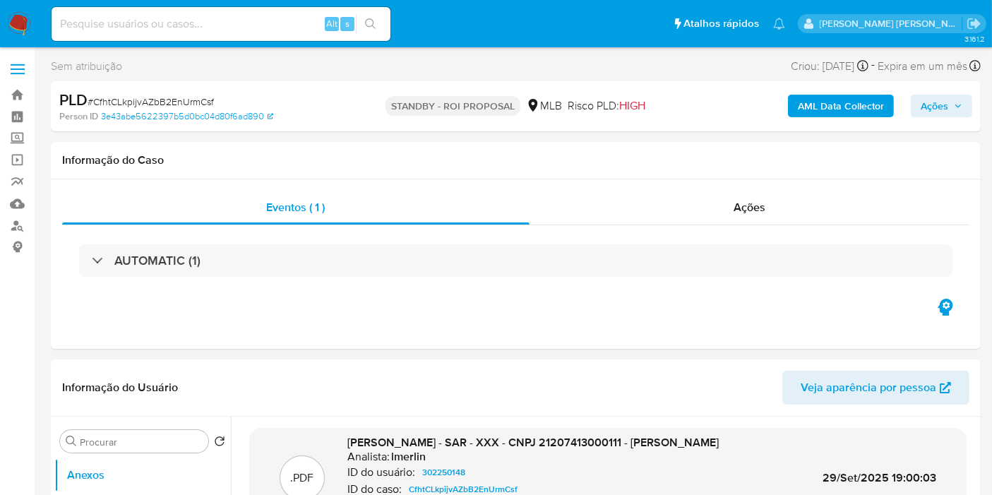
click at [8, 17] on img at bounding box center [19, 24] width 24 height 24
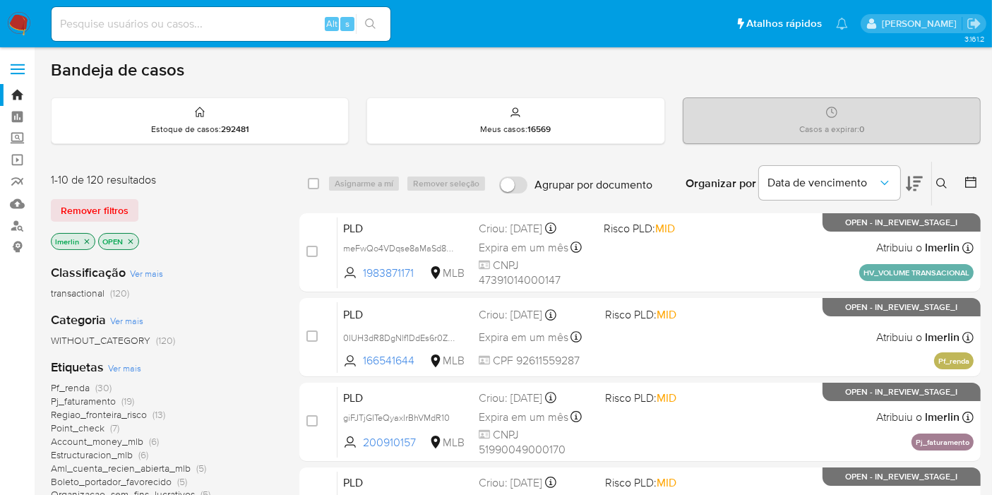
click at [166, 244] on div "lmerlin OPEN" at bounding box center [164, 243] width 226 height 20
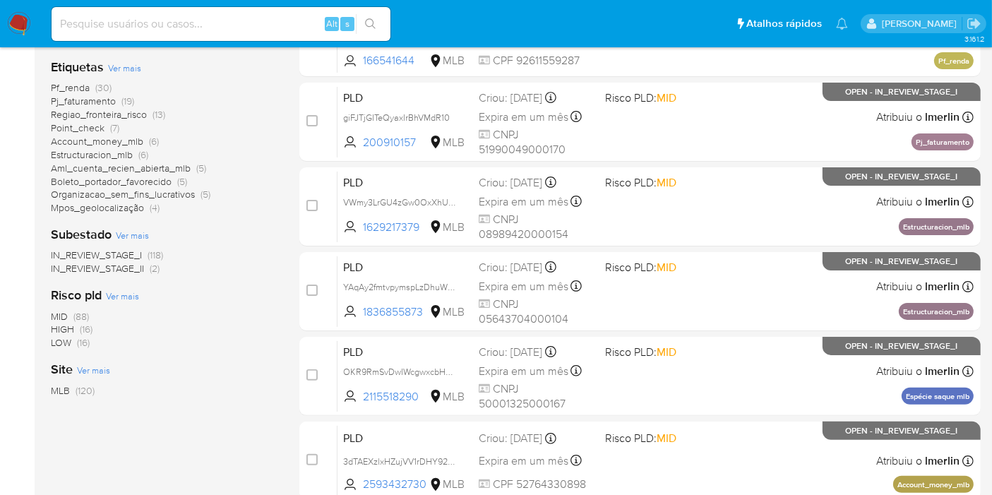
scroll to position [313, 0]
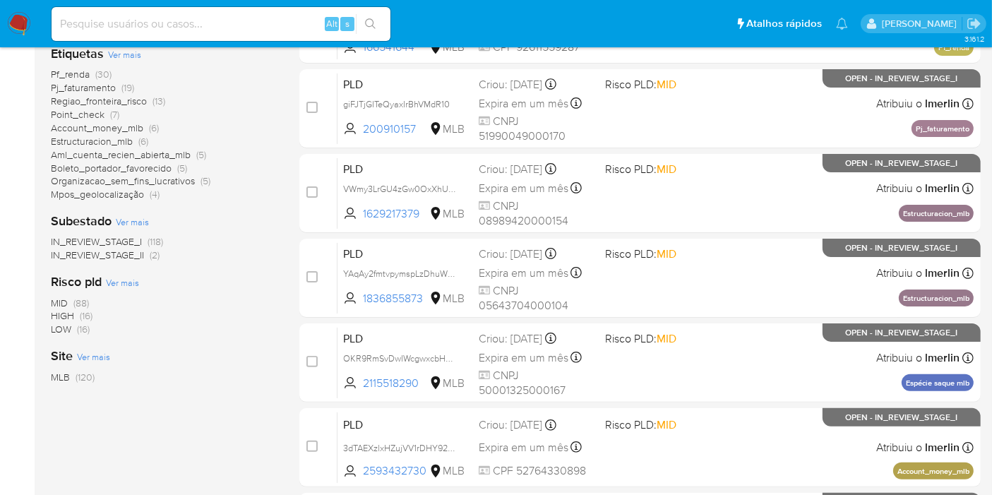
click at [76, 298] on span "(88)" at bounding box center [81, 303] width 16 height 14
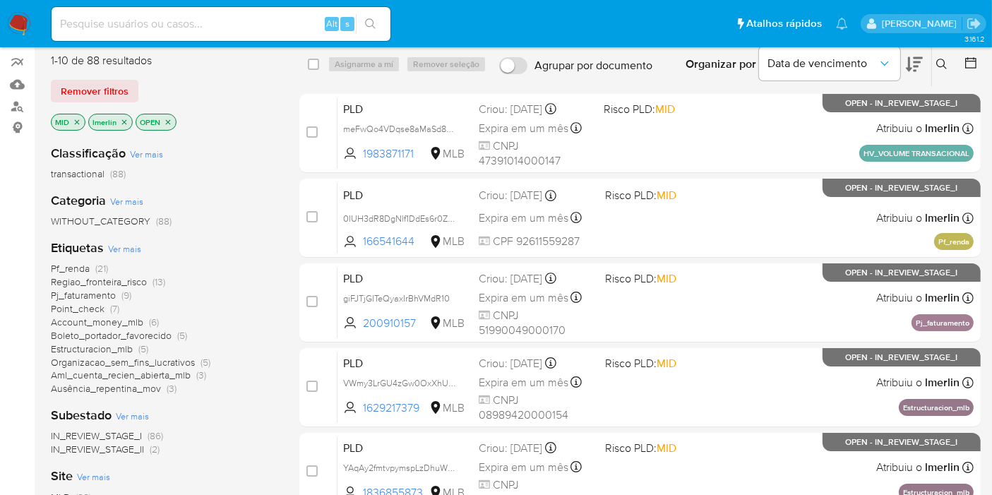
scroll to position [78, 0]
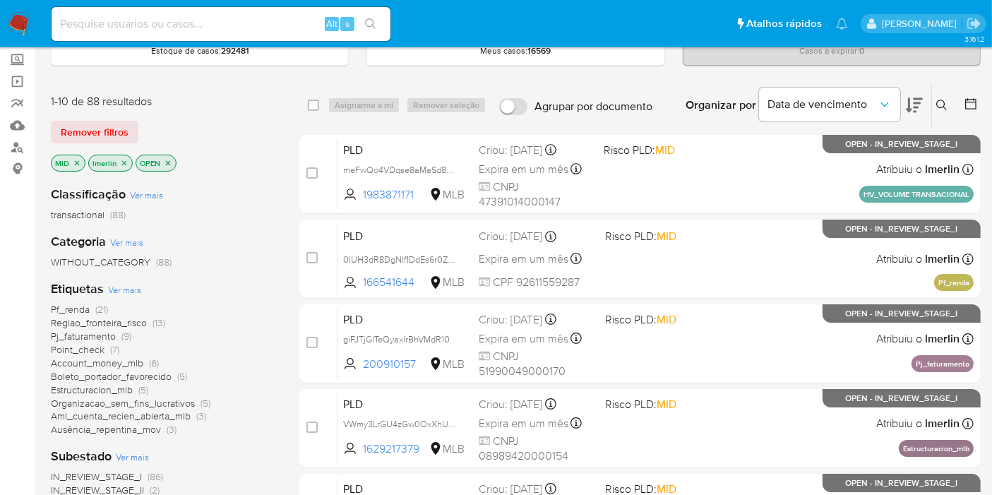
click at [85, 307] on span "Pf_renda" at bounding box center [70, 309] width 39 height 14
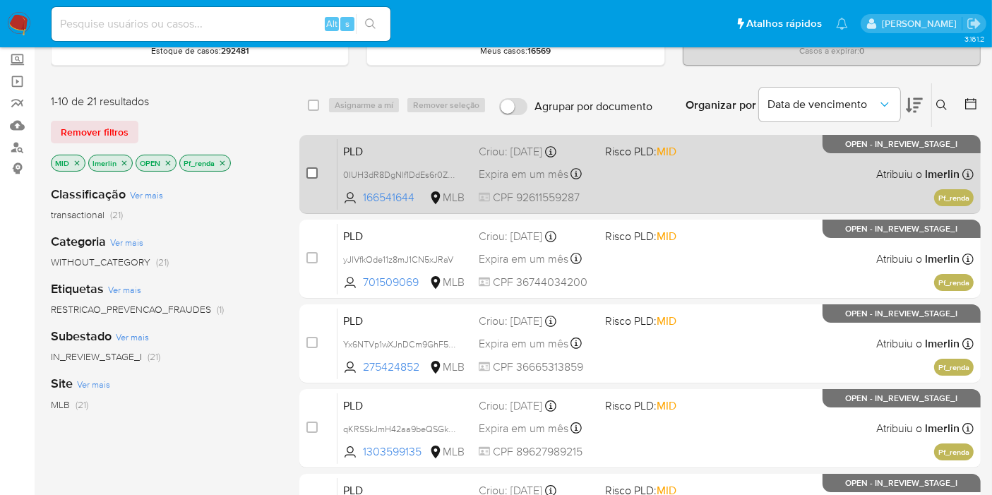
click at [313, 170] on input "checkbox" at bounding box center [311, 172] width 11 height 11
checkbox input "true"
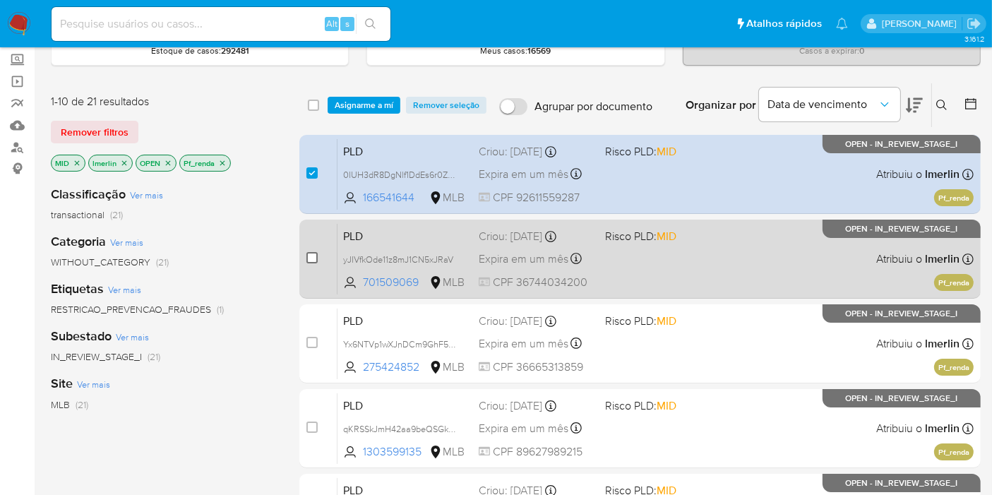
click at [306, 256] on input "checkbox" at bounding box center [311, 257] width 11 height 11
checkbox input "true"
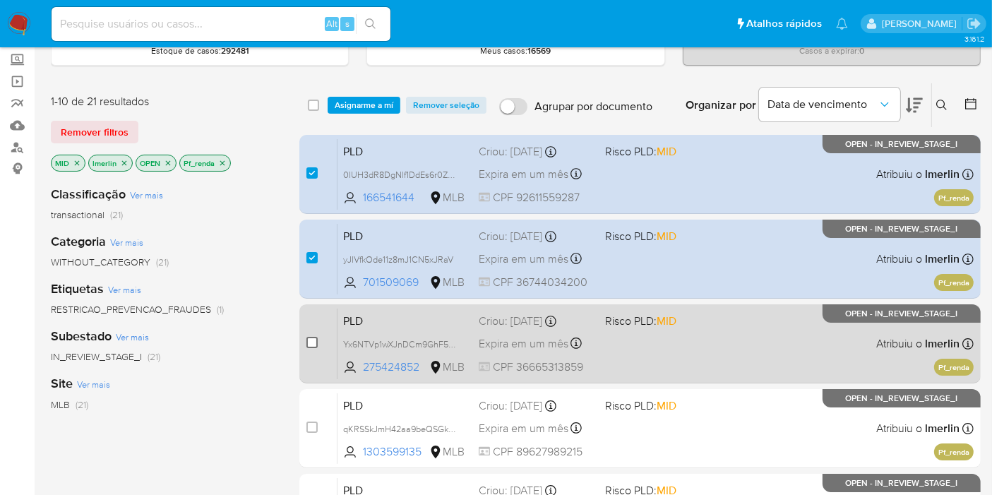
click at [308, 343] on input "checkbox" at bounding box center [311, 342] width 11 height 11
checkbox input "true"
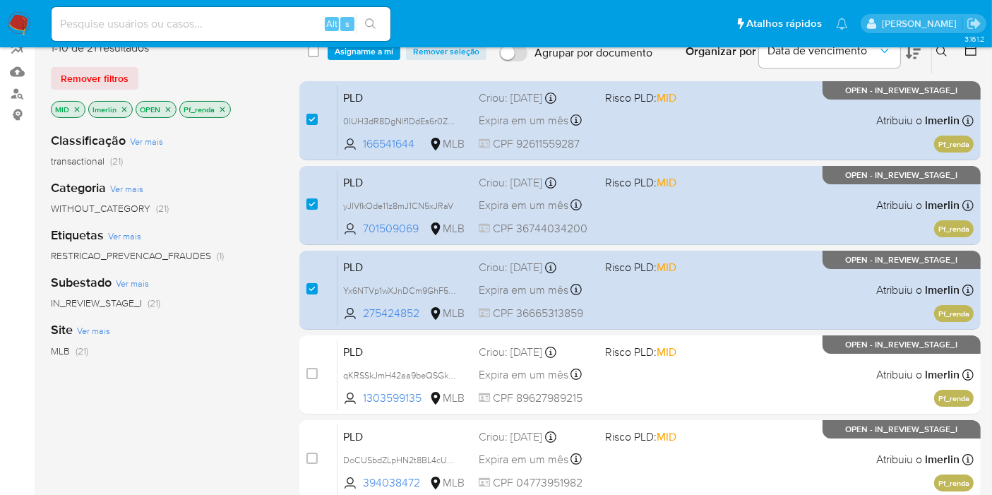
scroll to position [157, 0]
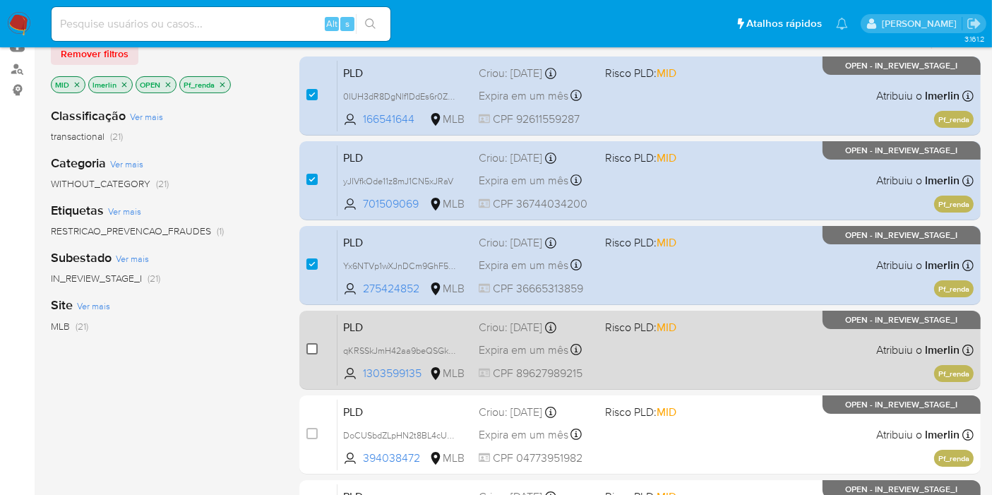
click at [311, 347] on input "checkbox" at bounding box center [311, 348] width 11 height 11
checkbox input "true"
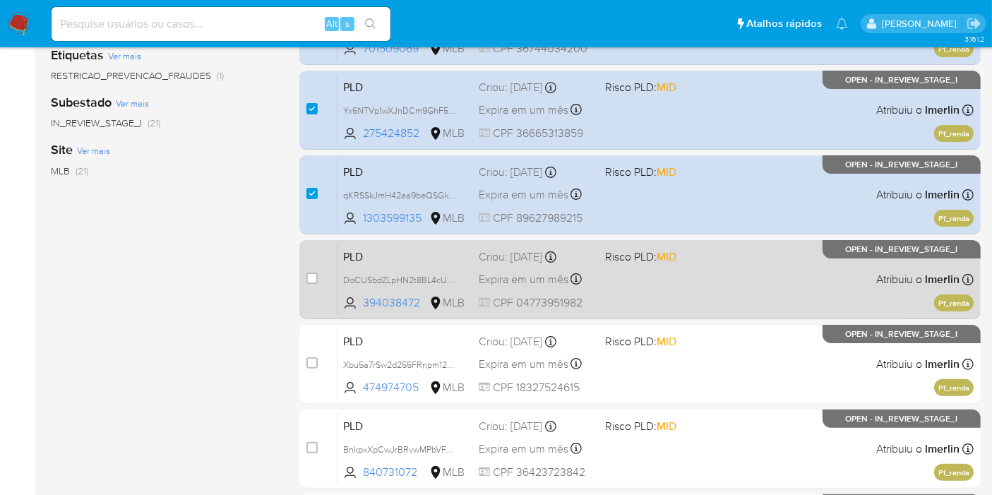
scroll to position [313, 0]
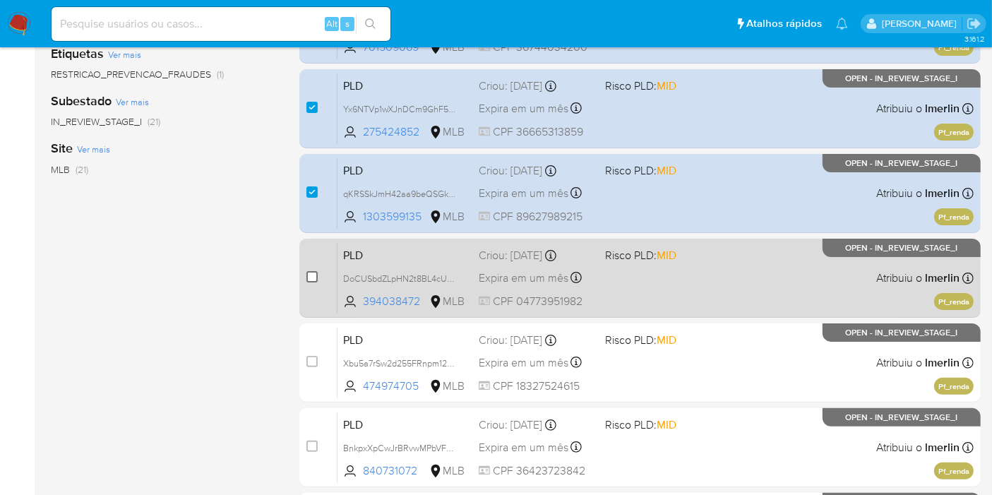
click at [308, 277] on input "checkbox" at bounding box center [311, 276] width 11 height 11
checkbox input "true"
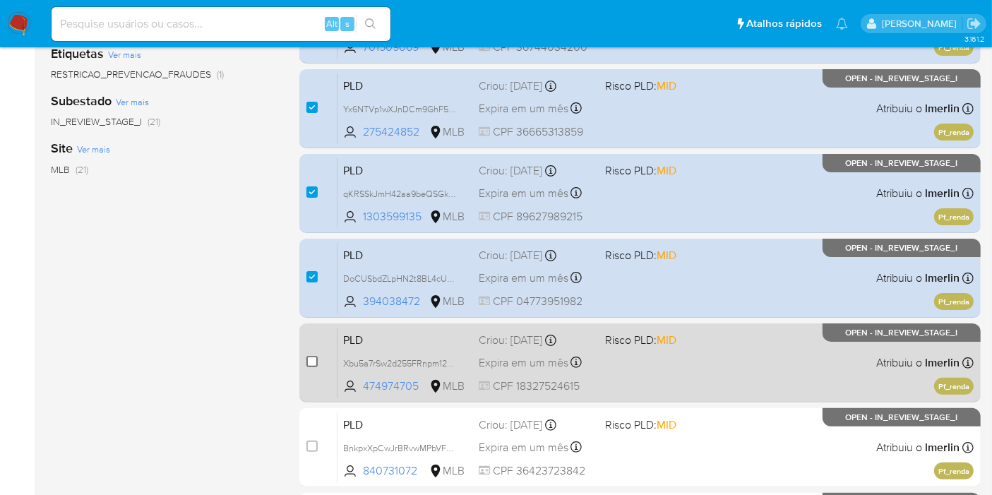
click at [308, 362] on input "checkbox" at bounding box center [311, 361] width 11 height 11
checkbox input "true"
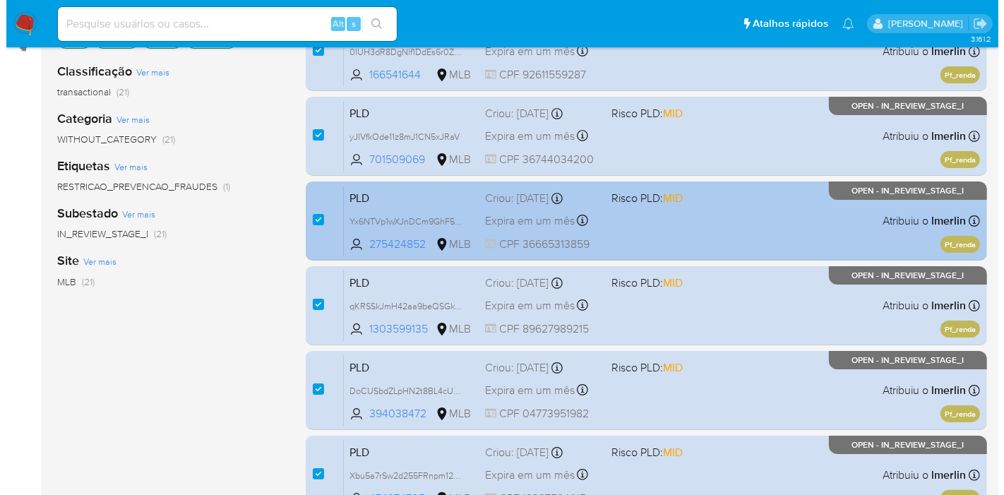
scroll to position [78, 0]
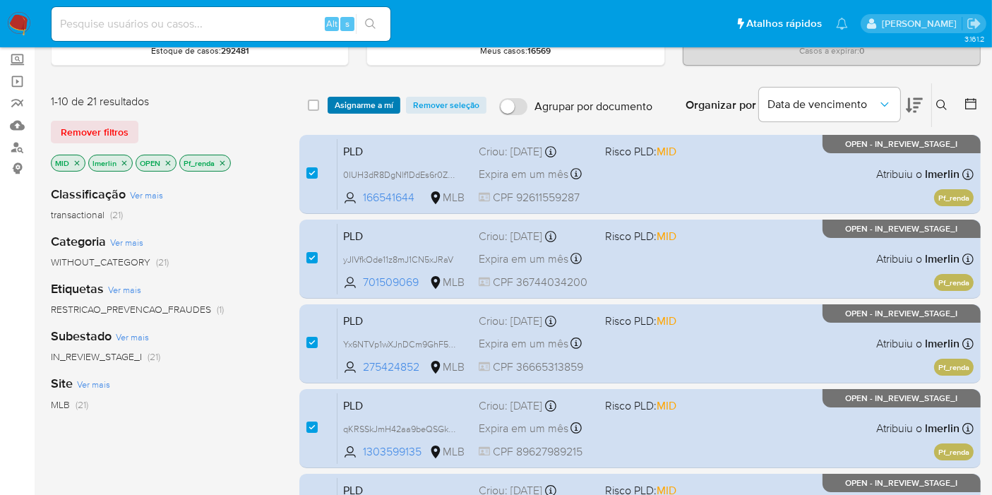
click at [349, 100] on span "Asignarme a mí" at bounding box center [364, 105] width 59 height 14
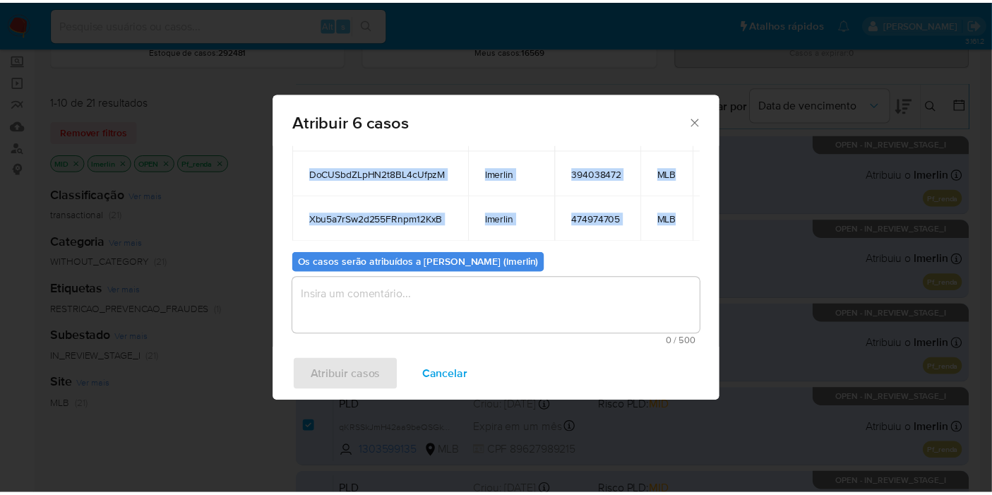
scroll to position [12, 56]
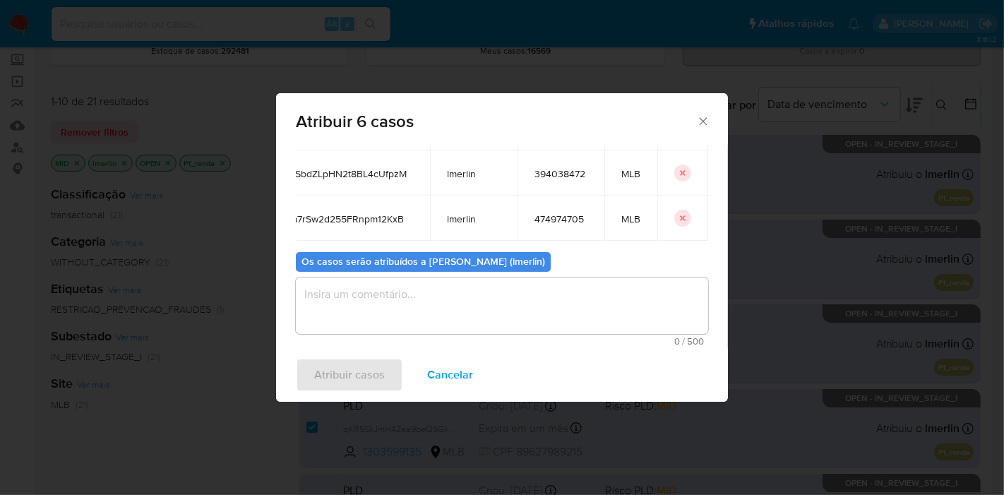
drag, startPoint x: 502, startPoint y: 259, endPoint x: 701, endPoint y: 200, distance: 207.5
click at [701, 200] on div "Casos para atribuir: ID Proprietário ID do usuário Site 0IUH3dR8DgNlf1DdEs6r0ZU…" at bounding box center [502, 246] width 452 height 203
click at [453, 362] on span "Cancelar" at bounding box center [450, 374] width 46 height 31
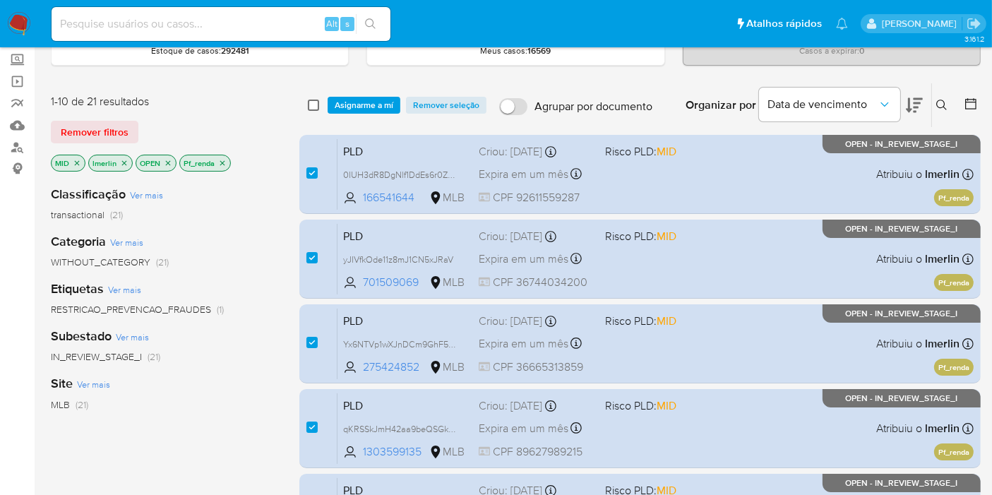
click at [313, 104] on input "checkbox" at bounding box center [313, 105] width 11 height 11
checkbox input "true"
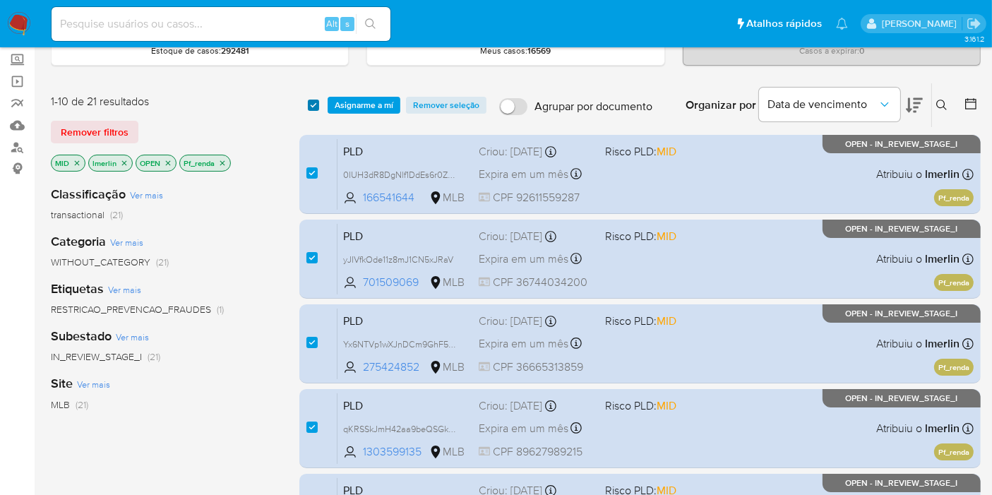
checkbox input "true"
click at [313, 104] on input "checkbox" at bounding box center [313, 105] width 11 height 11
checkbox input "false"
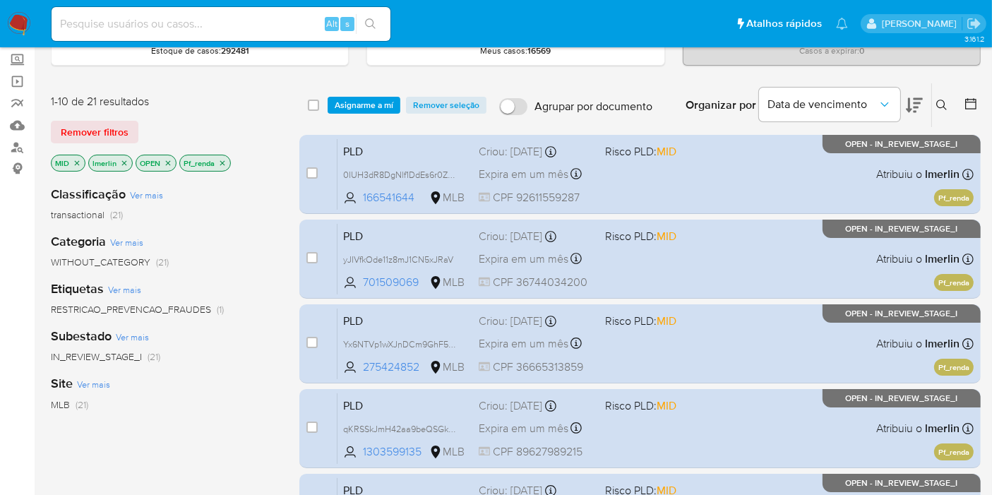
checkbox input "false"
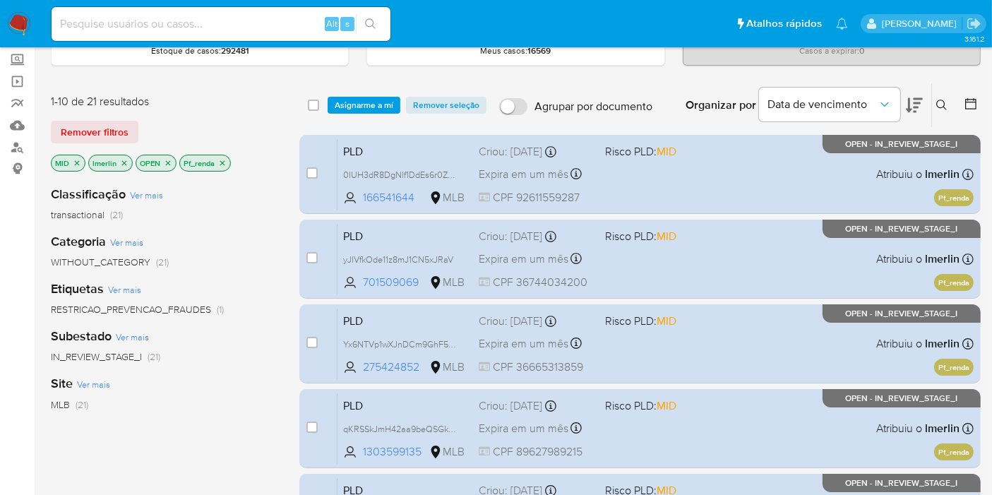
checkbox input "false"
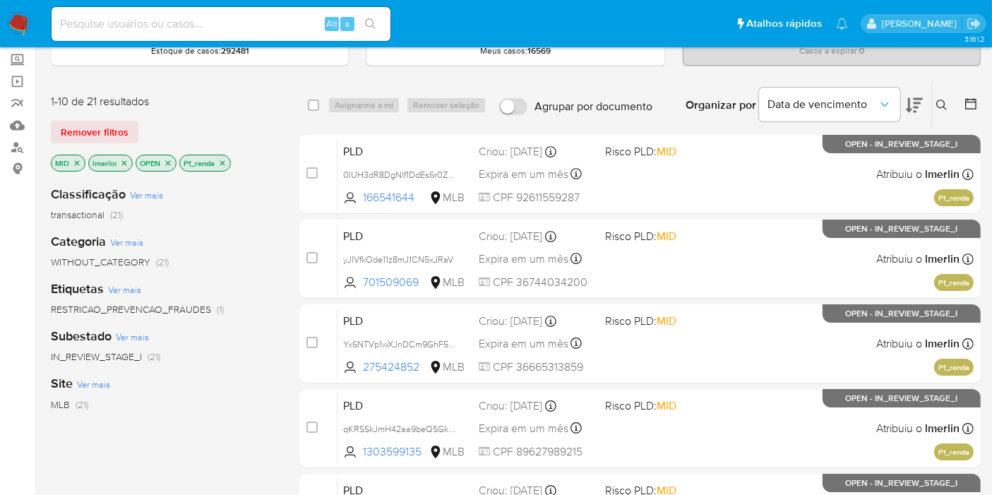
click at [223, 161] on icon "close-filter" at bounding box center [222, 163] width 8 height 8
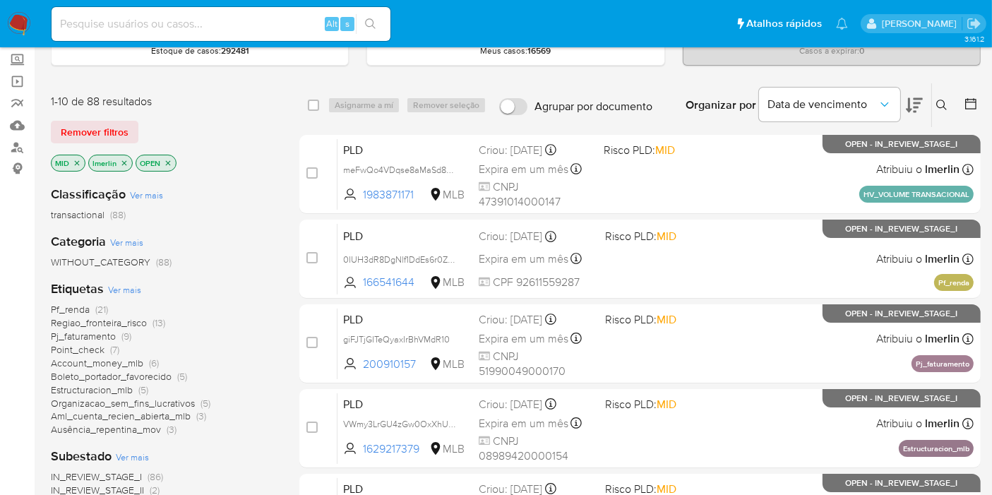
click at [78, 160] on icon "close-filter" at bounding box center [77, 163] width 8 height 8
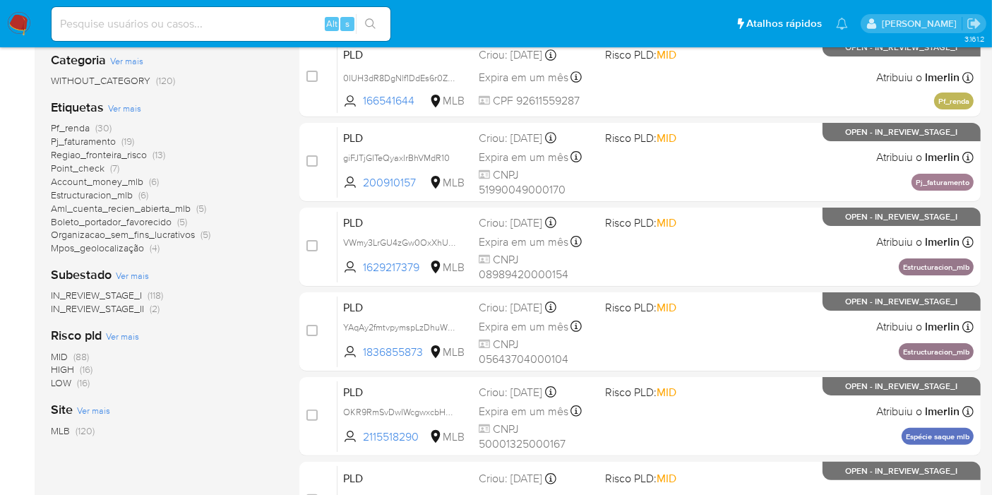
scroll to position [313, 0]
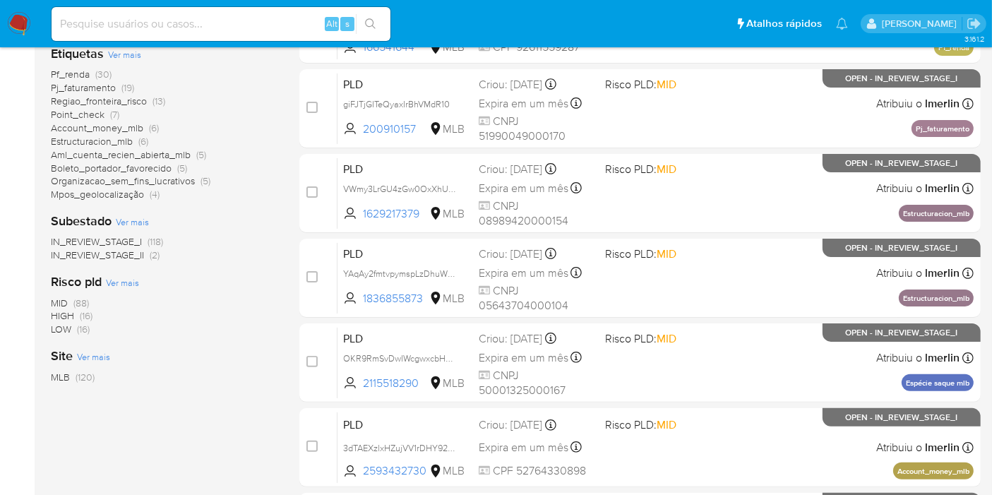
click at [83, 313] on span "(16)" at bounding box center [86, 315] width 13 height 14
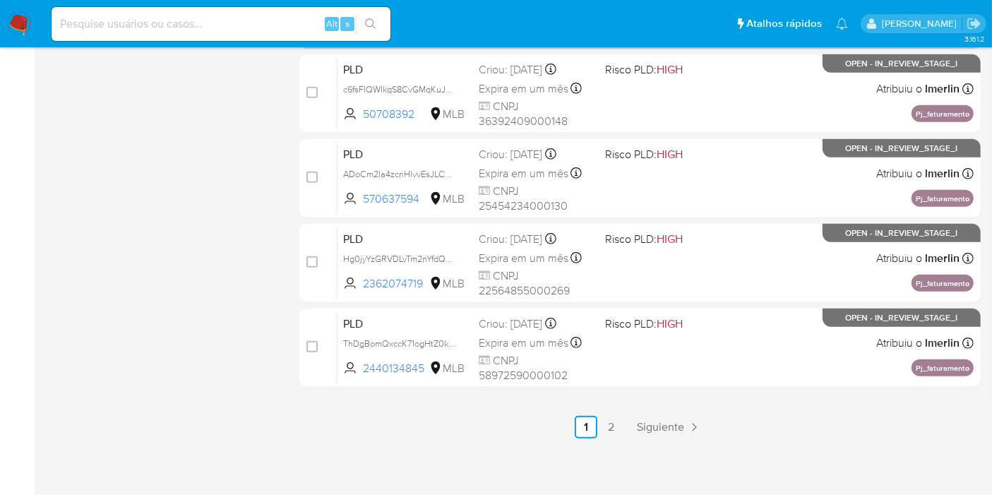
scroll to position [668, 0]
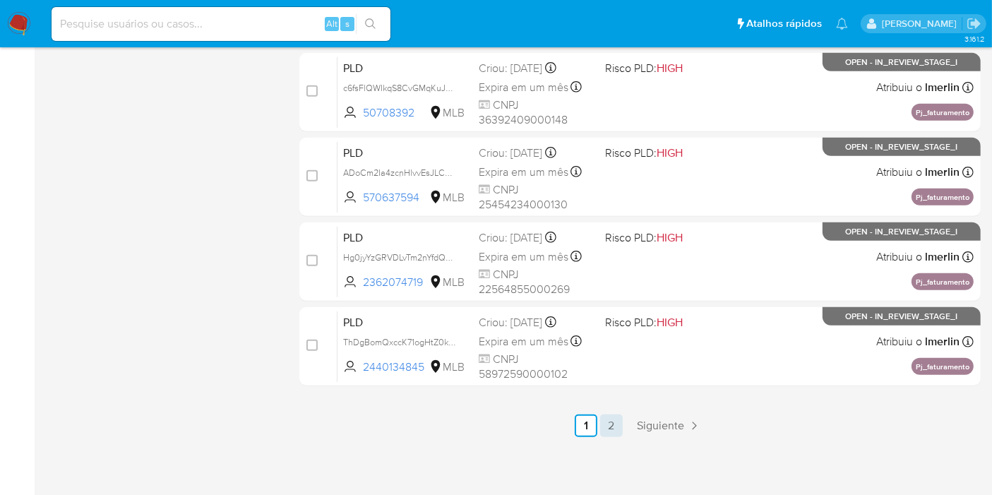
click at [606, 423] on link "2" at bounding box center [611, 425] width 23 height 23
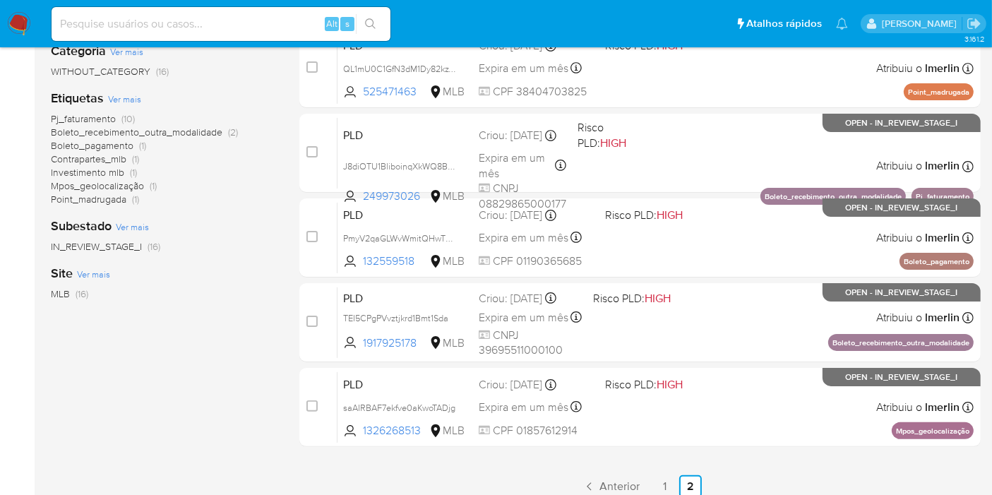
scroll to position [128, 0]
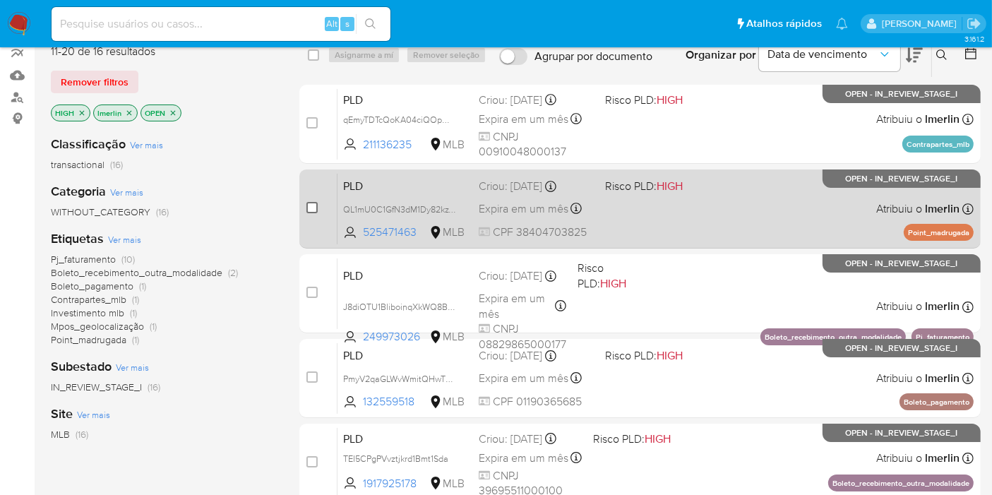
click at [312, 208] on input "checkbox" at bounding box center [311, 207] width 11 height 11
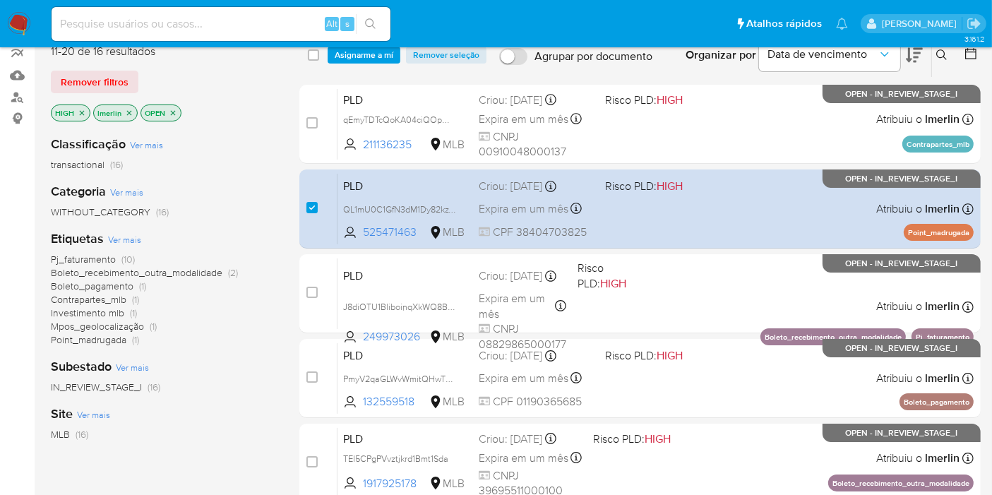
click at [365, 47] on nav "Pausado Ver notificaciones Alt s Atalhos rápidos Presiona las siguientes teclas…" at bounding box center [496, 23] width 992 height 47
click at [371, 58] on span "Asignarme a mí" at bounding box center [364, 55] width 59 height 14
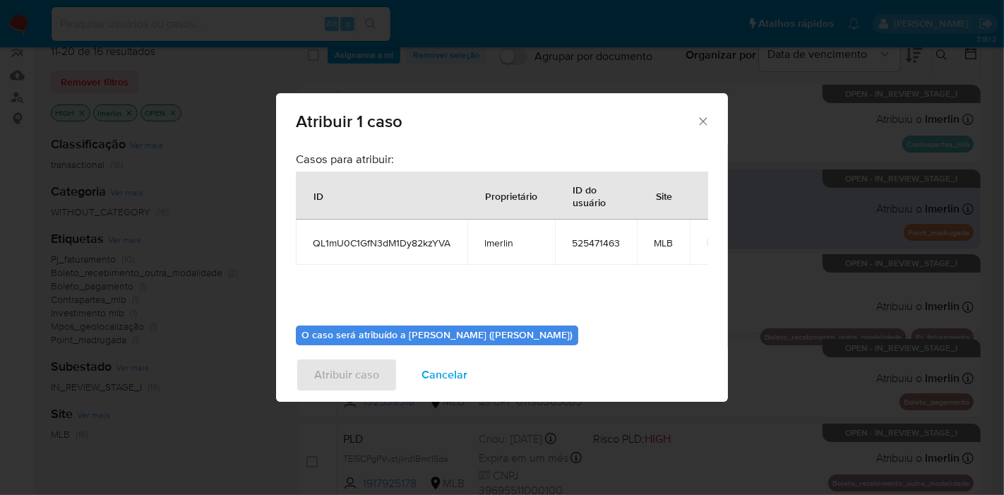
click at [366, 246] on span "QL1mU0C1GfN3dM1Dy82kzYVA" at bounding box center [382, 242] width 138 height 13
copy span "QL1mU0C1GfN3dM1Dy82kzYVA"
click at [608, 249] on td "525471463" at bounding box center [596, 241] width 82 height 45
click at [608, 248] on span "525471463" at bounding box center [596, 242] width 48 height 13
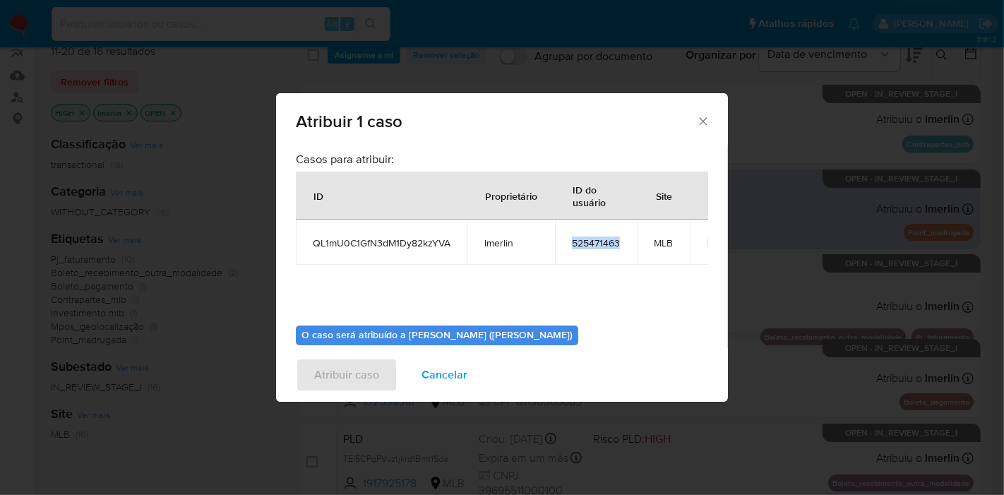
copy span "525471463"
click at [452, 370] on span "Cancelar" at bounding box center [444, 374] width 46 height 31
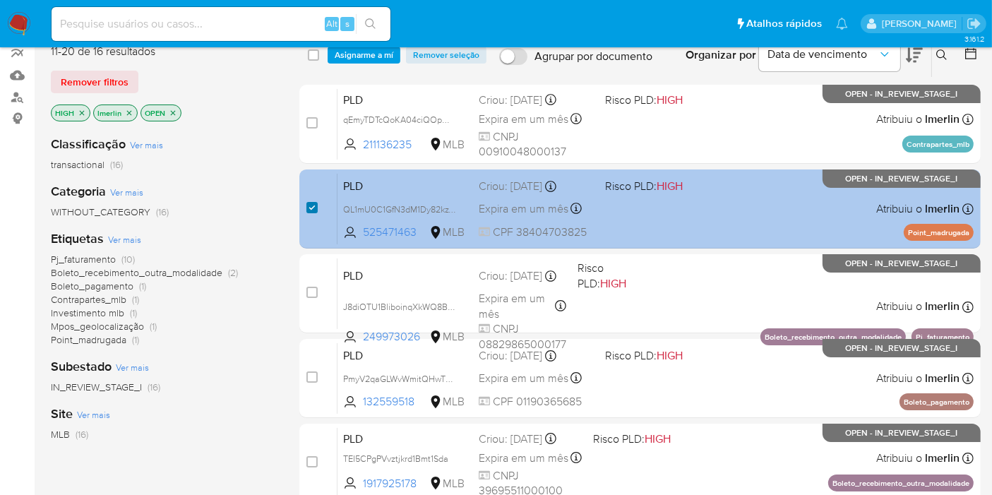
click at [308, 208] on input "checkbox" at bounding box center [311, 207] width 11 height 11
checkbox input "false"
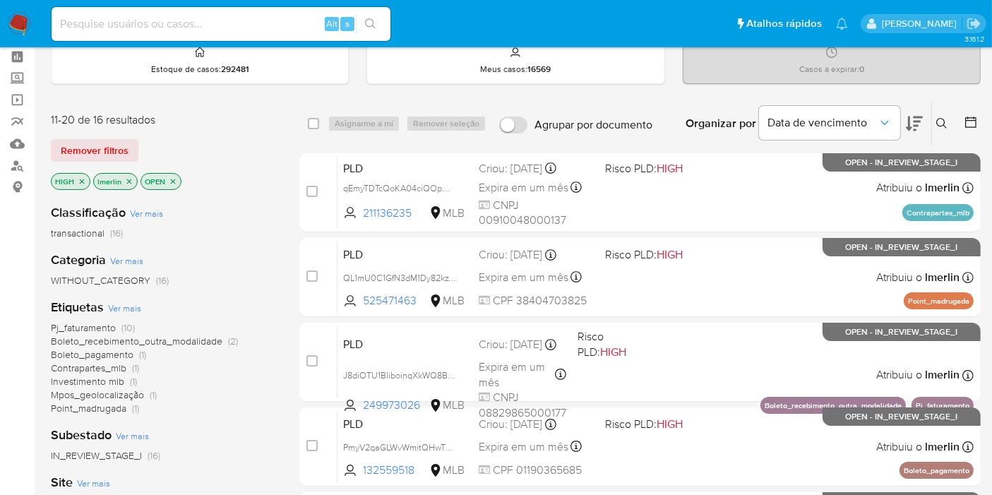
scroll to position [0, 0]
